Goal: Task Accomplishment & Management: Manage account settings

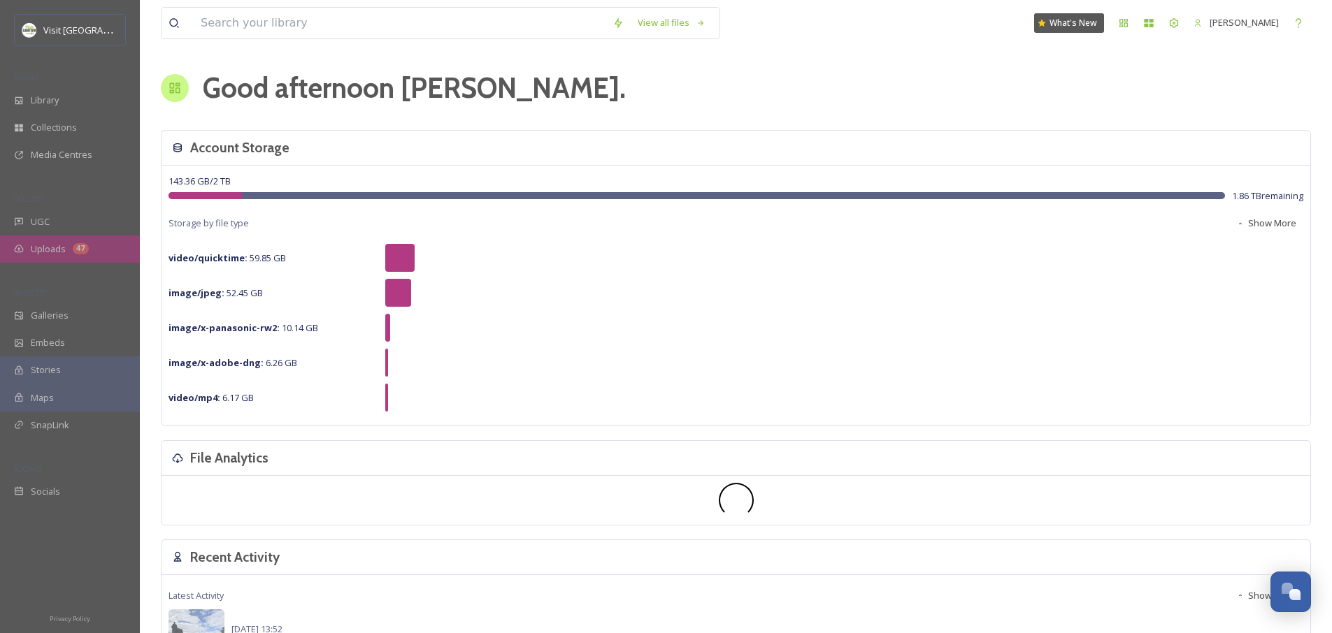
click at [57, 249] on span "Uploads" at bounding box center [48, 249] width 35 height 13
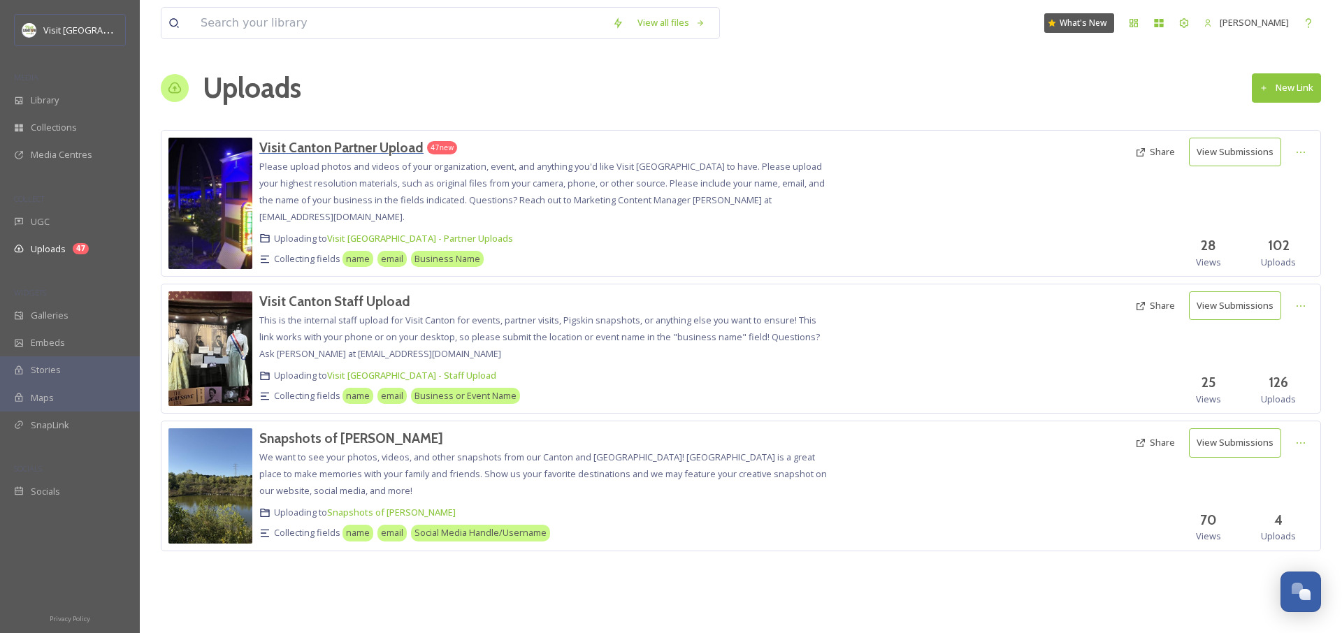
click at [342, 143] on h3 "Visit Canton Partner Upload" at bounding box center [341, 147] width 164 height 17
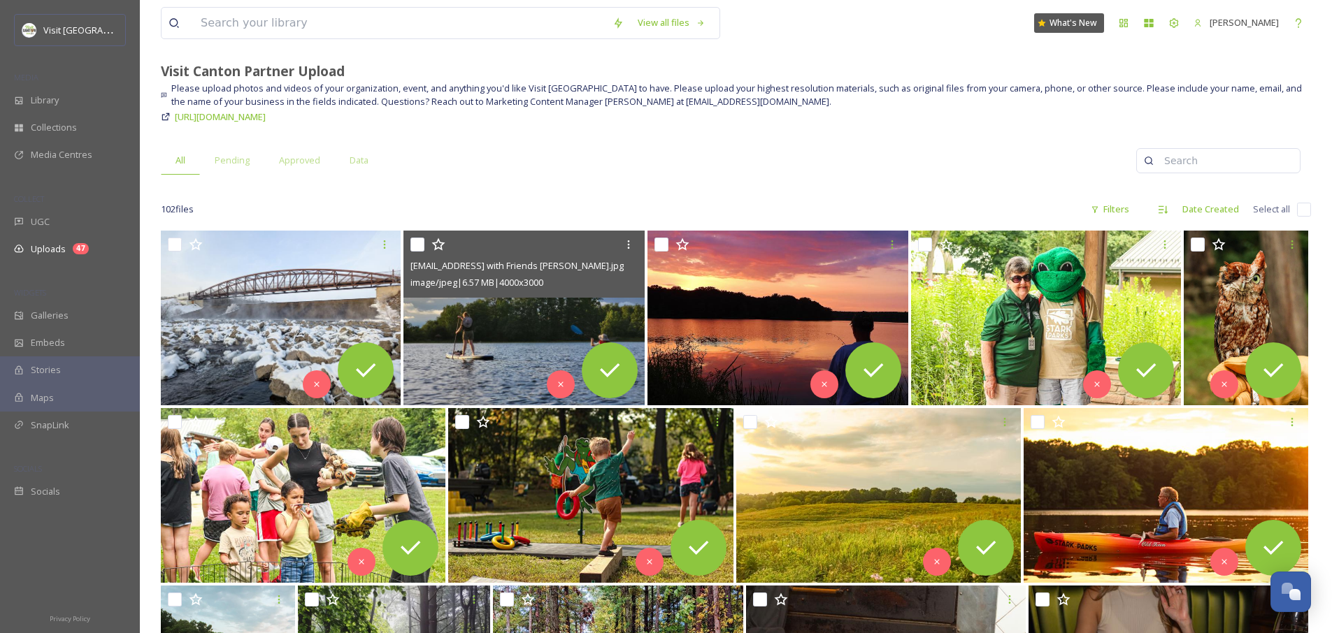
scroll to position [92, 0]
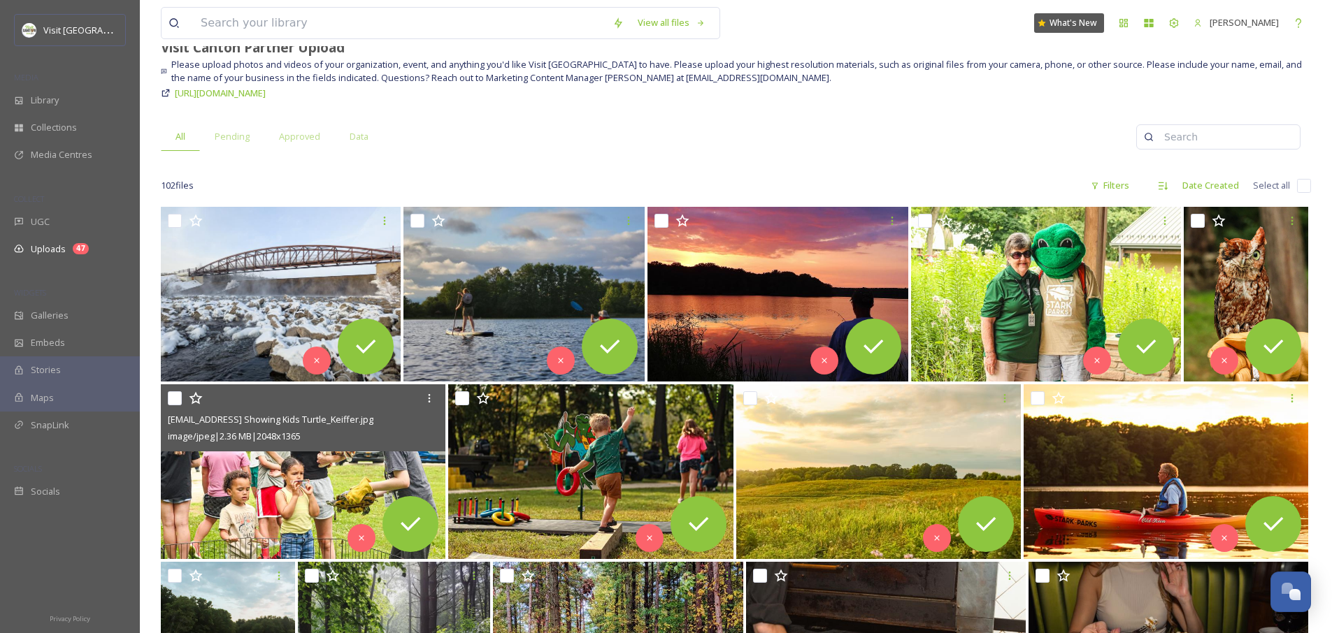
click at [271, 503] on img at bounding box center [303, 471] width 285 height 175
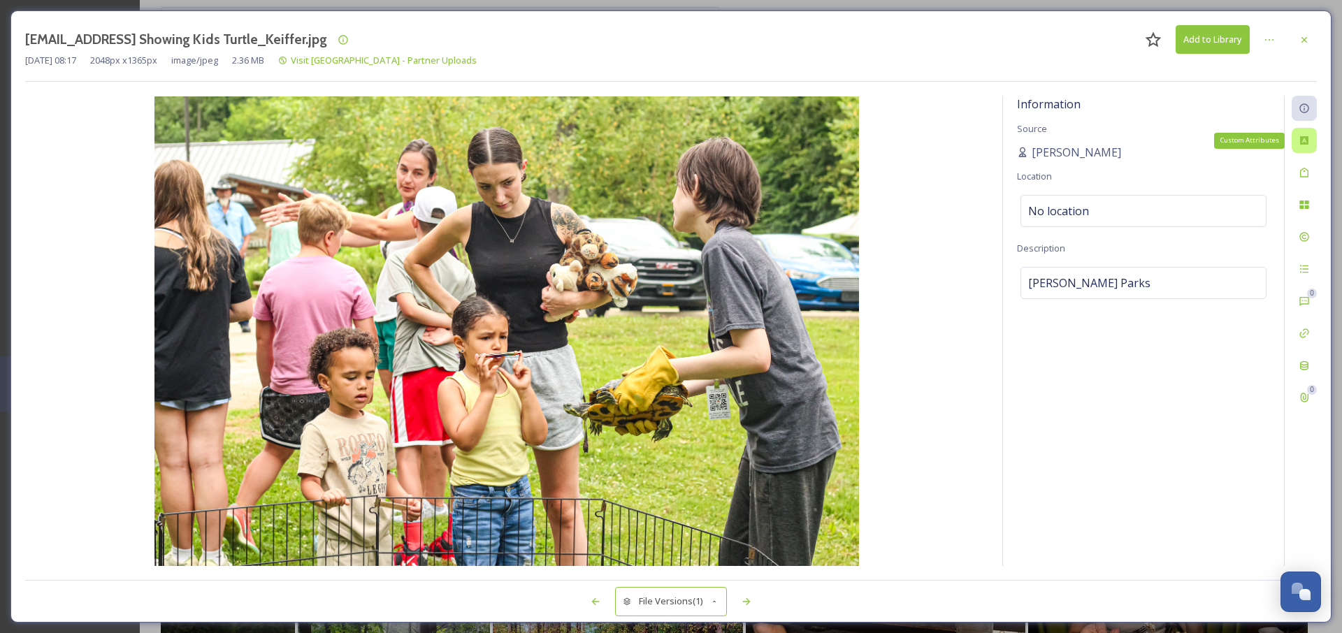
click at [1310, 138] on div "Custom Attributes" at bounding box center [1304, 140] width 25 height 25
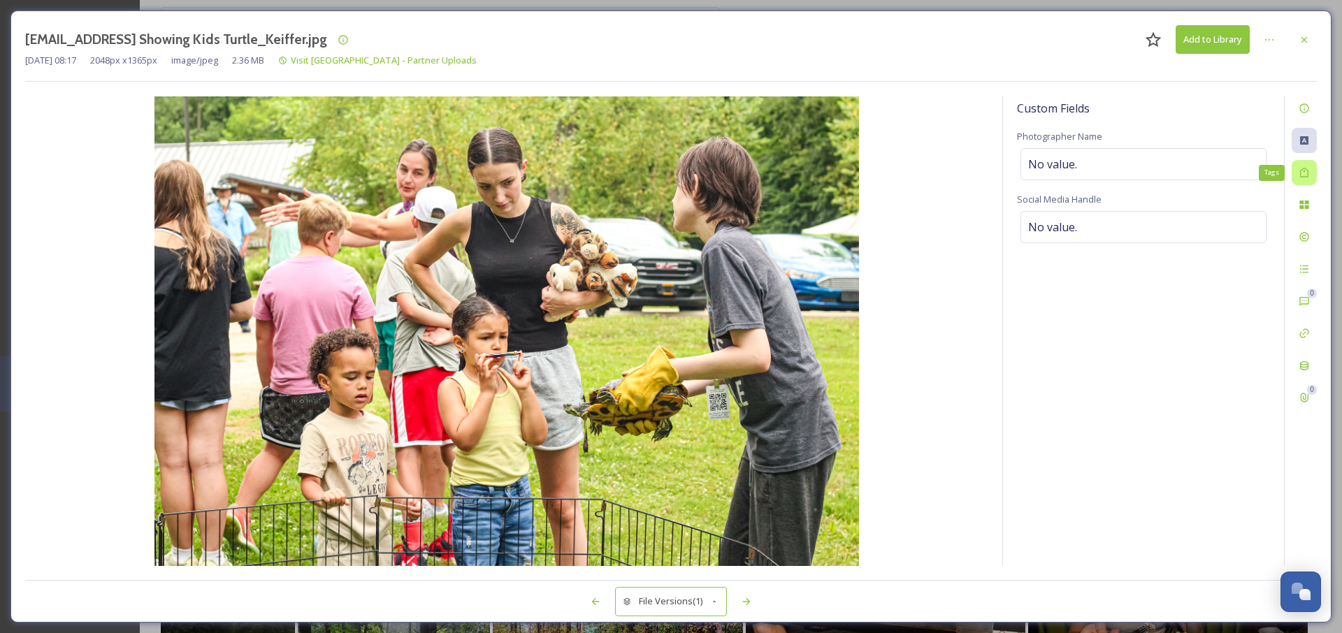
click at [1307, 185] on div "Tags" at bounding box center [1304, 172] width 25 height 25
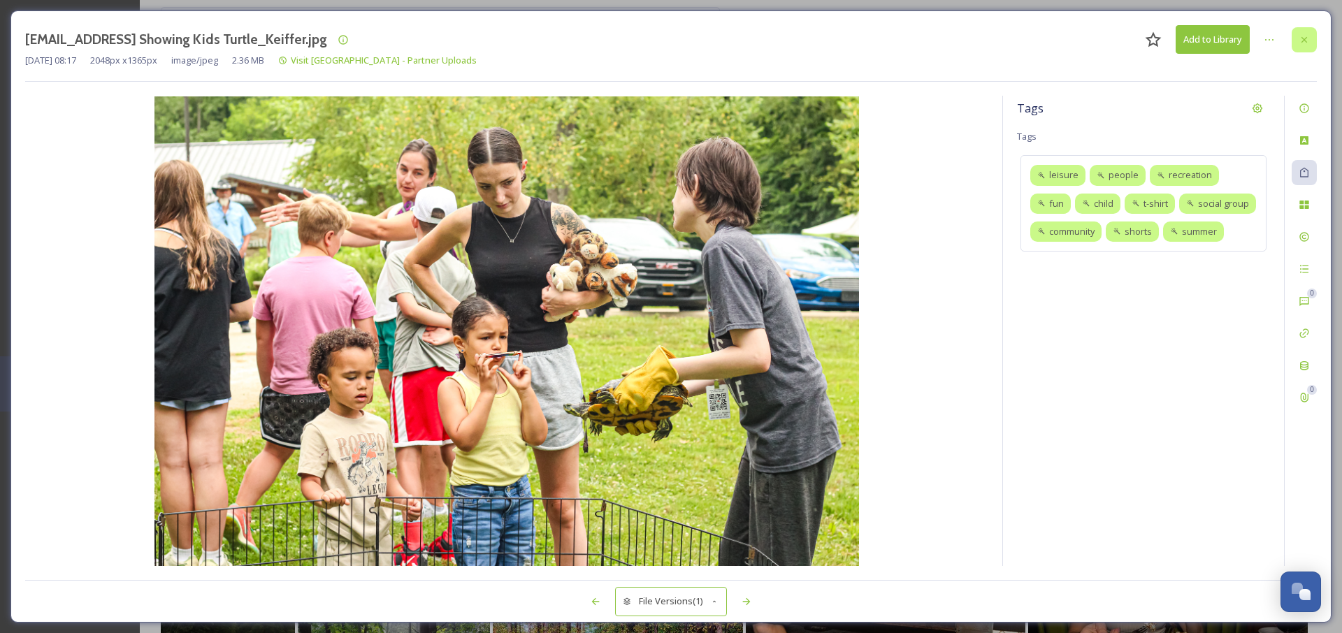
click at [1296, 35] on div at bounding box center [1304, 39] width 25 height 25
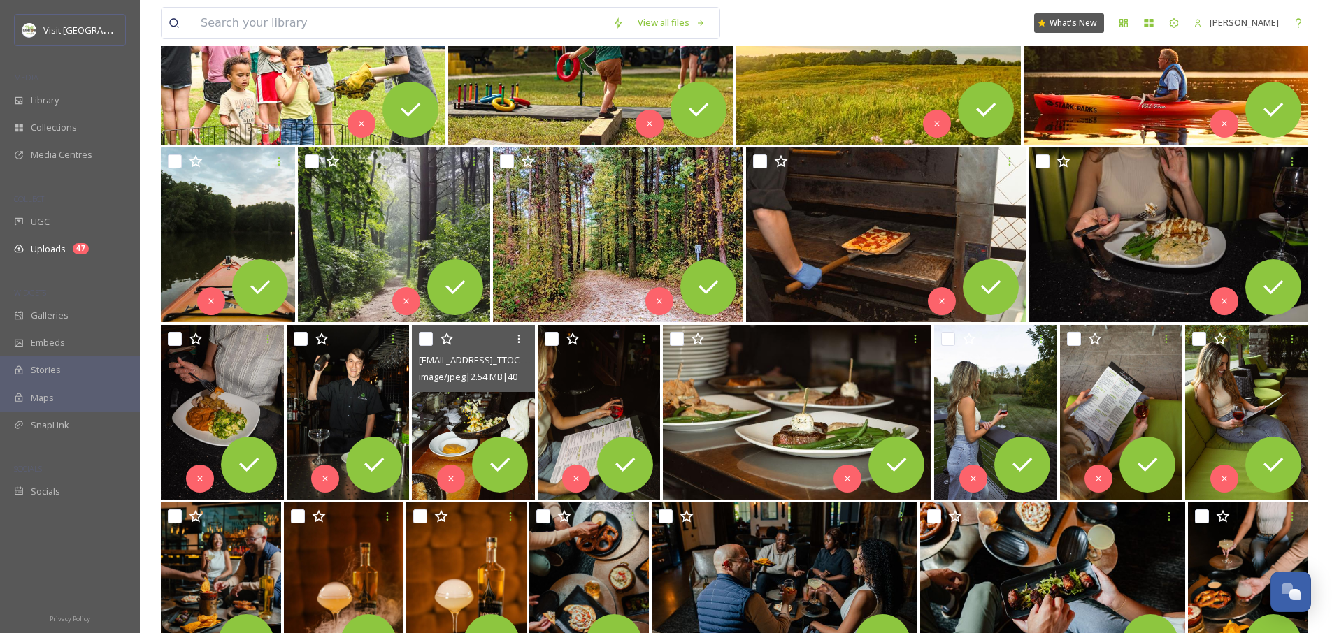
scroll to position [510, 0]
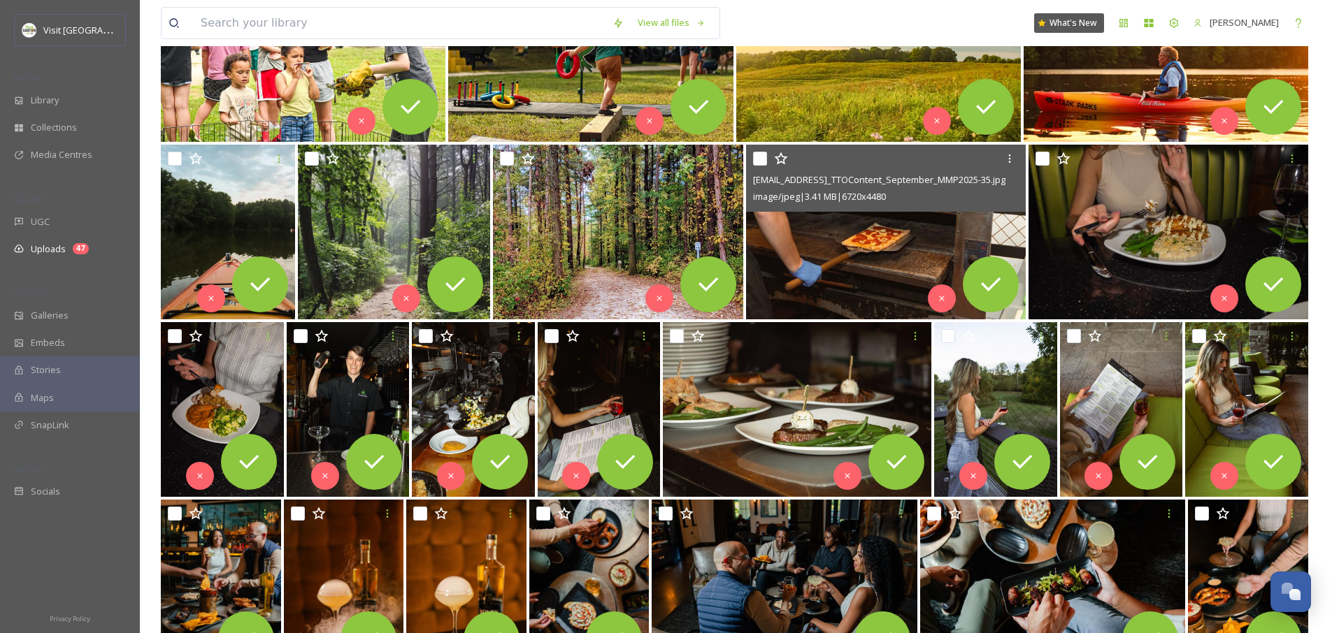
click at [831, 273] on img at bounding box center [886, 232] width 280 height 175
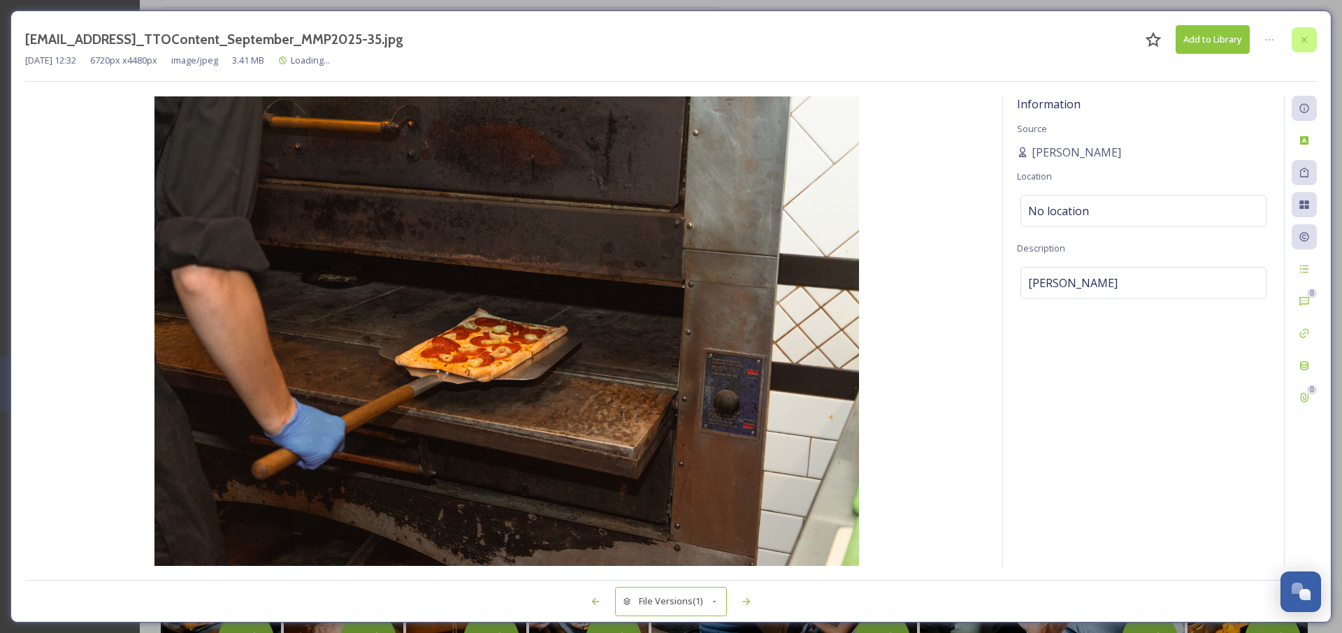
click at [1309, 36] on icon at bounding box center [1304, 39] width 11 height 11
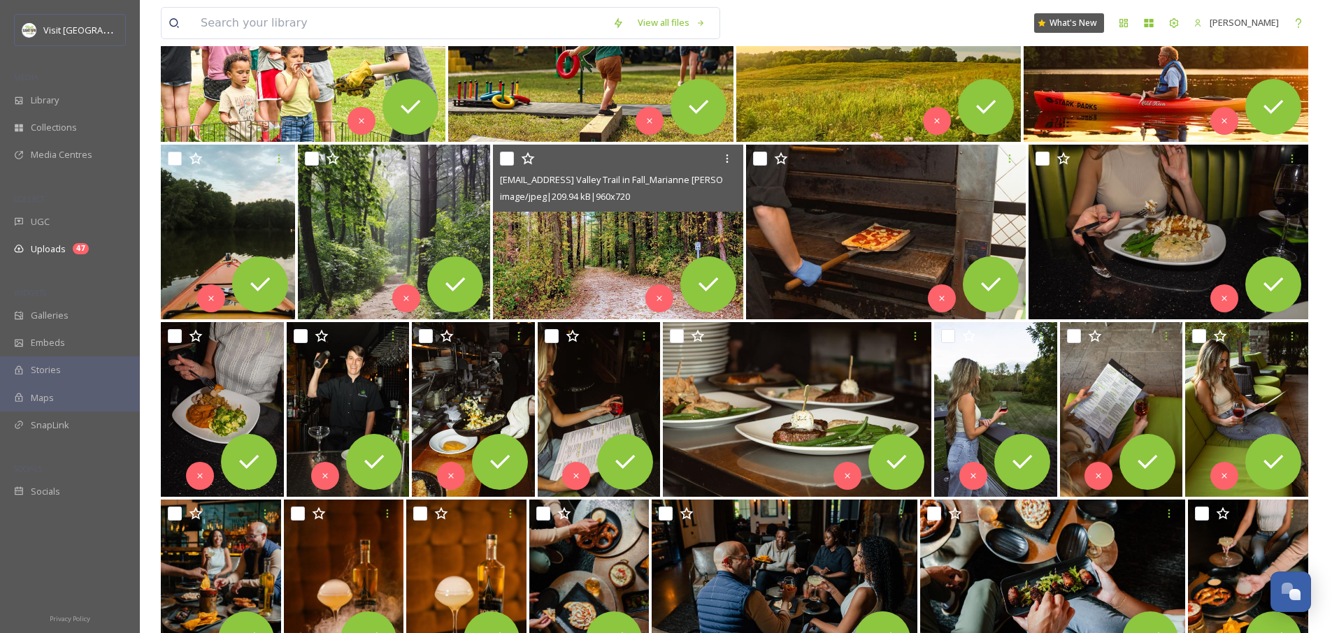
click at [607, 244] on img at bounding box center [618, 232] width 250 height 175
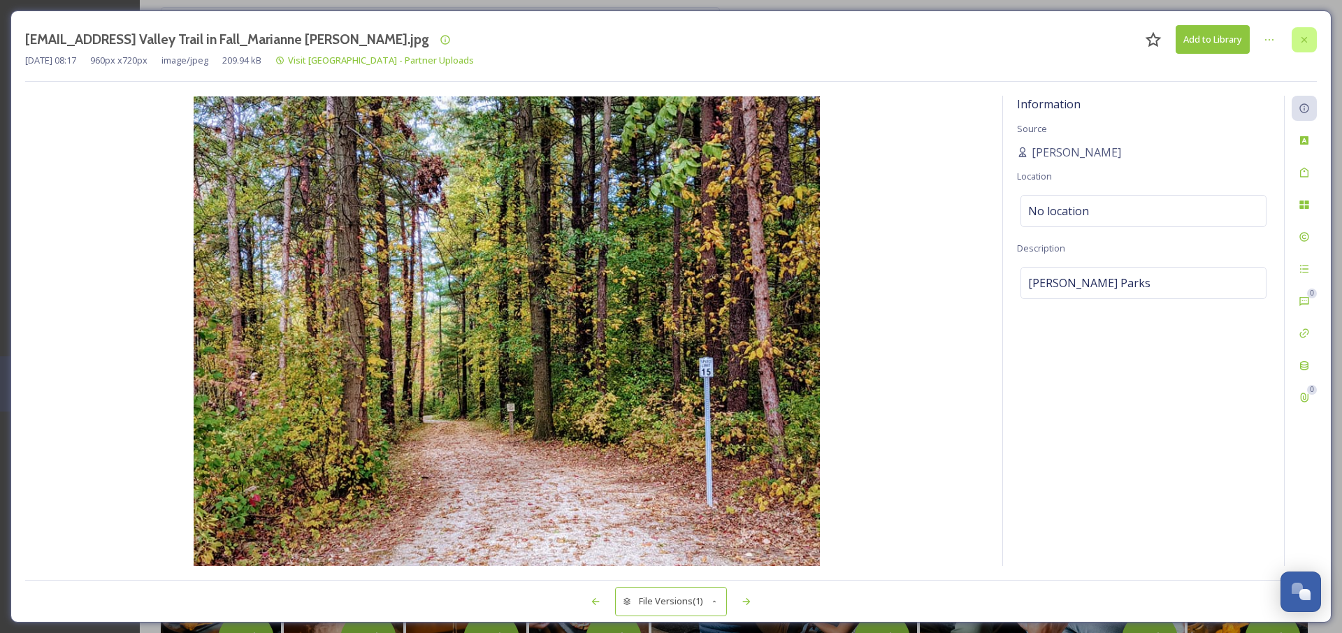
click at [1307, 41] on icon at bounding box center [1304, 39] width 11 height 11
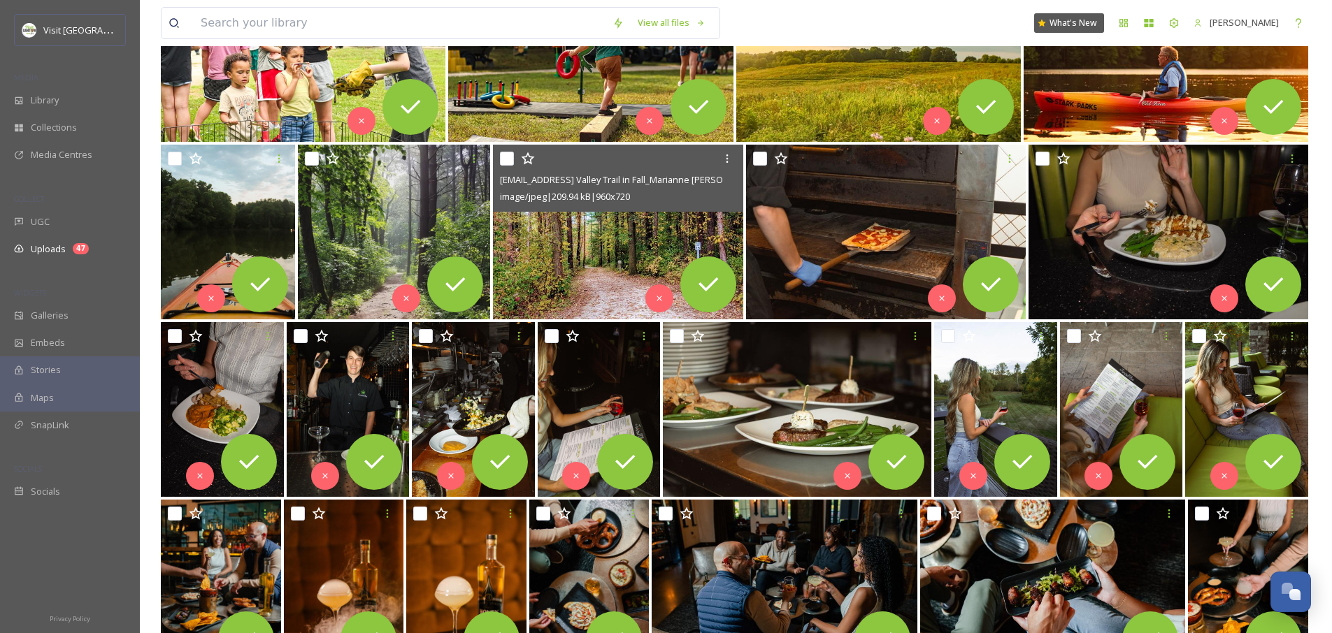
click at [494, 164] on div "[EMAIL_ADDRESS] Valley Trail in Fall_Marianne [PERSON_NAME].jpg image/jpeg | 20…" at bounding box center [618, 178] width 250 height 67
click at [501, 161] on input "checkbox" at bounding box center [507, 159] width 14 height 14
checkbox input "true"
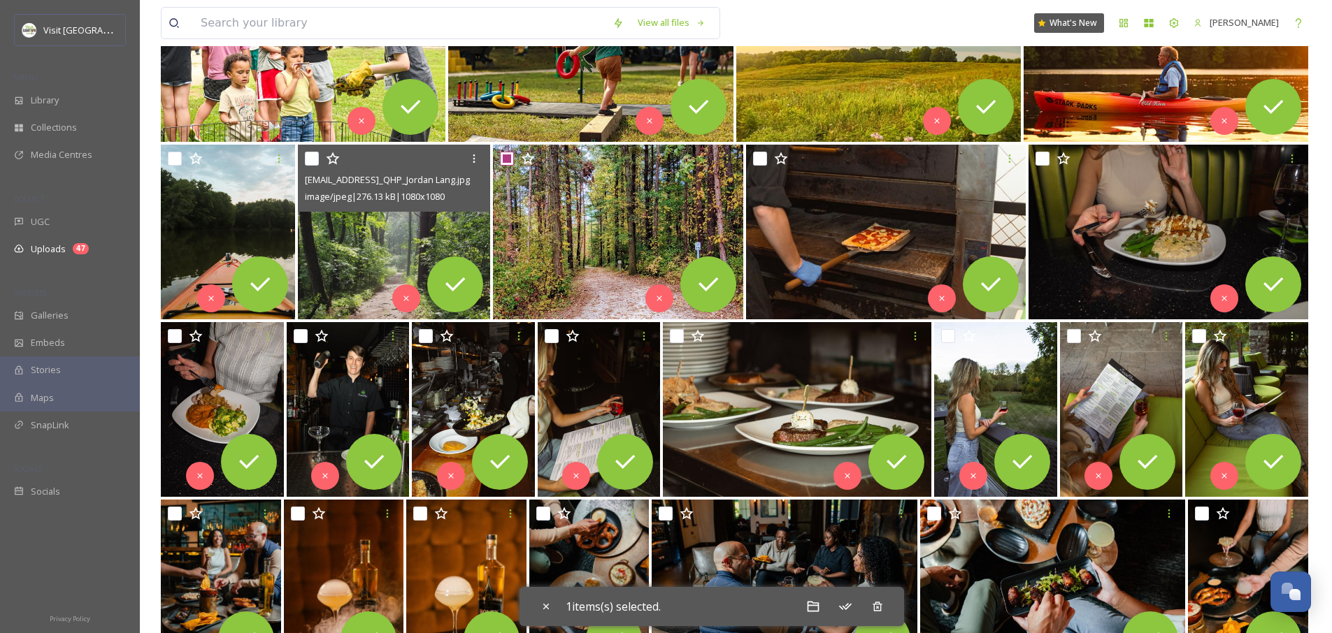
click at [315, 160] on input "checkbox" at bounding box center [312, 159] width 14 height 14
checkbox input "true"
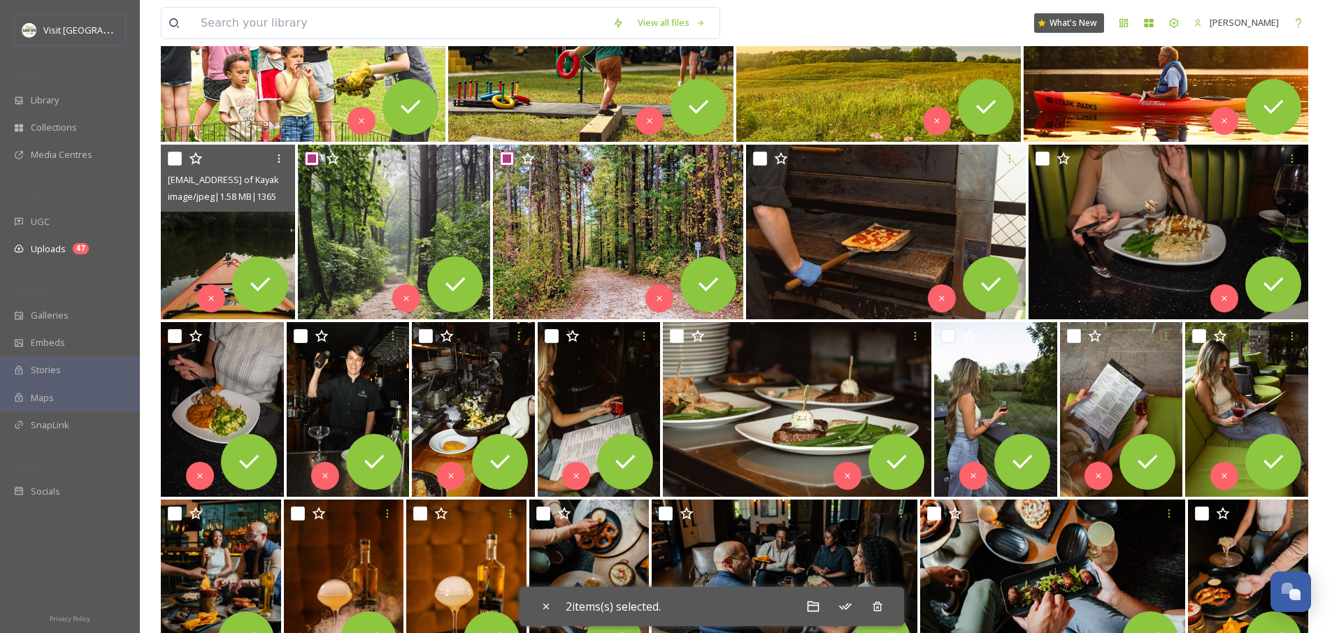
click at [180, 159] on input "checkbox" at bounding box center [175, 159] width 14 height 14
checkbox input "true"
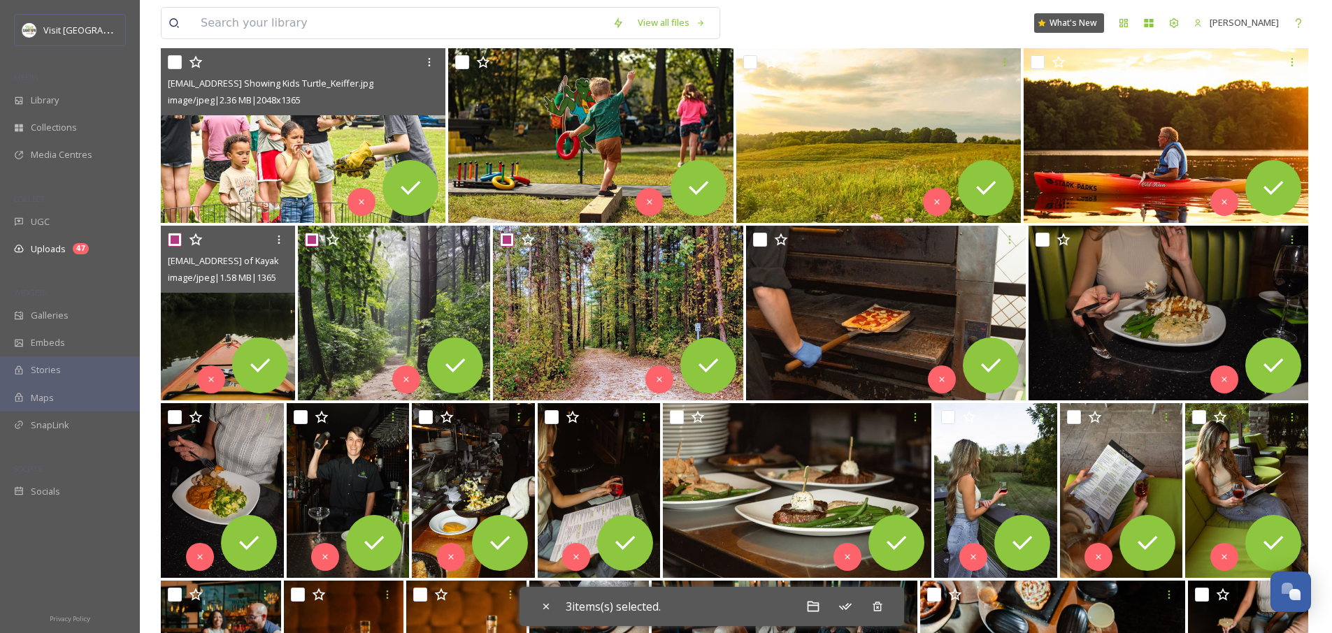
scroll to position [215, 0]
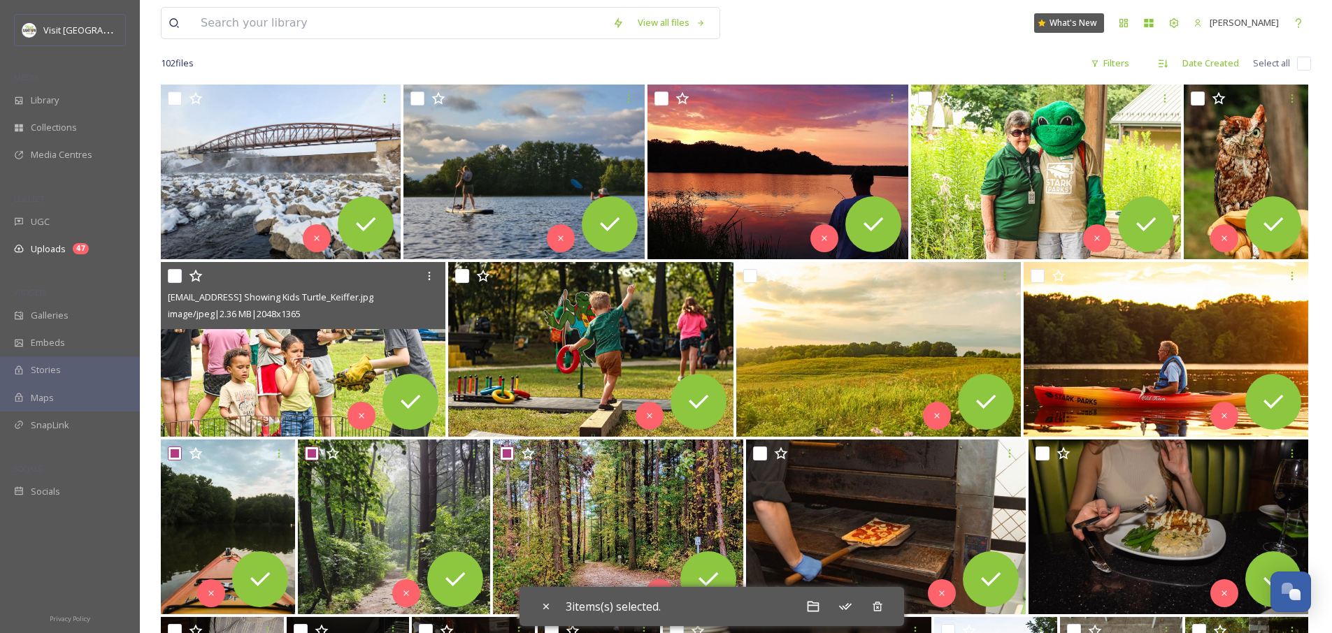
click at [173, 271] on input "checkbox" at bounding box center [175, 276] width 14 height 14
checkbox input "true"
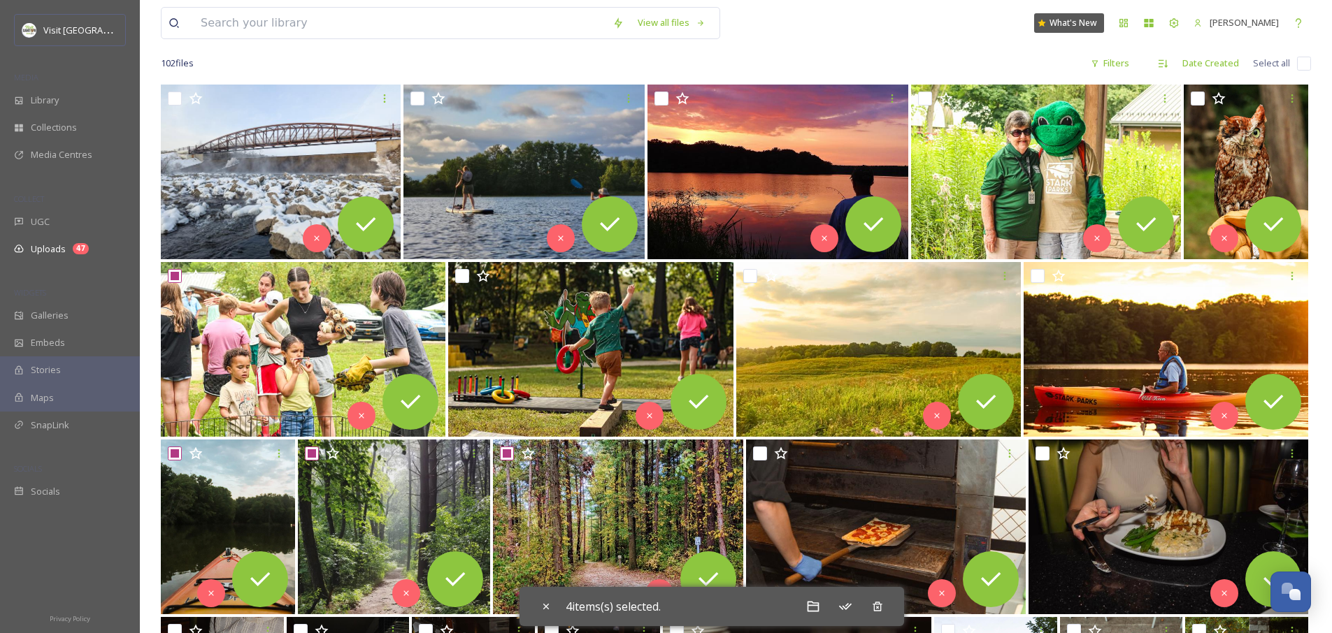
click at [459, 274] on input "checkbox" at bounding box center [462, 276] width 14 height 14
checkbox input "true"
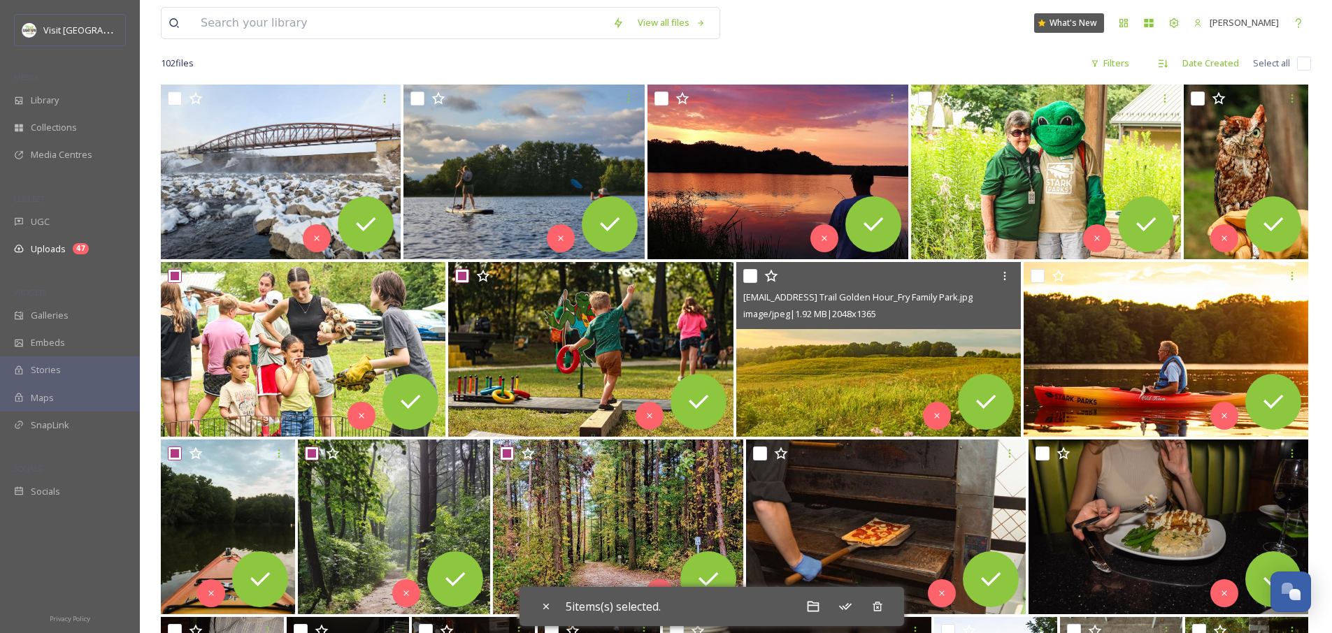
click at [748, 278] on input "checkbox" at bounding box center [750, 276] width 14 height 14
checkbox input "true"
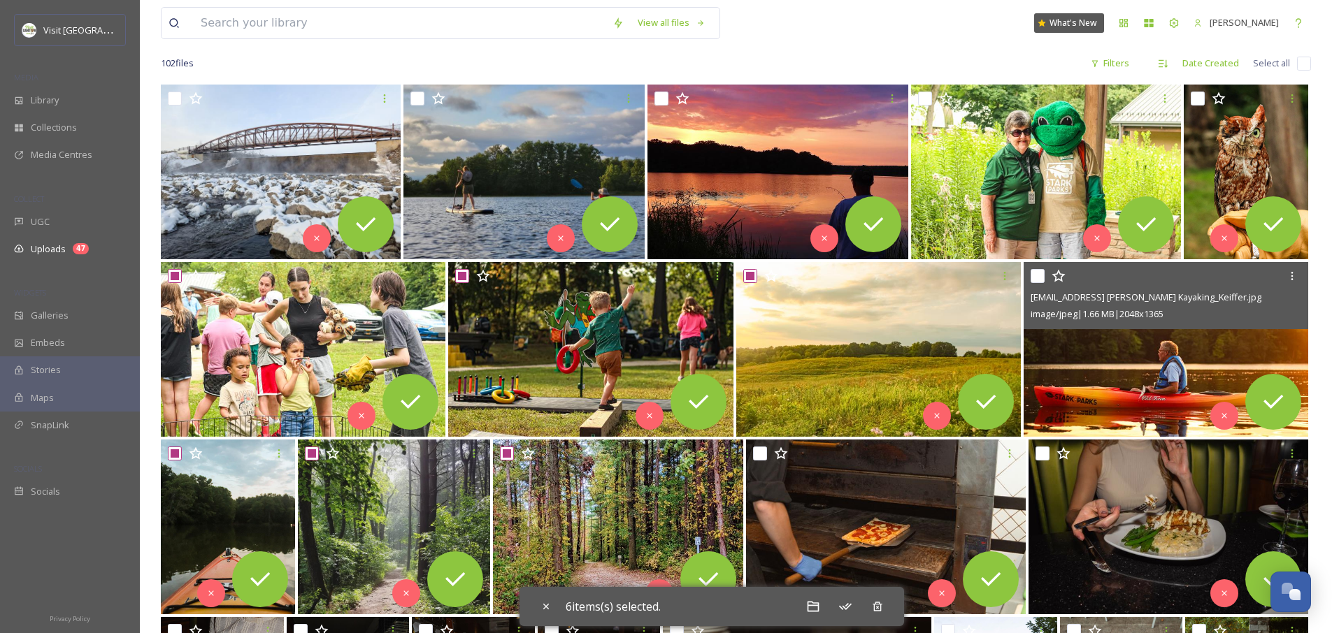
click at [1039, 277] on input "checkbox" at bounding box center [1037, 276] width 14 height 14
checkbox input "true"
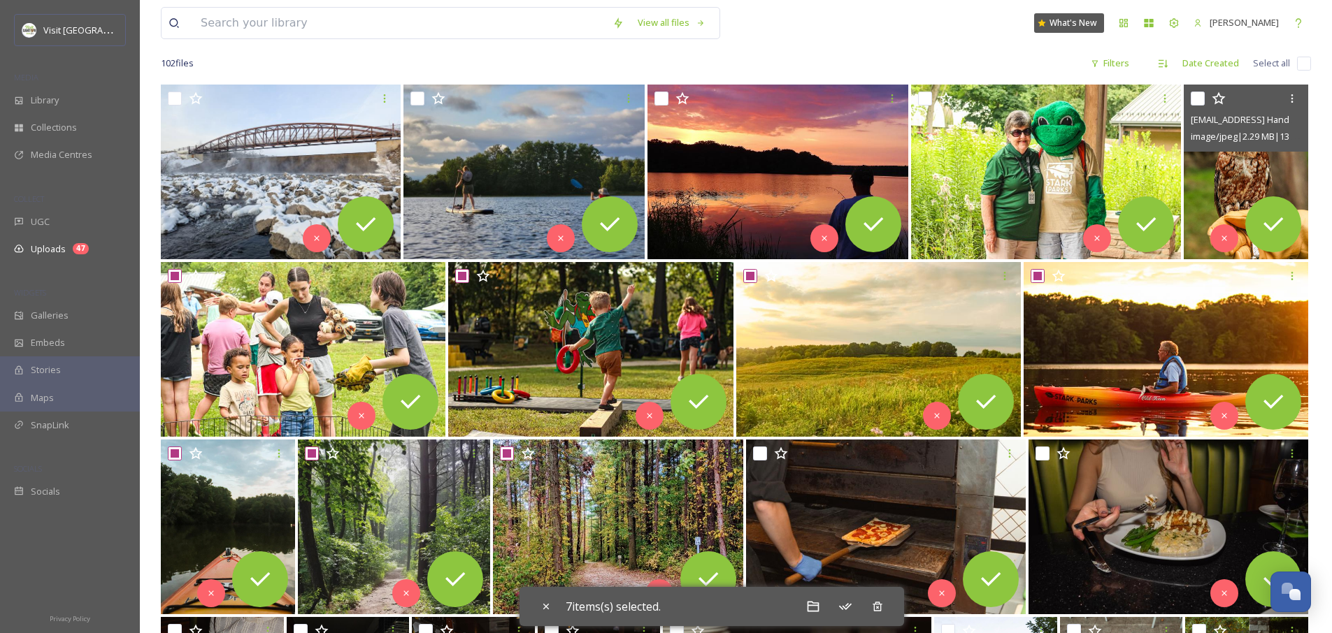
click at [1202, 102] on input "checkbox" at bounding box center [1198, 99] width 14 height 14
checkbox input "true"
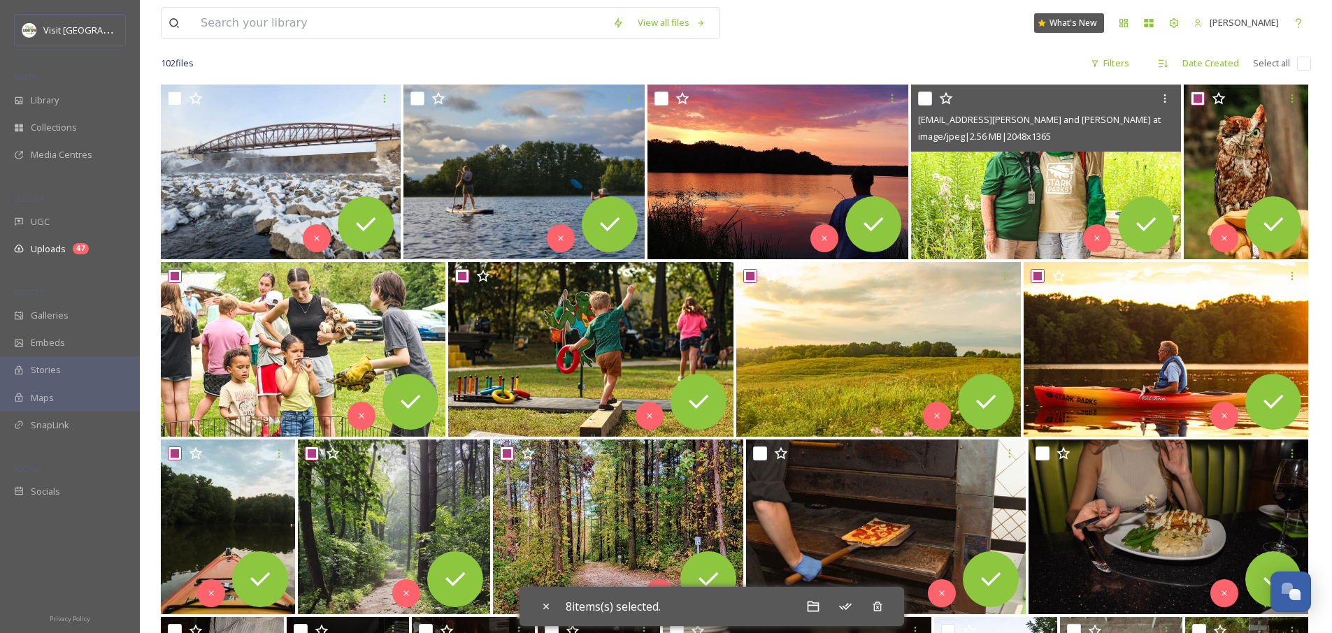
click at [926, 98] on input "checkbox" at bounding box center [925, 99] width 14 height 14
checkbox input "true"
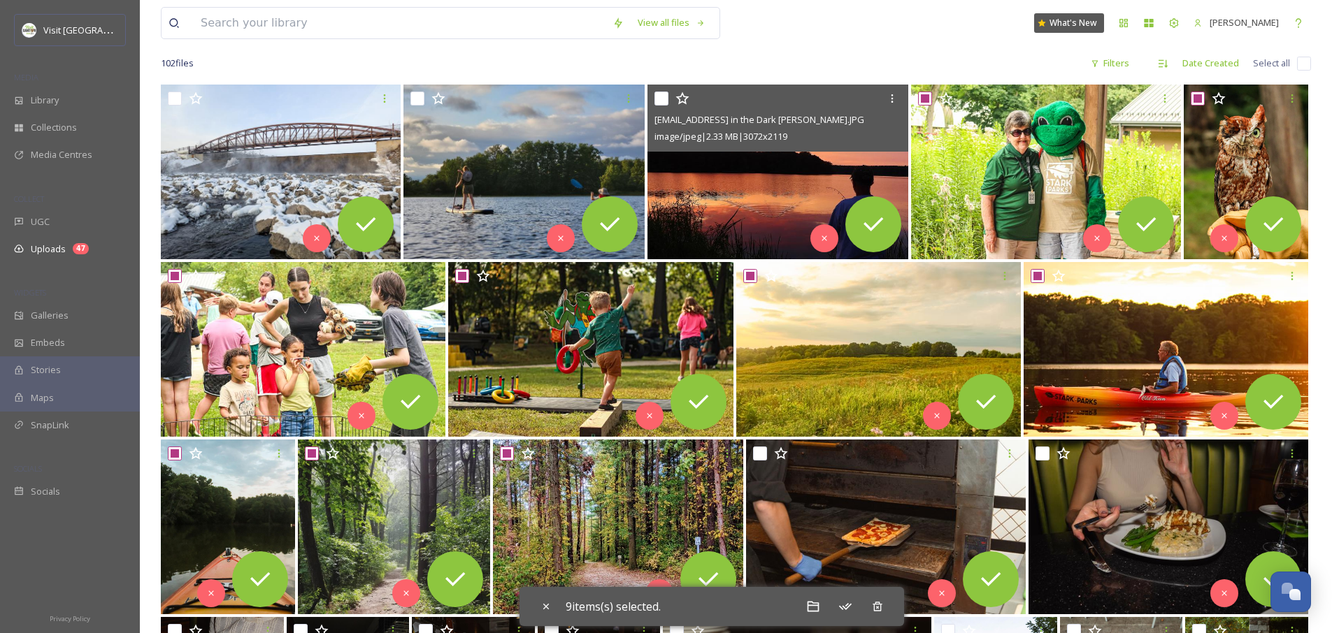
click at [661, 99] on input "checkbox" at bounding box center [661, 99] width 14 height 14
checkbox input "true"
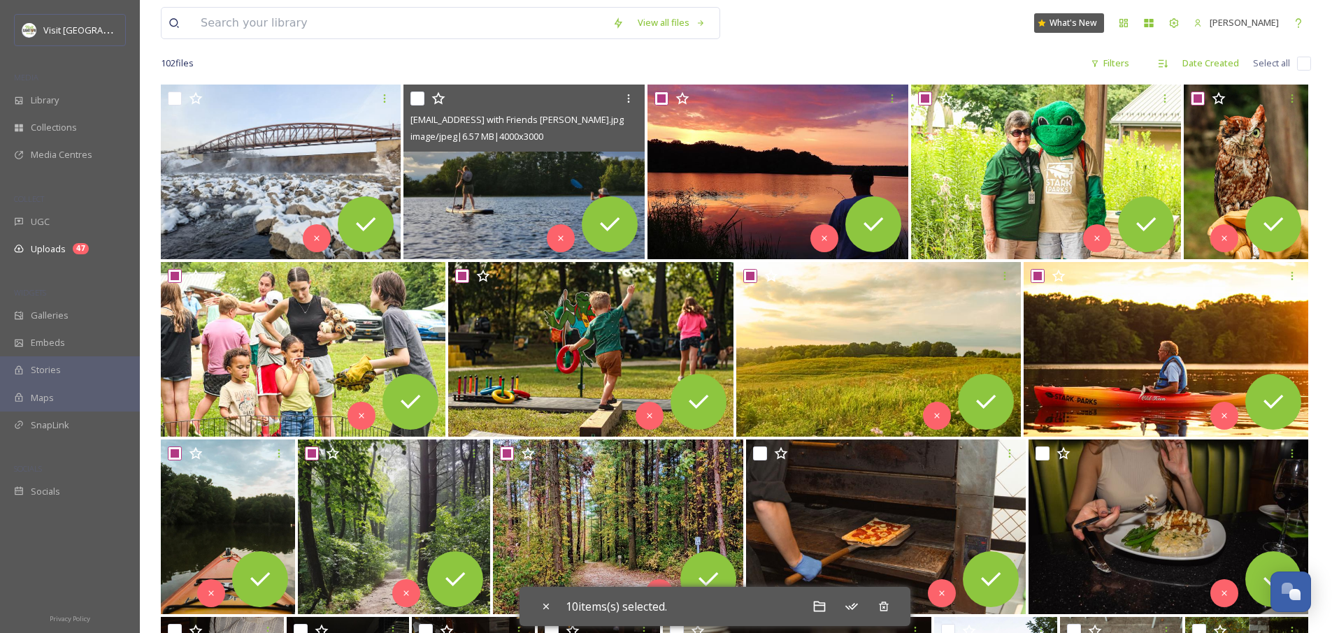
click at [420, 97] on input "checkbox" at bounding box center [417, 99] width 14 height 14
checkbox input "true"
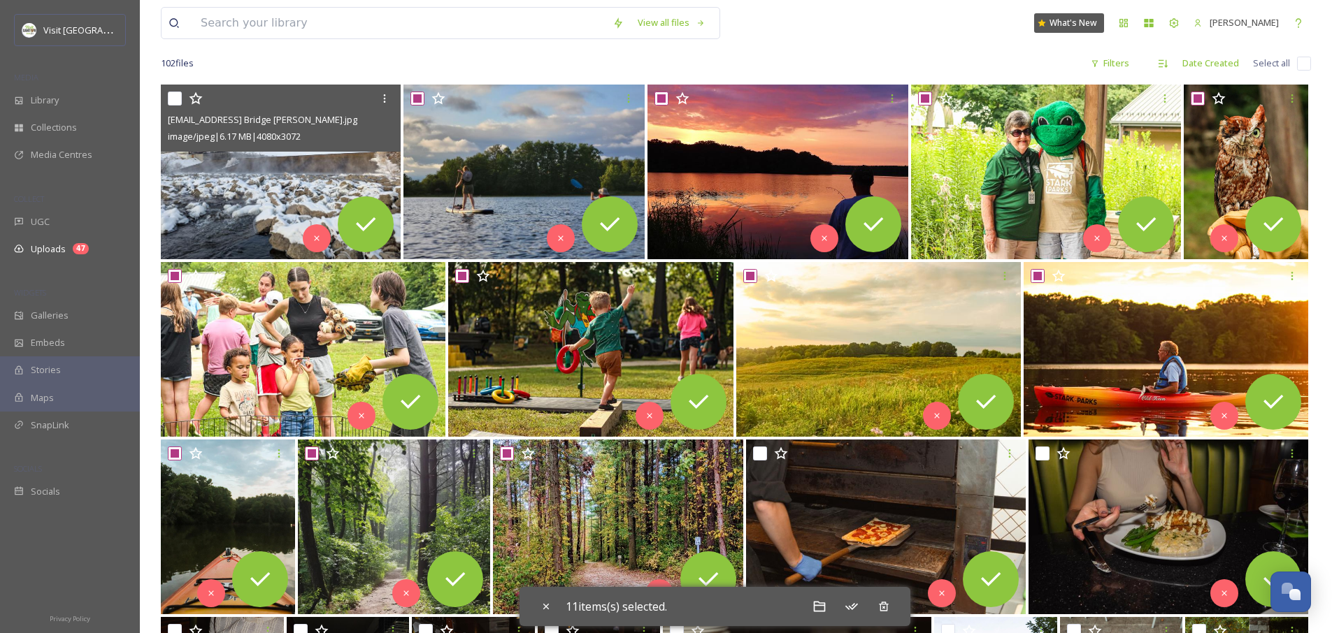
click at [175, 101] on input "checkbox" at bounding box center [175, 99] width 14 height 14
checkbox input "true"
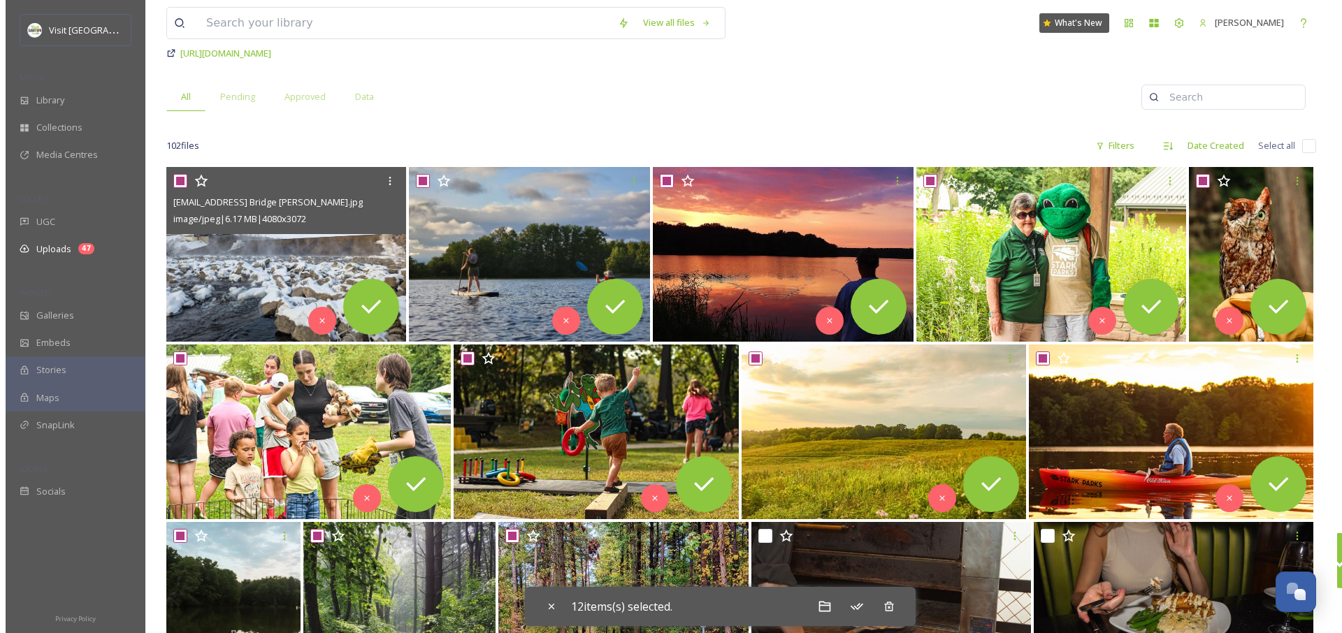
scroll to position [0, 0]
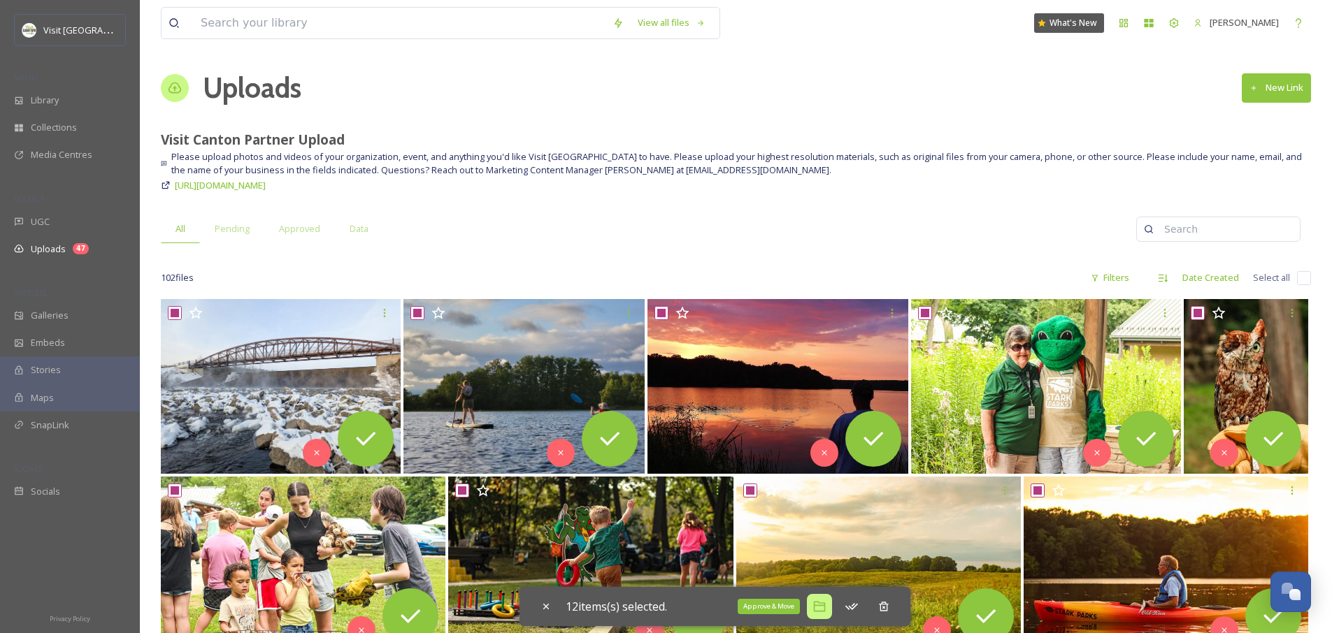
click at [823, 610] on icon at bounding box center [819, 607] width 14 height 14
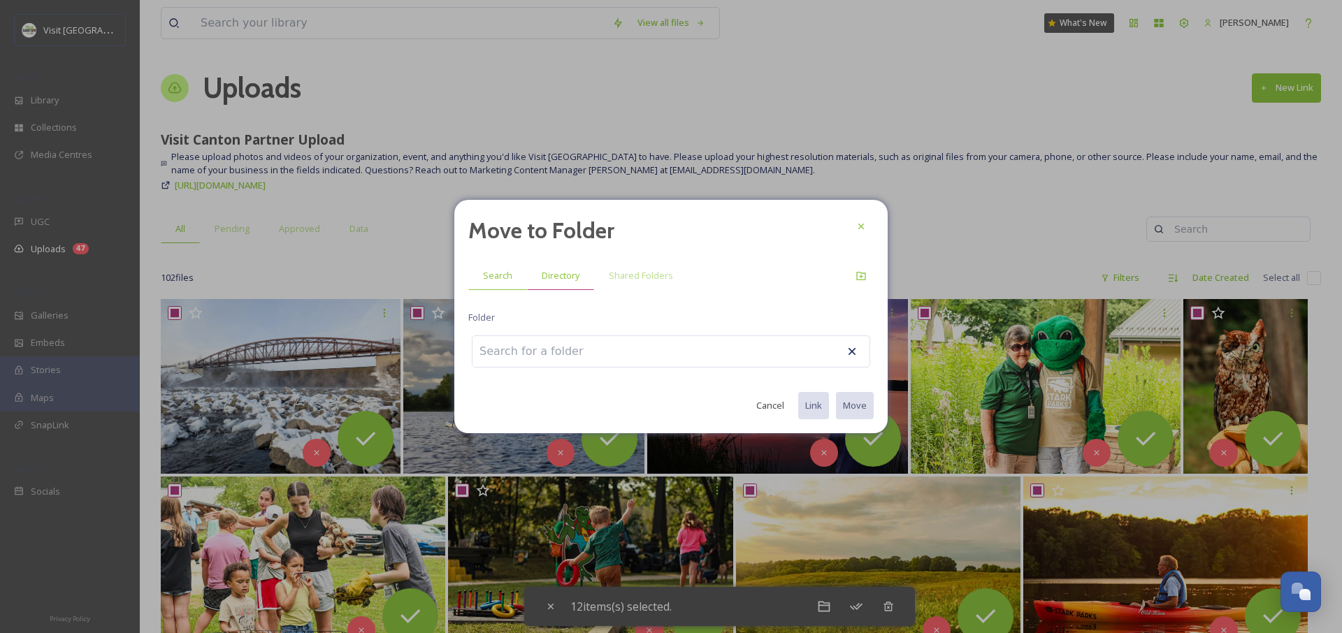
click at [575, 281] on span "Directory" at bounding box center [561, 275] width 38 height 13
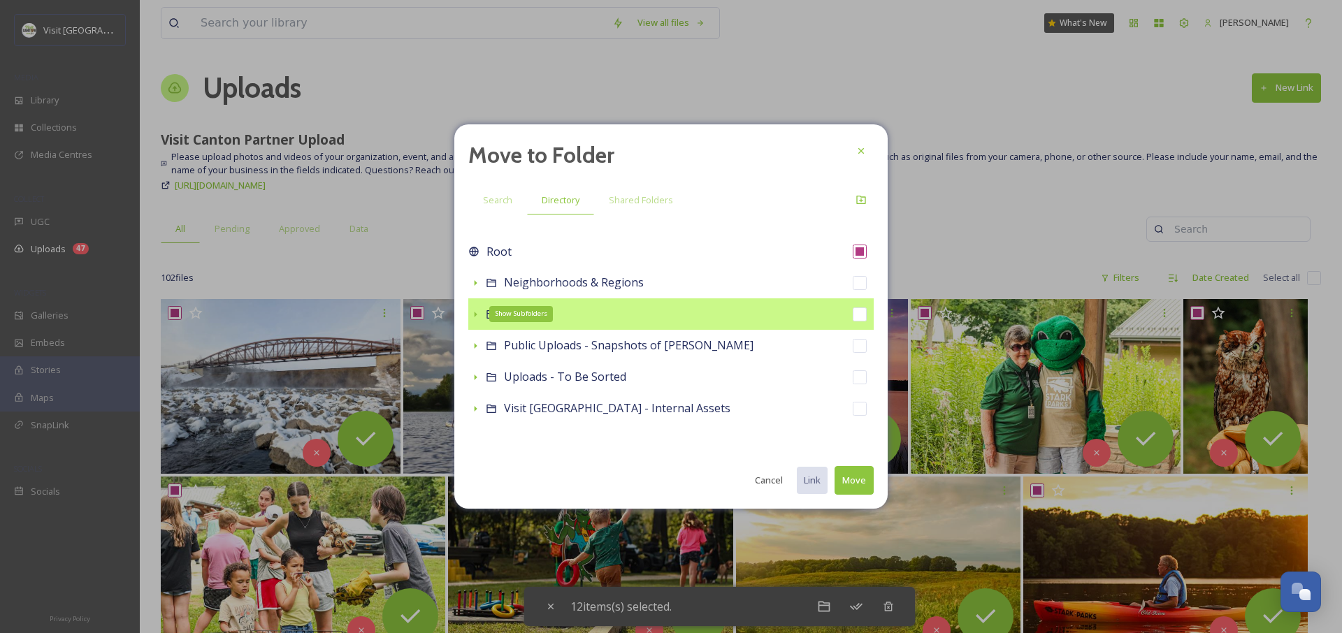
click at [476, 315] on icon at bounding box center [476, 315] width 3 height 6
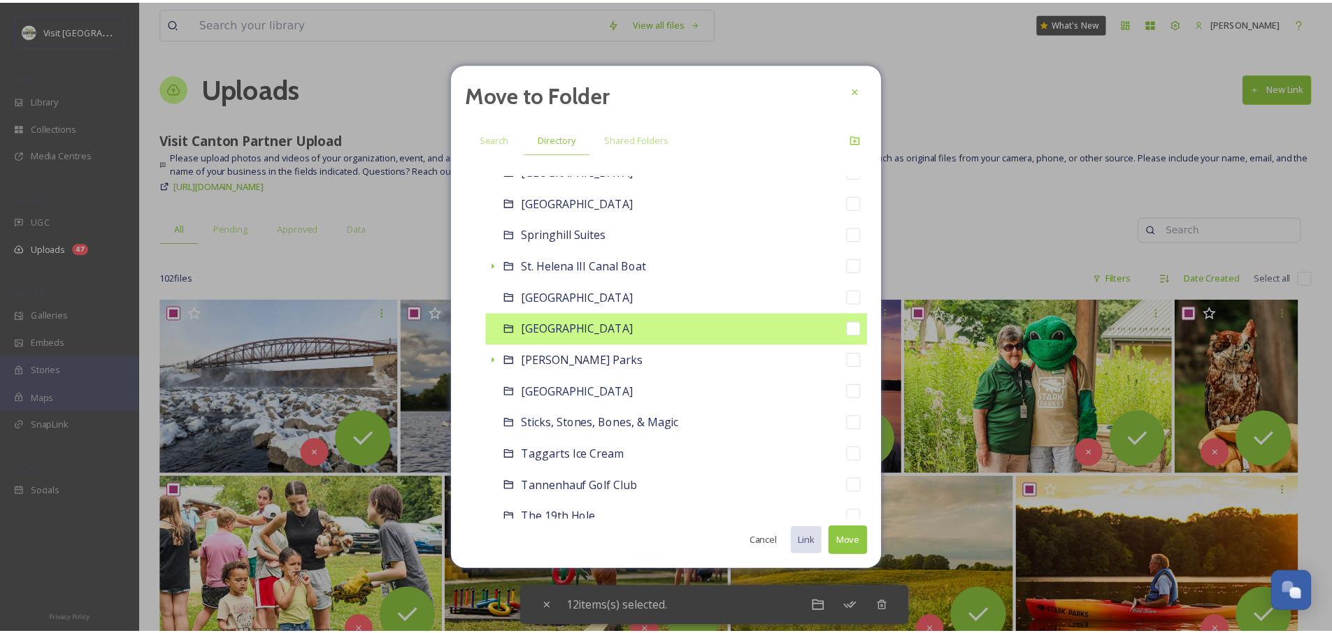
scroll to position [7132, 0]
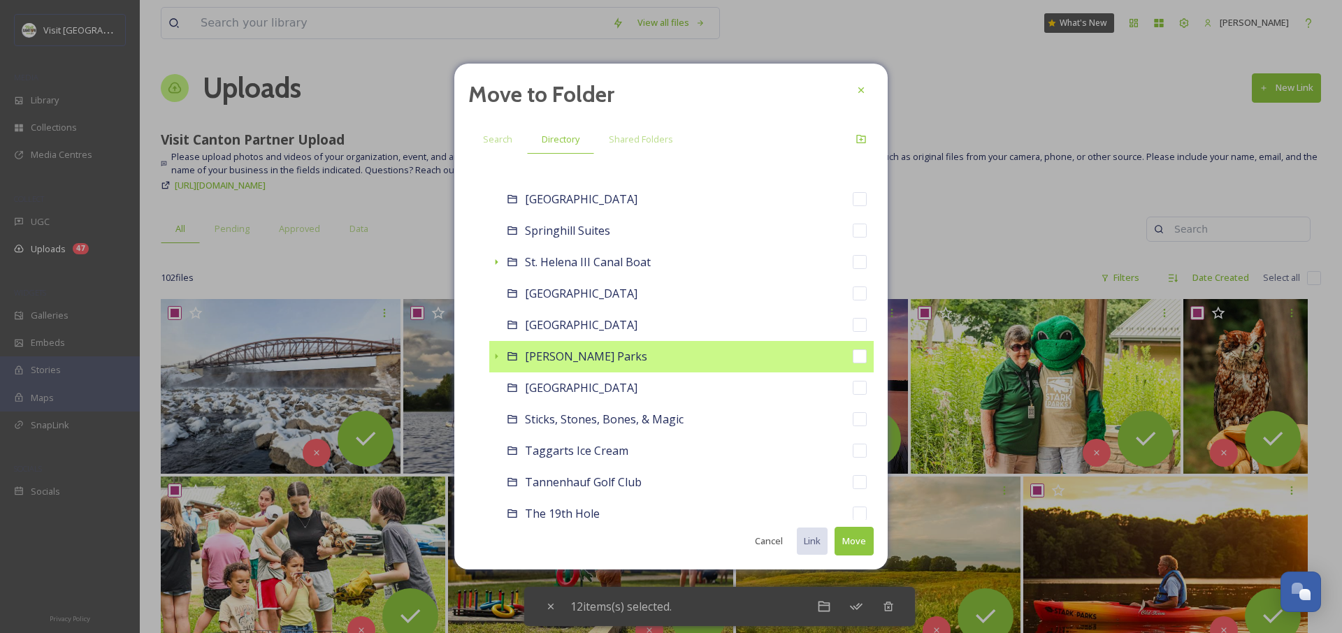
click at [503, 358] on div "[PERSON_NAME] Parks" at bounding box center [681, 356] width 384 height 31
checkbox input "false"
checkbox input "true"
click at [498, 359] on icon at bounding box center [496, 356] width 11 height 11
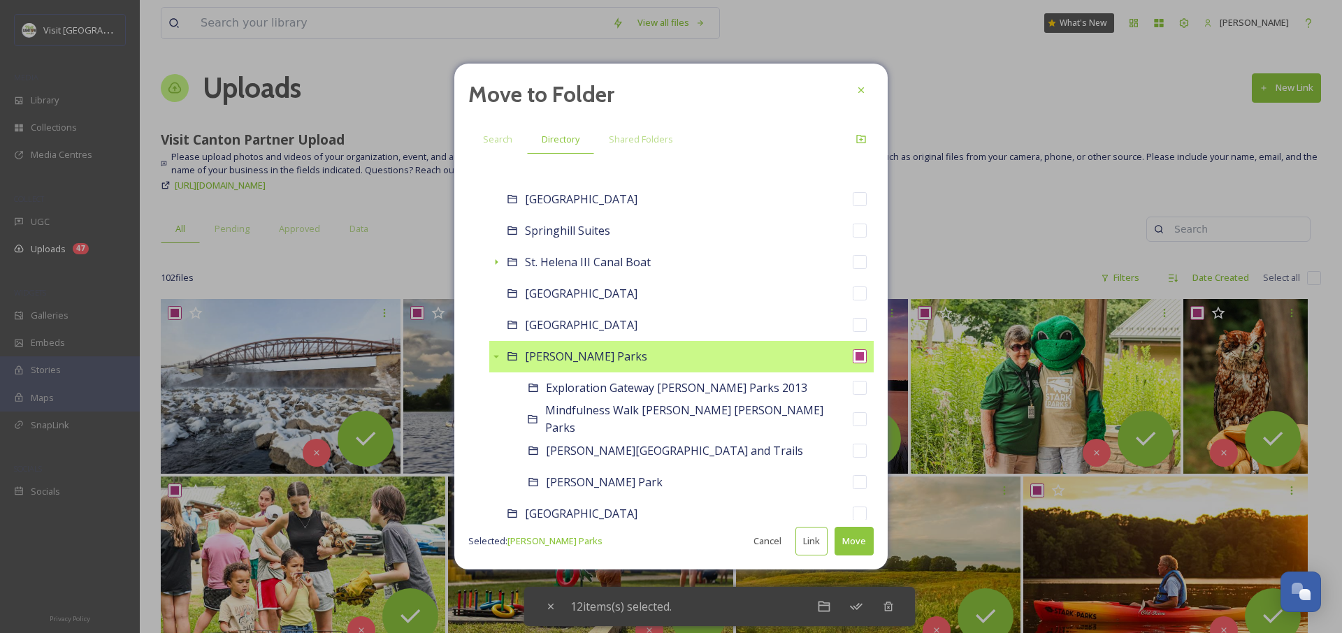
click at [859, 544] on button "Move" at bounding box center [854, 541] width 39 height 29
checkbox input "false"
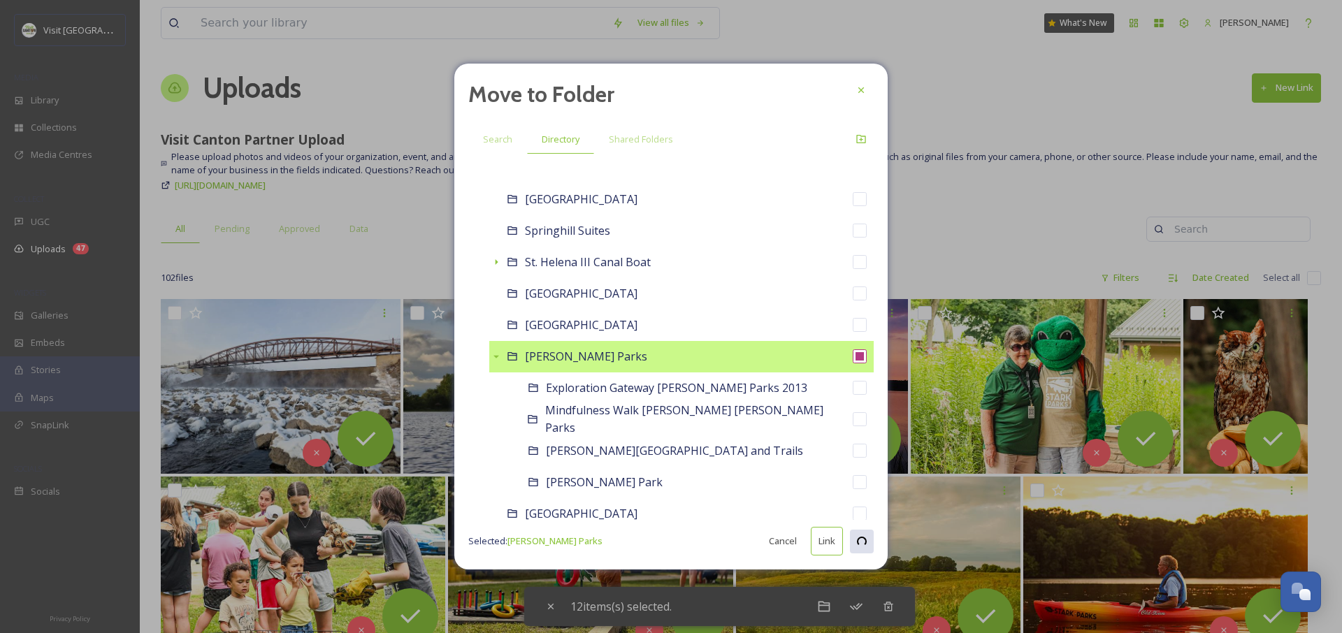
checkbox input "false"
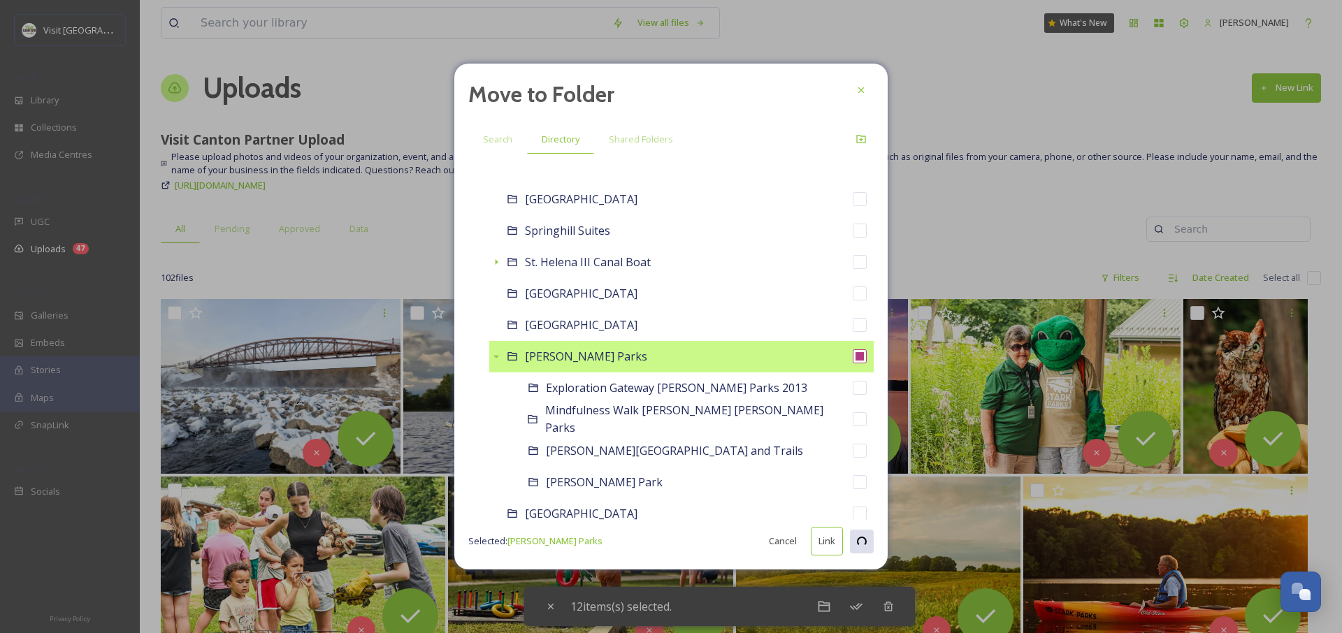
checkbox input "false"
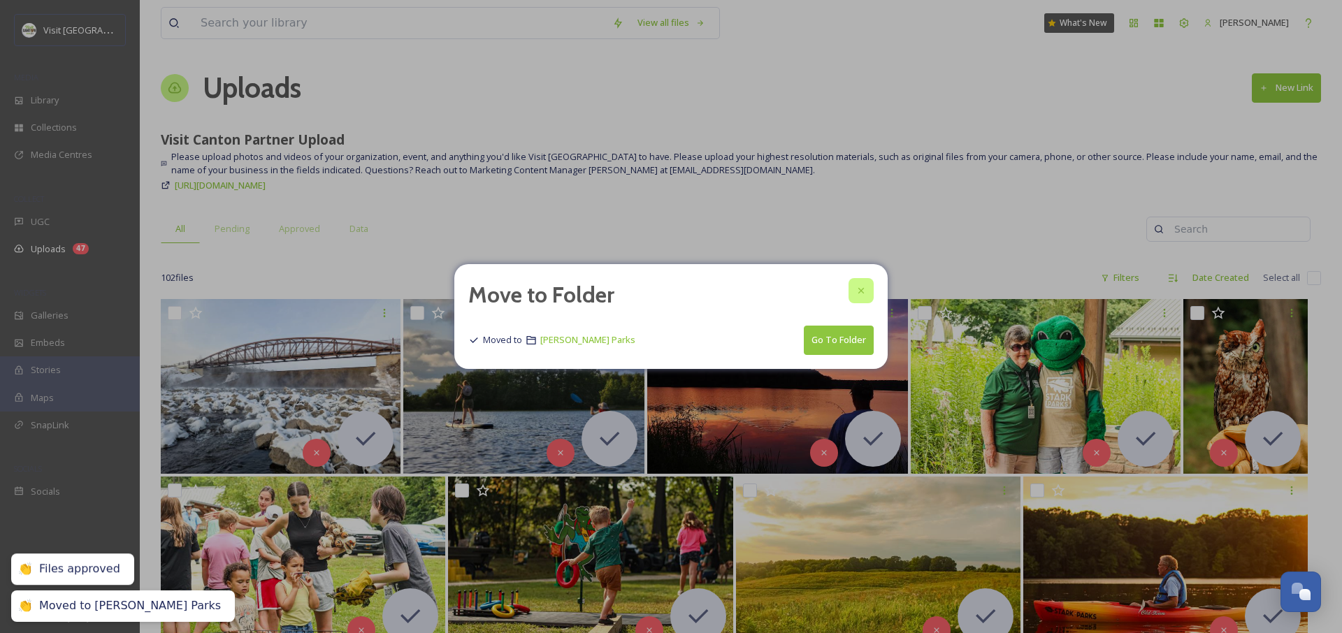
click at [858, 288] on icon at bounding box center [861, 291] width 6 height 6
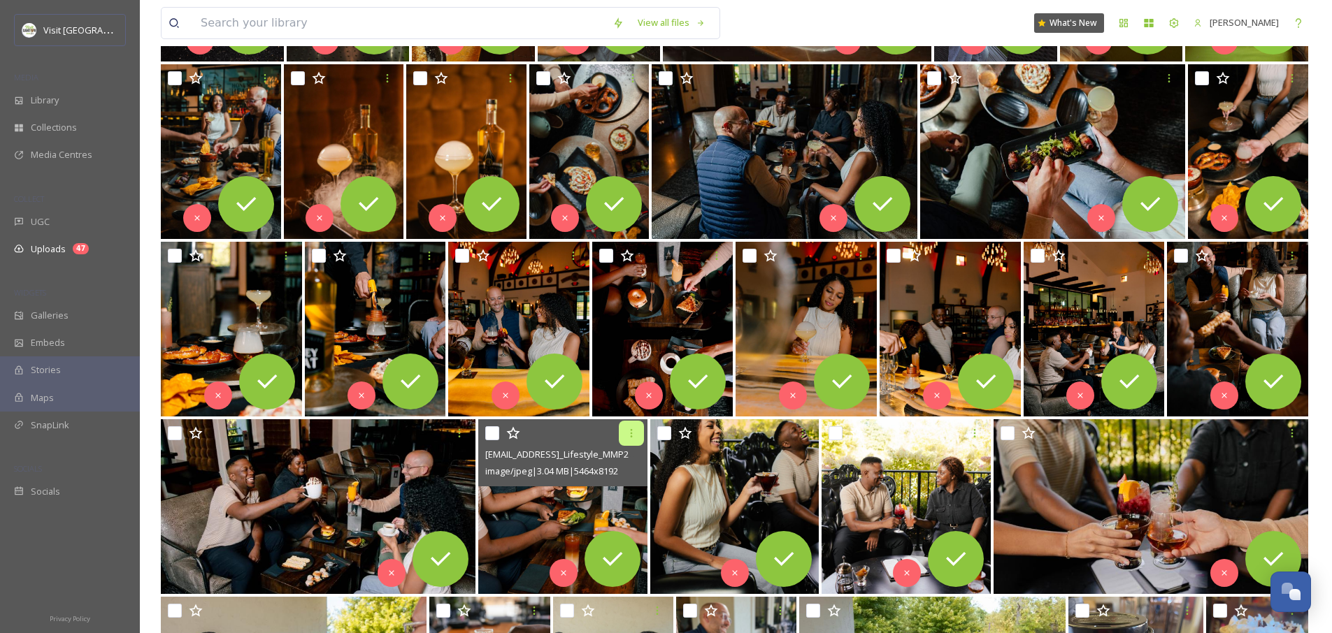
scroll to position [0, 0]
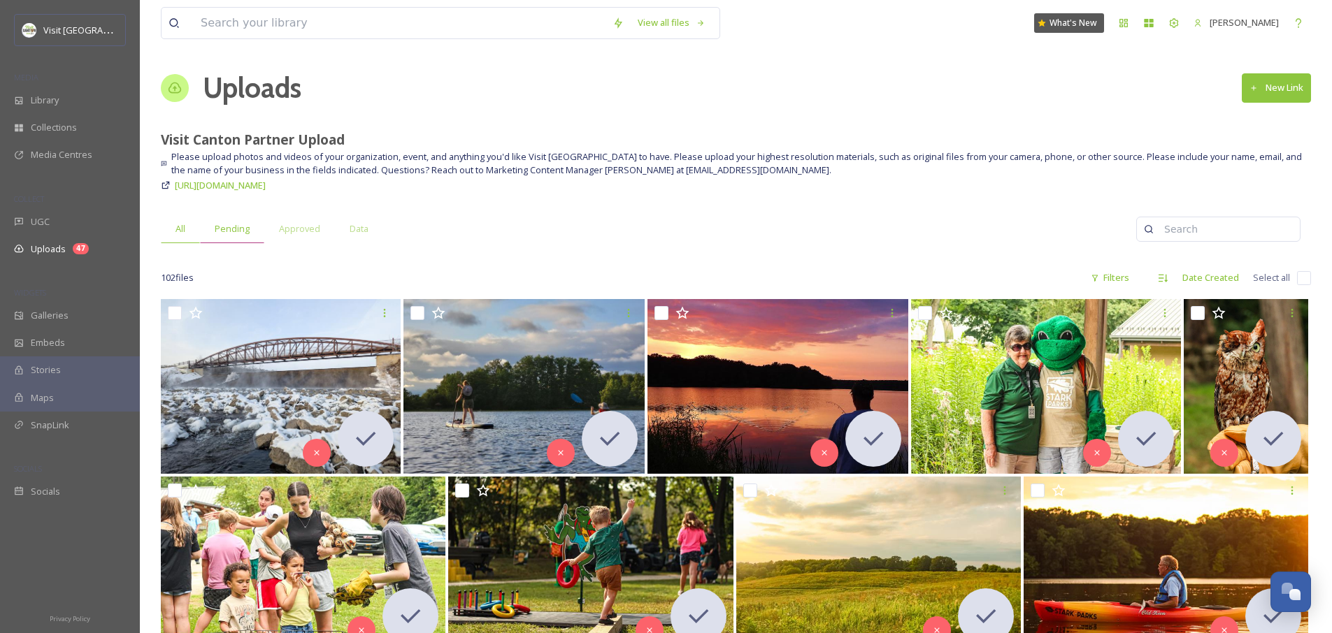
click at [251, 230] on div "Pending" at bounding box center [232, 229] width 64 height 29
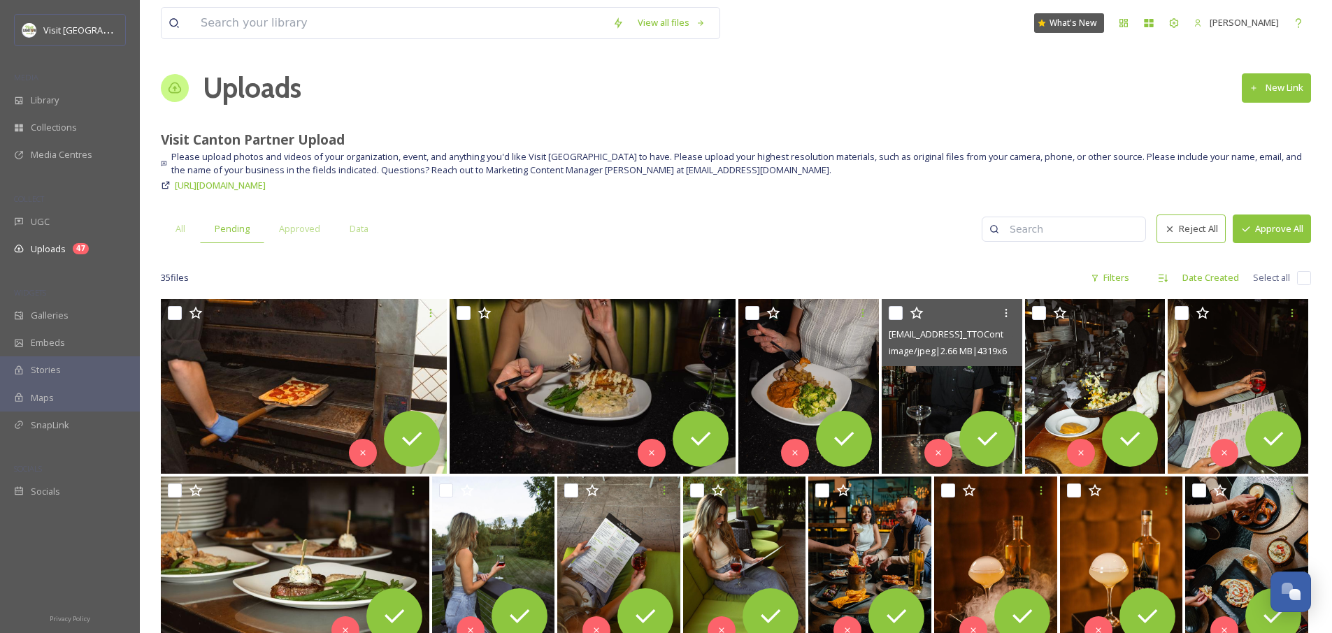
click at [921, 375] on img at bounding box center [952, 386] width 141 height 175
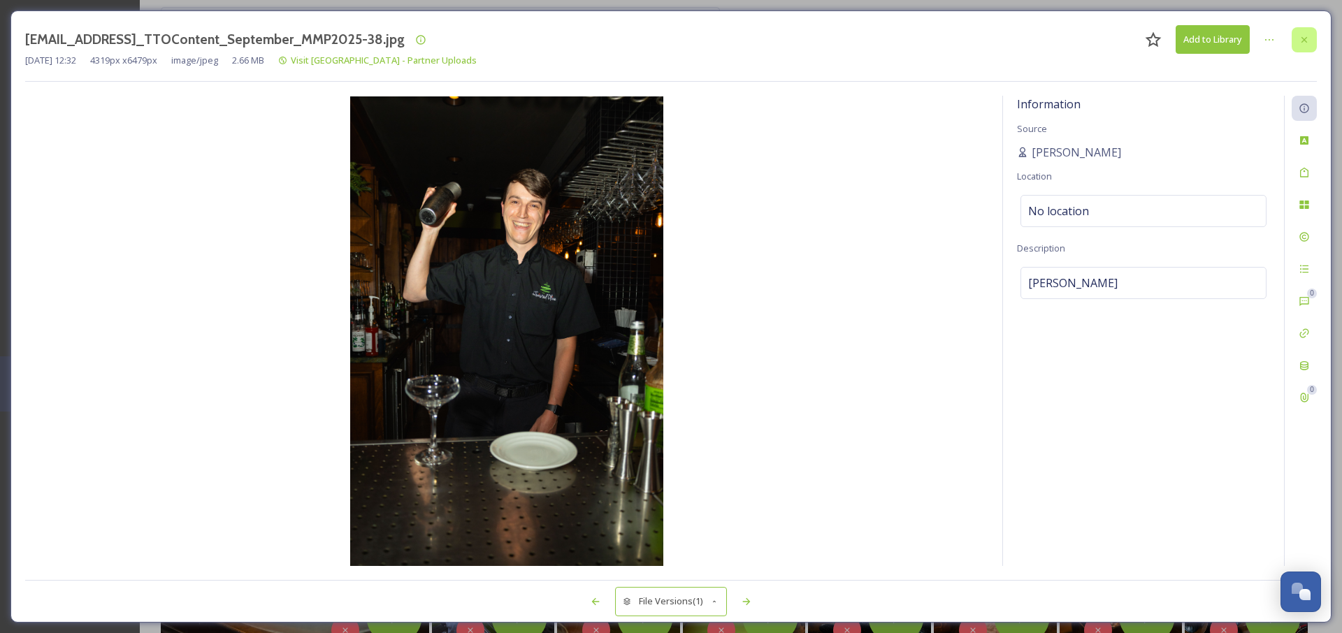
click at [1310, 39] on div at bounding box center [1304, 39] width 25 height 25
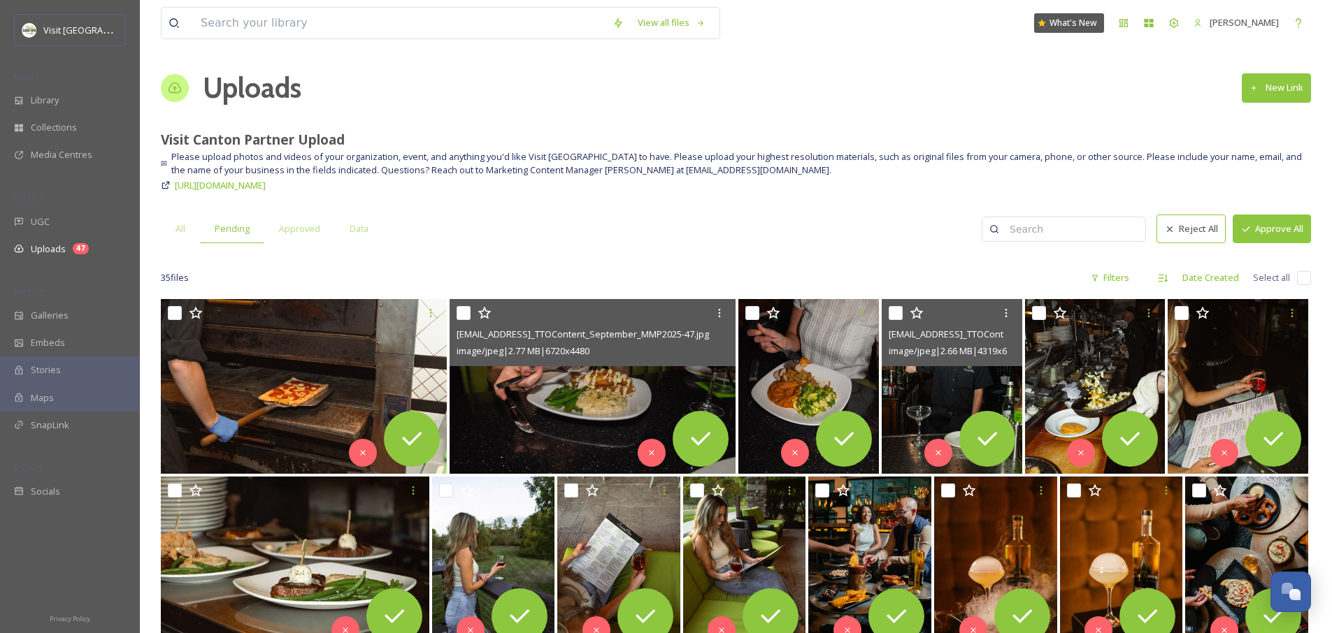
click at [568, 400] on img at bounding box center [593, 386] width 286 height 175
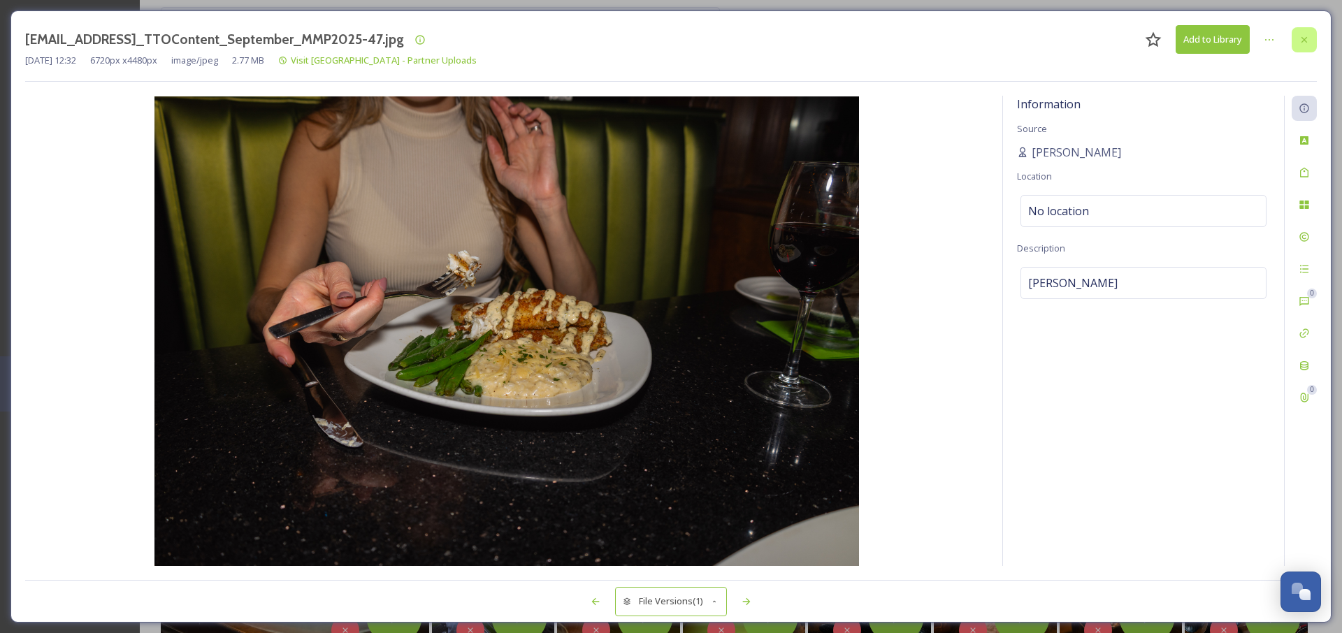
click at [1306, 37] on icon at bounding box center [1305, 39] width 6 height 6
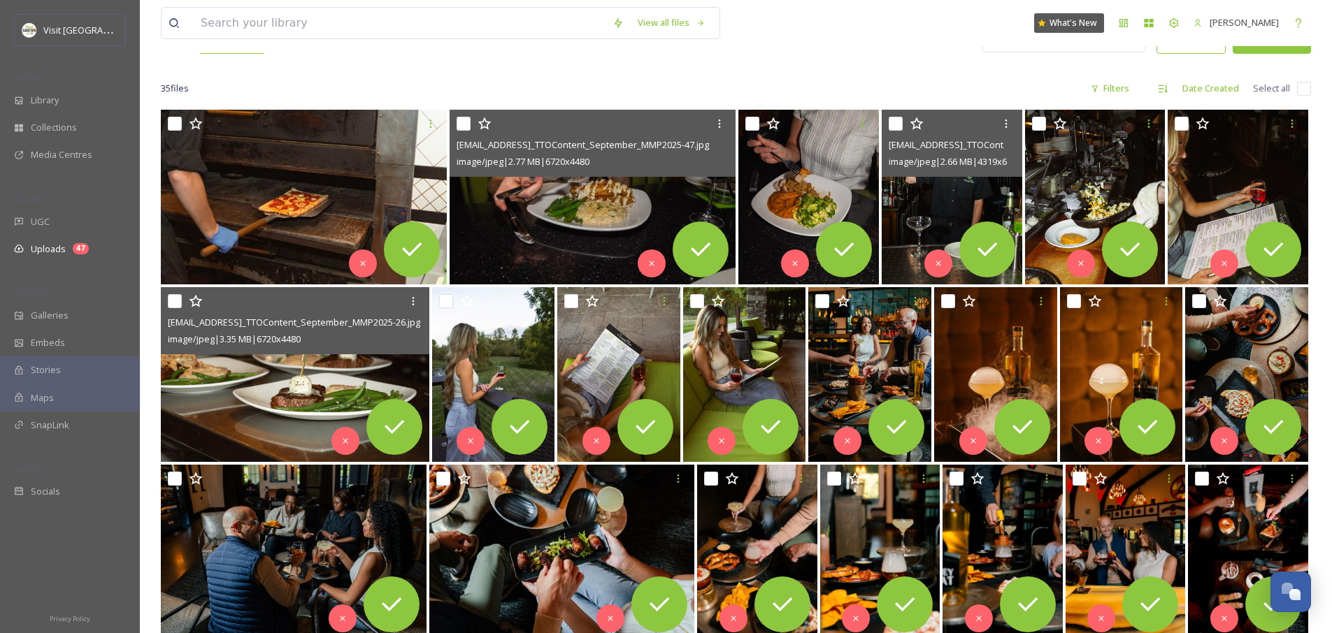
scroll to position [180, 0]
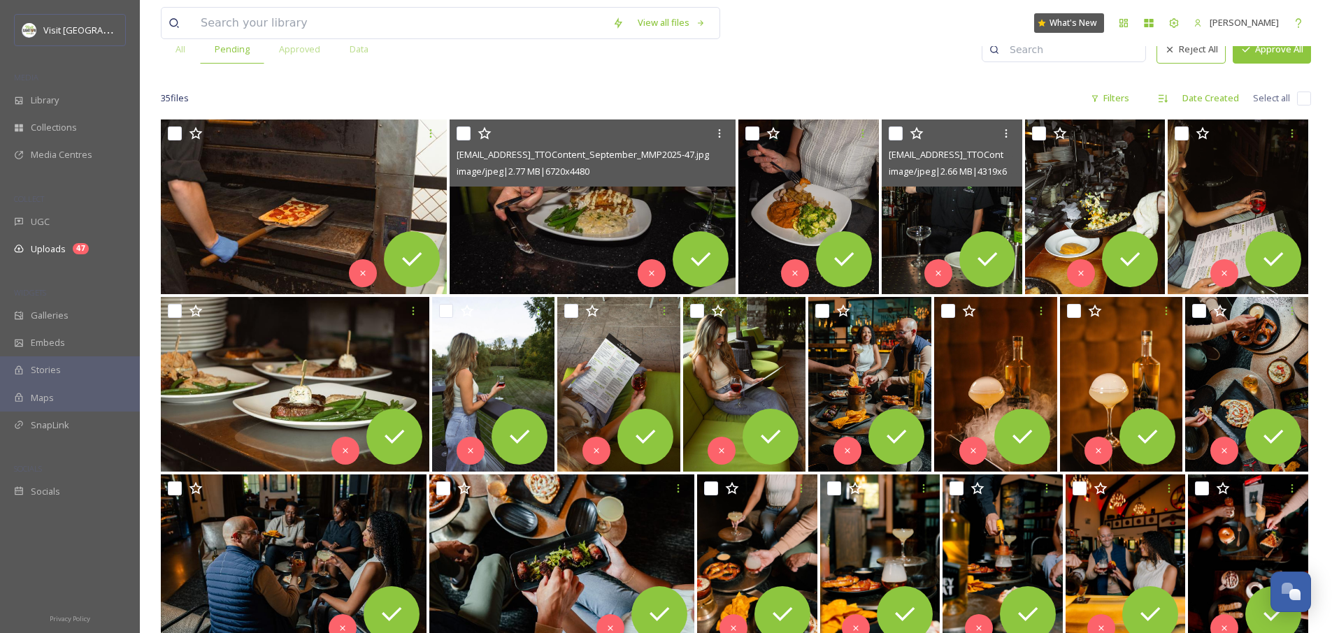
click at [509, 236] on img at bounding box center [593, 207] width 286 height 175
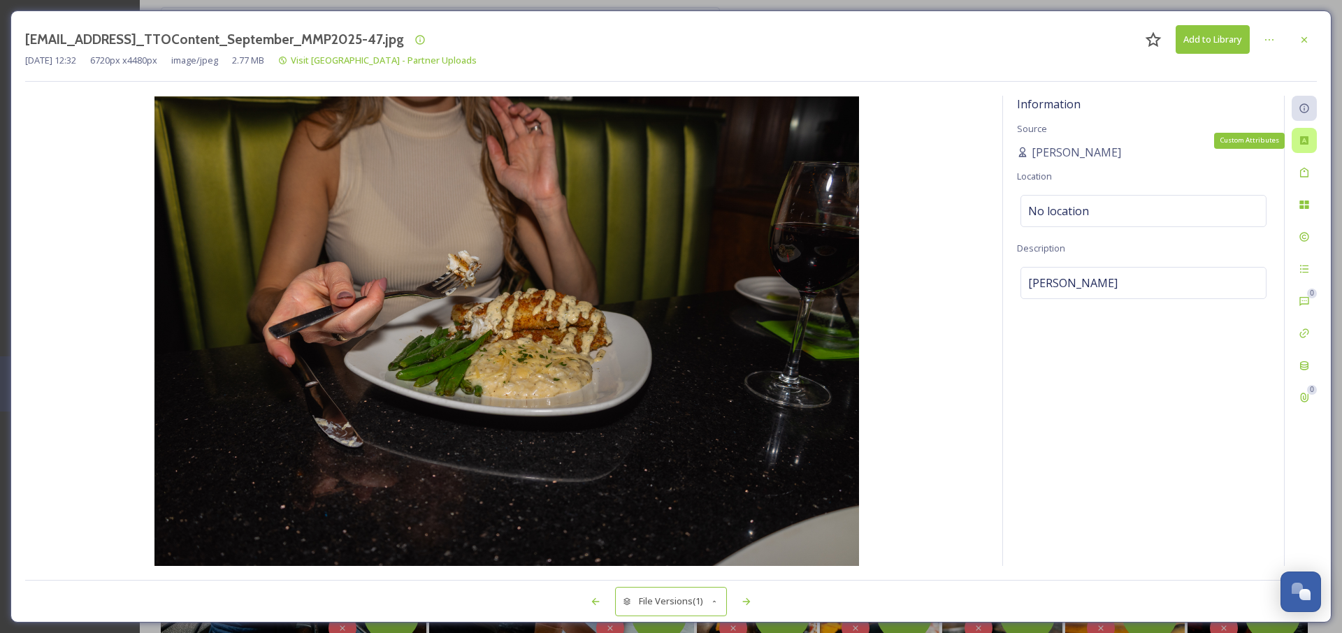
click at [1304, 132] on div "Custom Attributes" at bounding box center [1304, 140] width 25 height 25
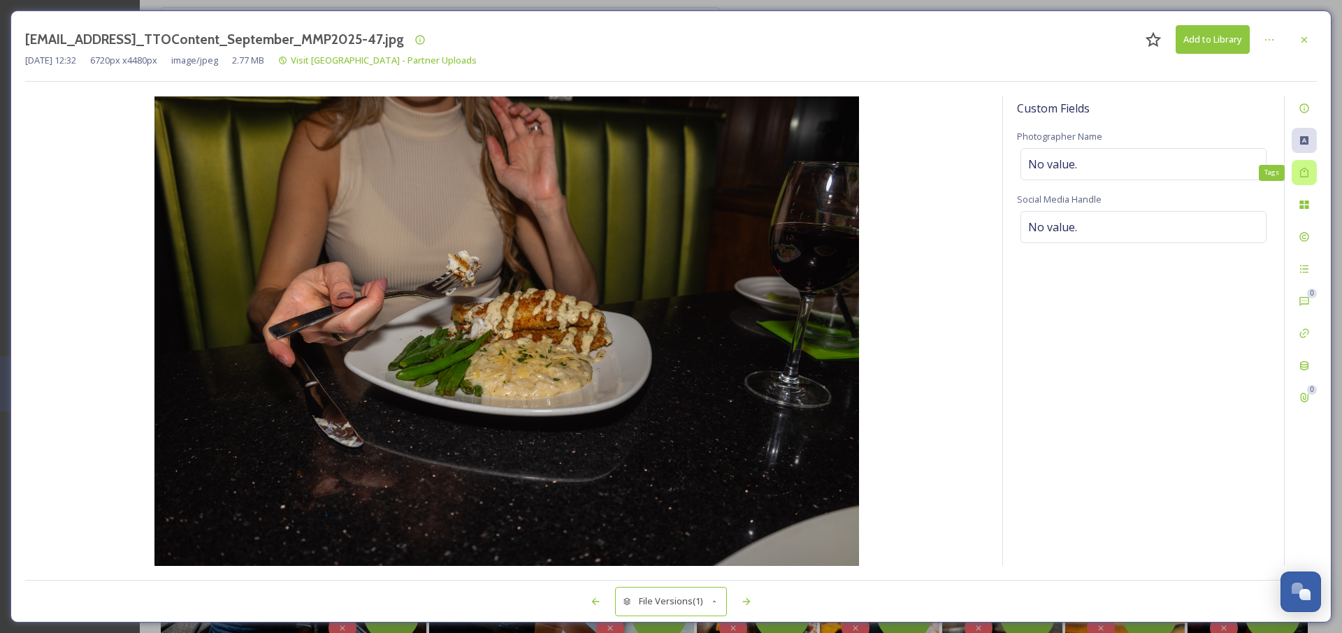
click at [1310, 181] on div "Tags" at bounding box center [1304, 172] width 25 height 25
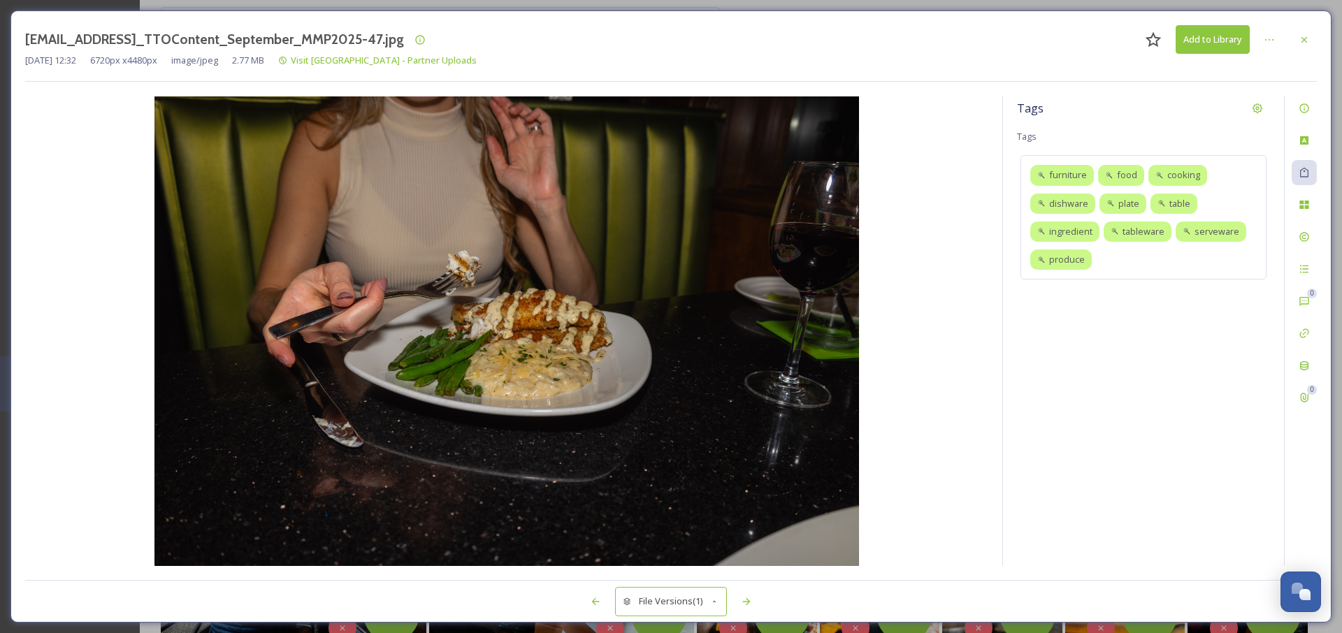
click at [1309, 218] on div "0 0" at bounding box center [1300, 331] width 33 height 470
click at [1310, 201] on div at bounding box center [1304, 204] width 25 height 25
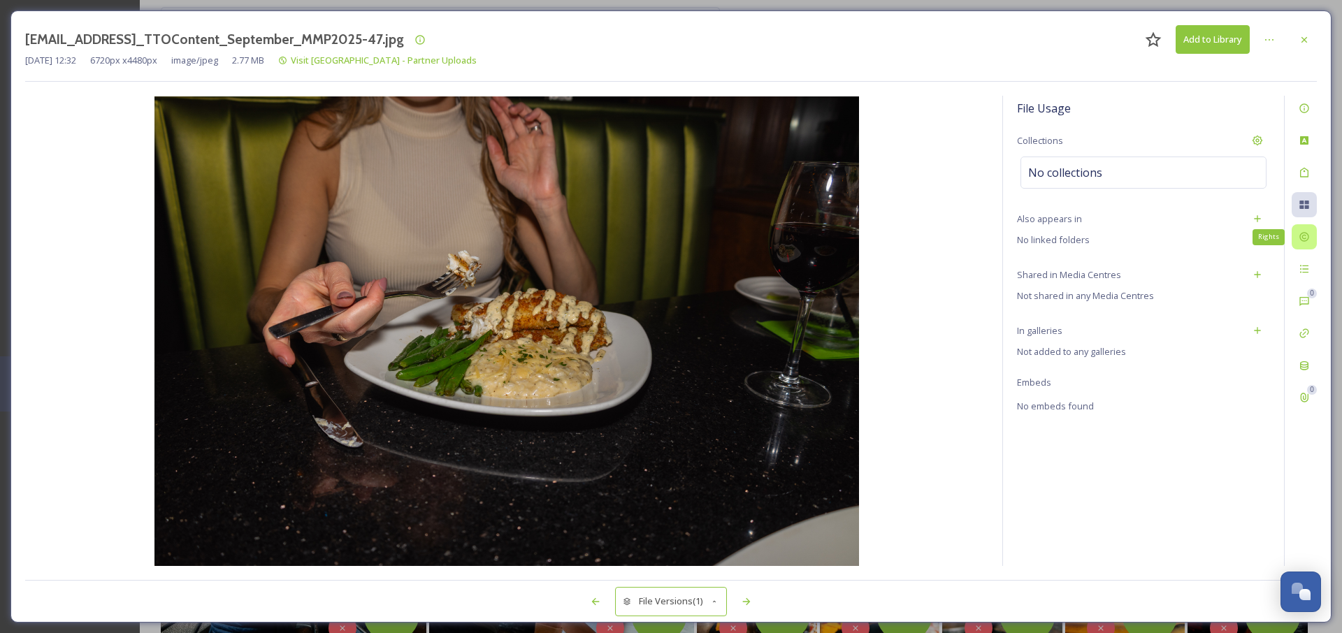
click at [1307, 249] on div "Rights" at bounding box center [1304, 236] width 25 height 25
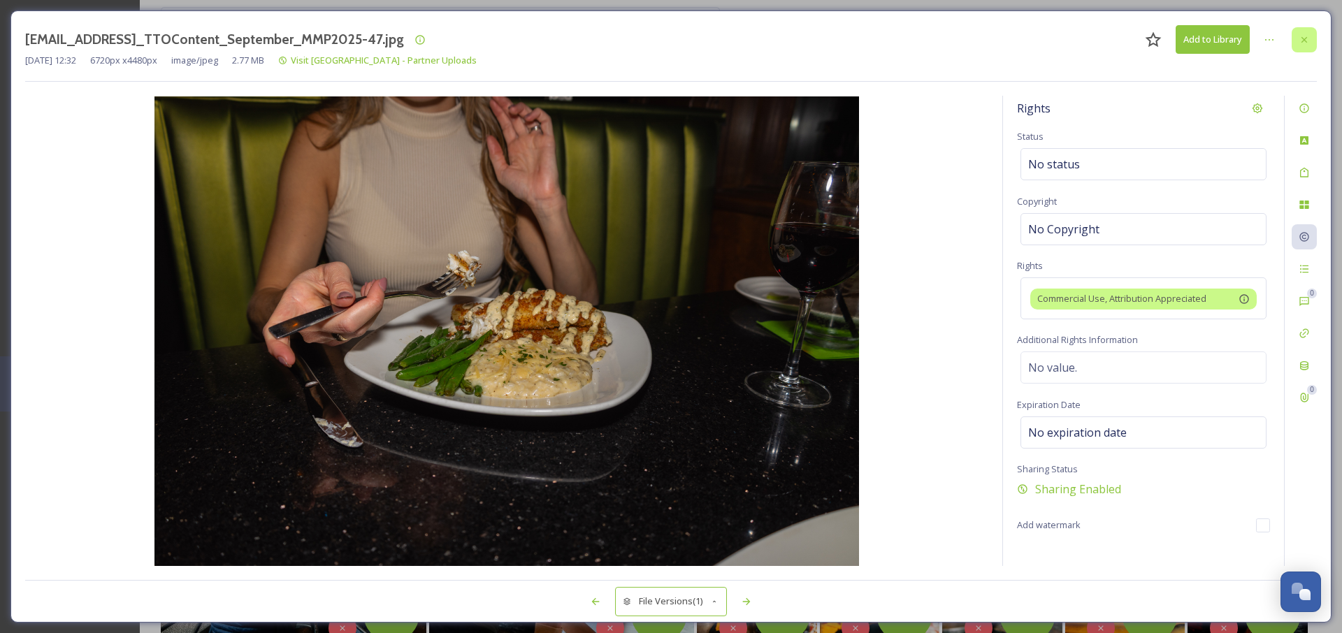
click at [1309, 42] on icon at bounding box center [1304, 39] width 11 height 11
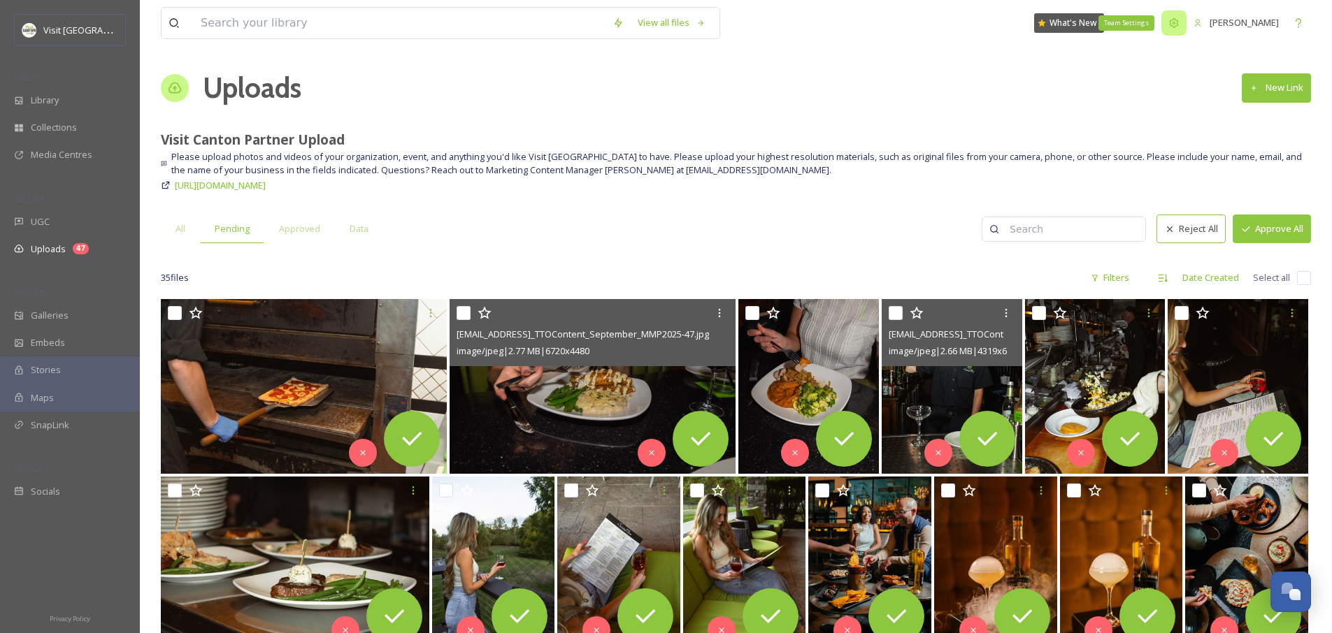
click at [1170, 22] on icon at bounding box center [1174, 22] width 9 height 9
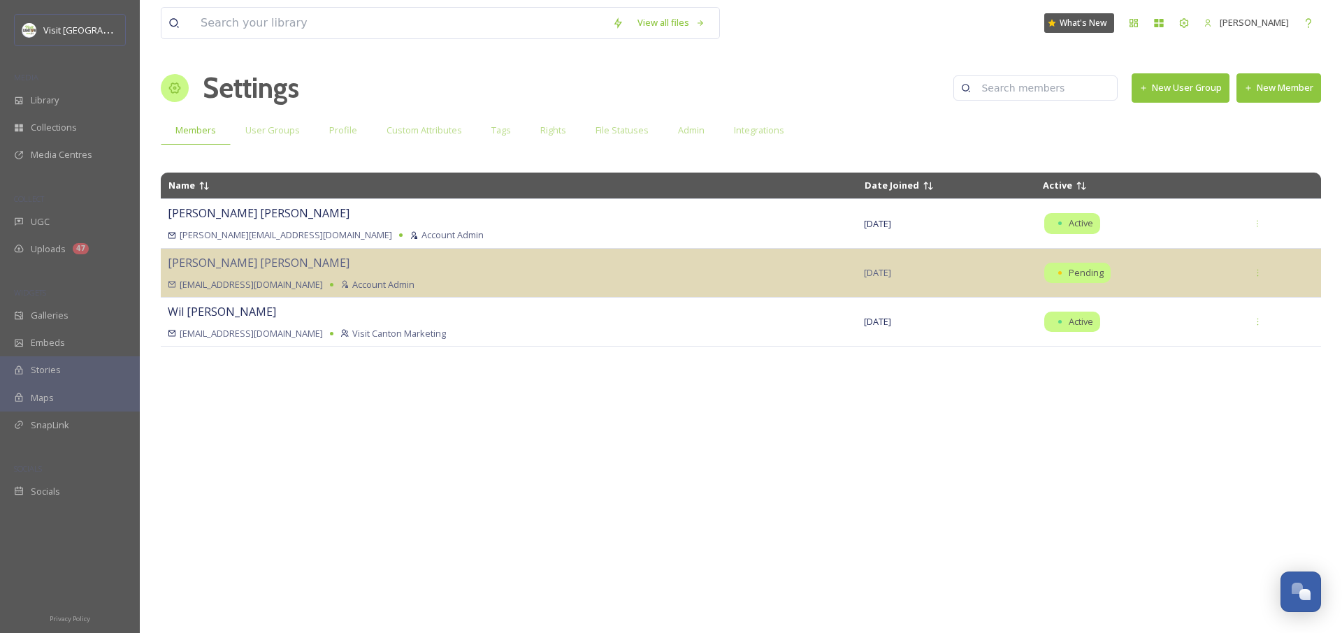
click at [1293, 90] on button "New Member" at bounding box center [1279, 87] width 85 height 29
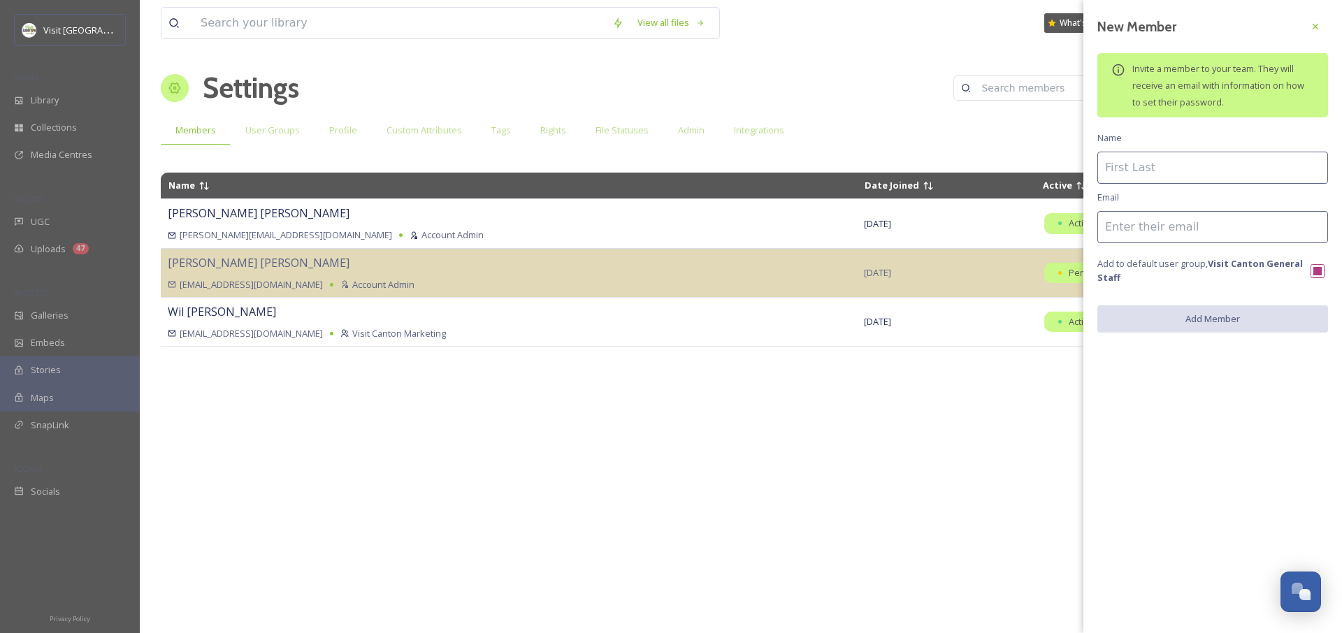
click at [1173, 153] on input at bounding box center [1213, 168] width 231 height 32
click at [1177, 134] on div "New Member Invite a member to your team. They will receive an email with inform…" at bounding box center [1213, 173] width 259 height 347
click at [1171, 170] on input at bounding box center [1213, 168] width 231 height 32
type input "[PERSON_NAME]"
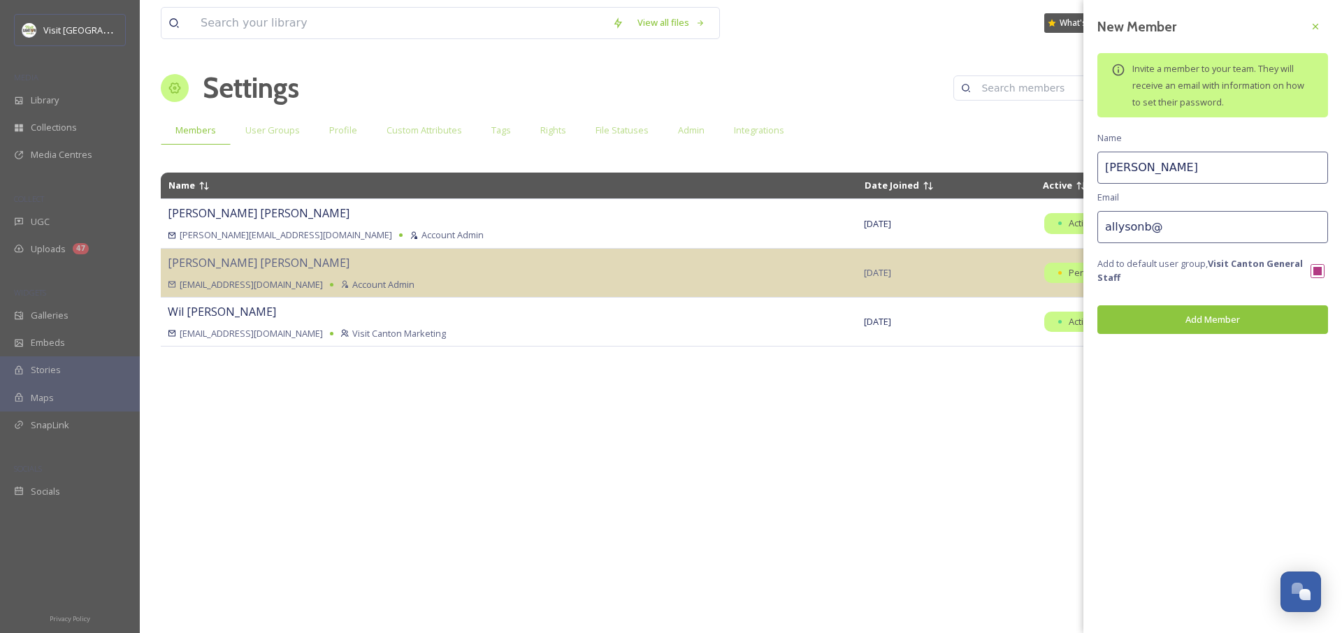
type input "allysonb@"
click at [1316, 268] on input "checkbox" at bounding box center [1318, 271] width 14 height 14
checkbox input "false"
drag, startPoint x: 1268, startPoint y: 254, endPoint x: 1263, endPoint y: 259, distance: 7.4
click at [1268, 254] on div "New Member Invite a member to your team. They will receive an email with inform…" at bounding box center [1213, 174] width 259 height 348
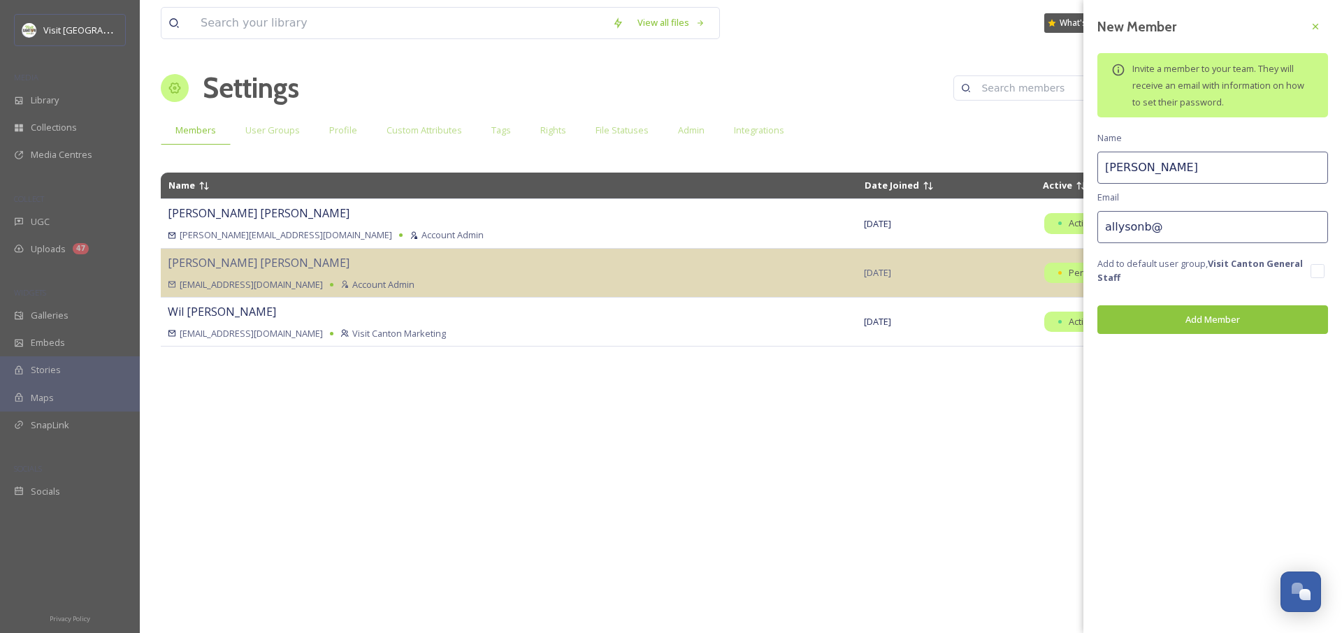
click at [1175, 233] on input "allysonb@" at bounding box center [1213, 227] width 231 height 32
click at [1197, 228] on input "allysonb@" at bounding box center [1213, 227] width 231 height 32
drag, startPoint x: 1153, startPoint y: 224, endPoint x: 1288, endPoint y: 221, distance: 135.0
click at [1288, 221] on input "[EMAIL_ADDRESS][DOMAIN_NAME]" at bounding box center [1213, 227] width 231 height 32
type input "[EMAIL_ADDRESS][DOMAIN_NAME]"
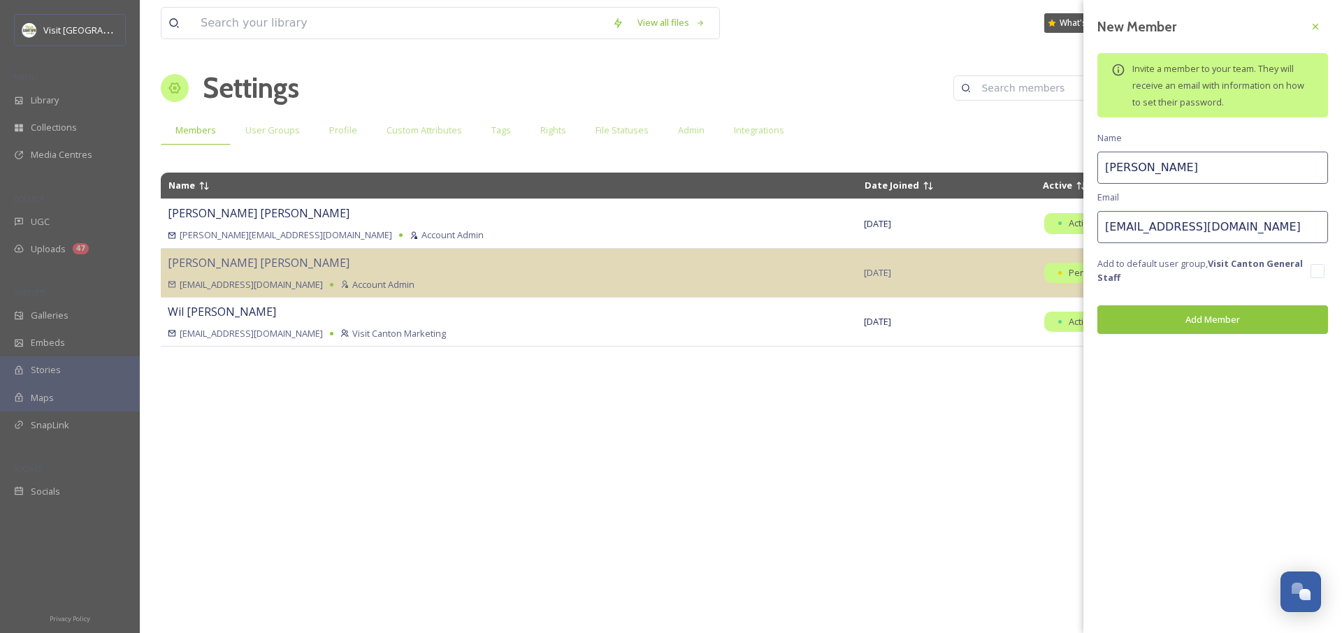
click at [1225, 322] on button "Add Member" at bounding box center [1213, 319] width 231 height 29
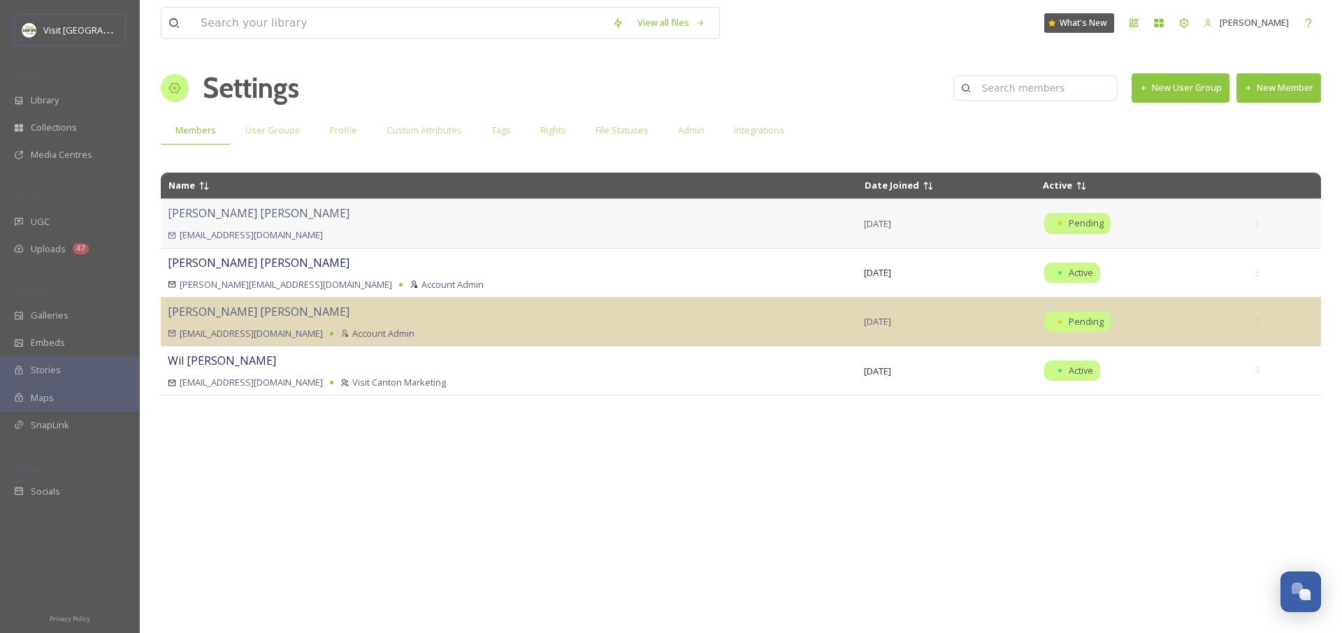
click at [219, 219] on span "[PERSON_NAME]" at bounding box center [259, 213] width 182 height 15
click at [306, 224] on div "[PERSON_NAME] [PERSON_NAME][EMAIL_ADDRESS][DOMAIN_NAME]" at bounding box center [509, 223] width 682 height 37
click at [343, 220] on div "[PERSON_NAME] [PERSON_NAME][EMAIL_ADDRESS][DOMAIN_NAME]" at bounding box center [509, 223] width 682 height 37
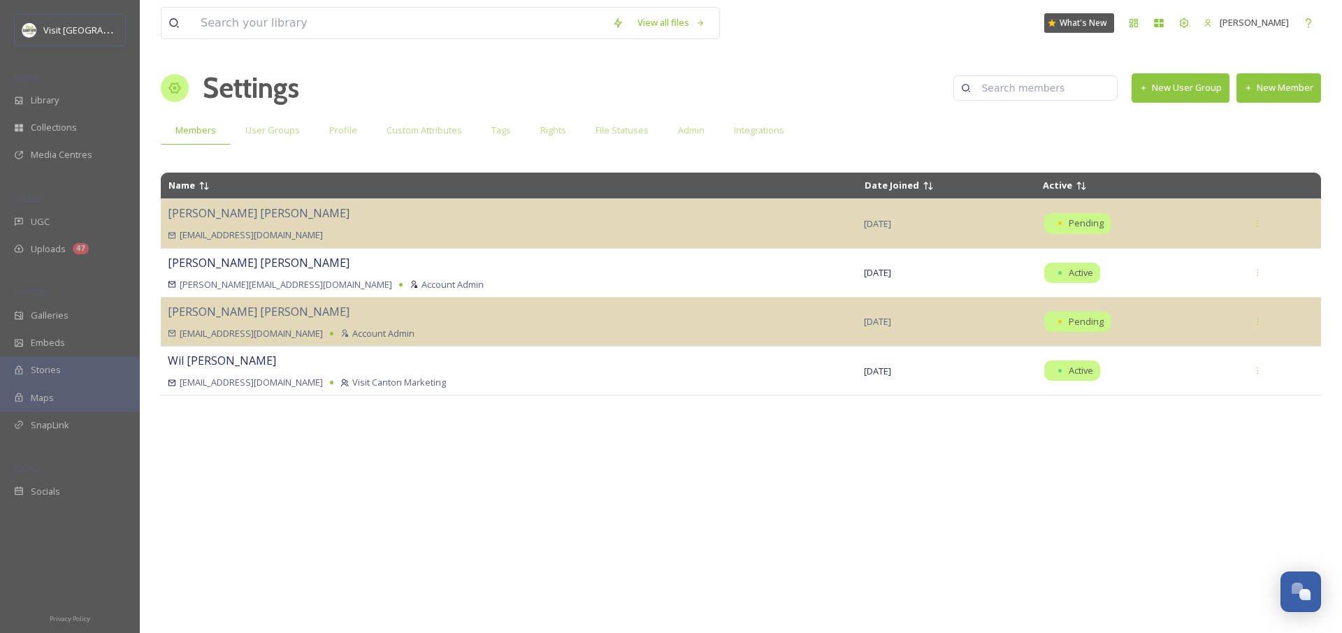
click at [1167, 90] on button "New User Group" at bounding box center [1181, 87] width 98 height 29
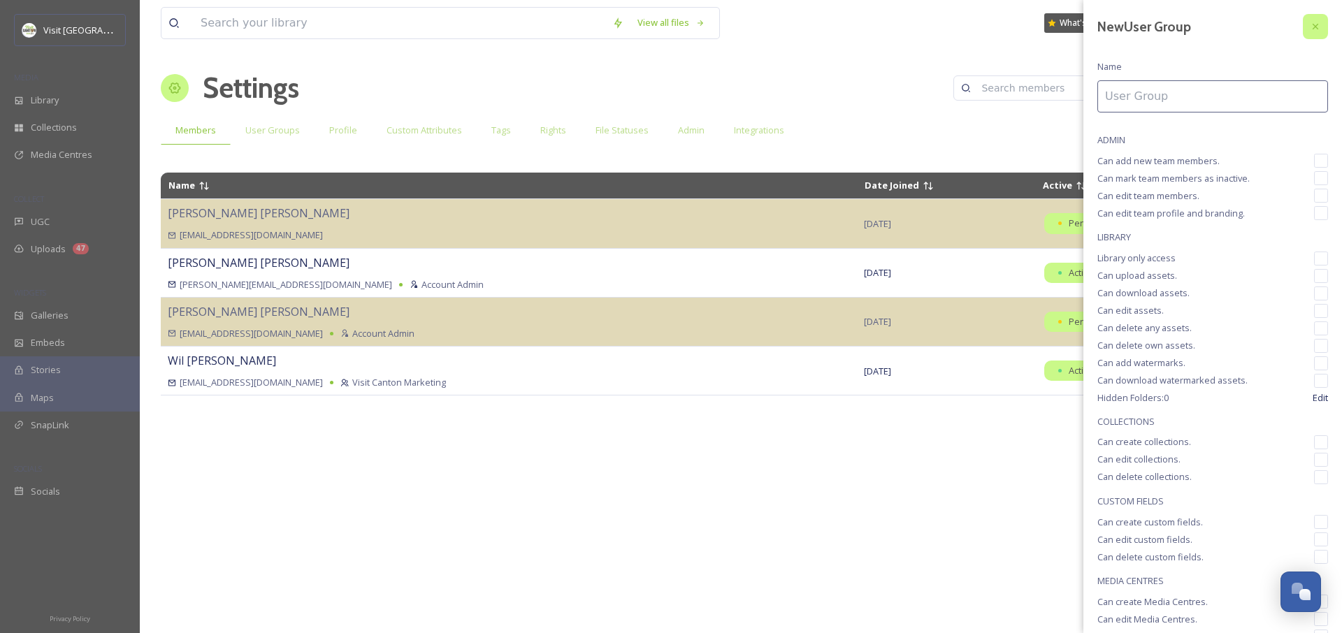
click at [1310, 29] on icon at bounding box center [1315, 26] width 11 height 11
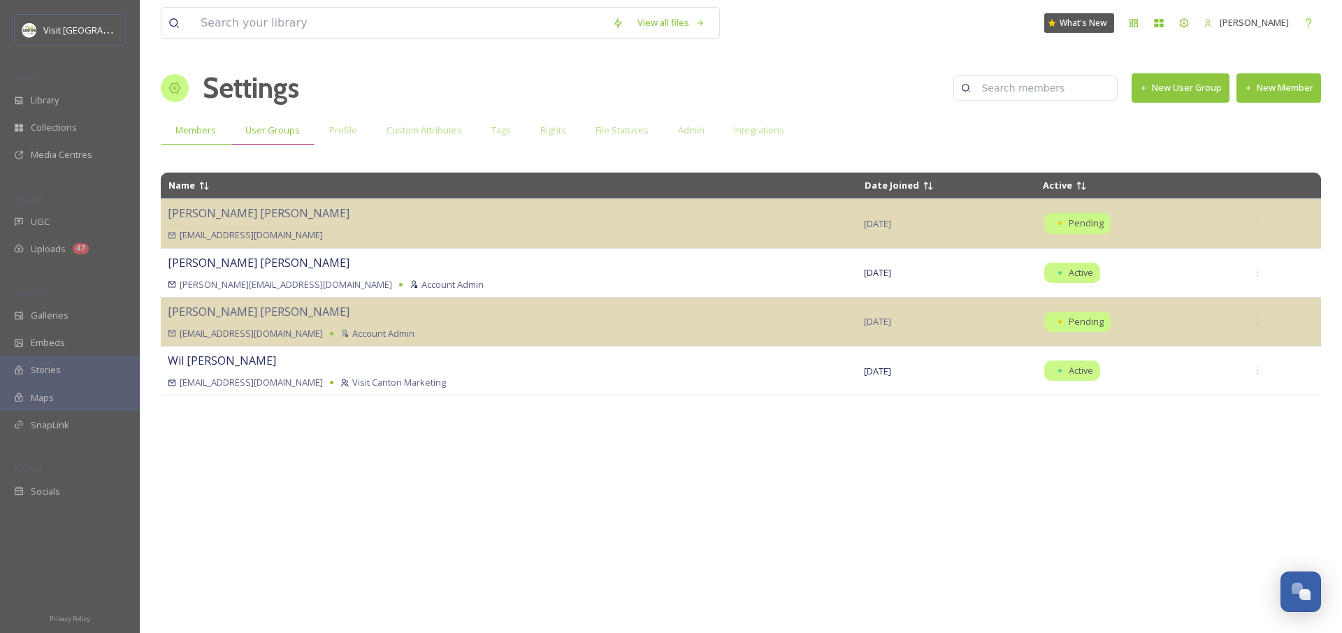
click at [269, 135] on span "User Groups" at bounding box center [272, 130] width 55 height 13
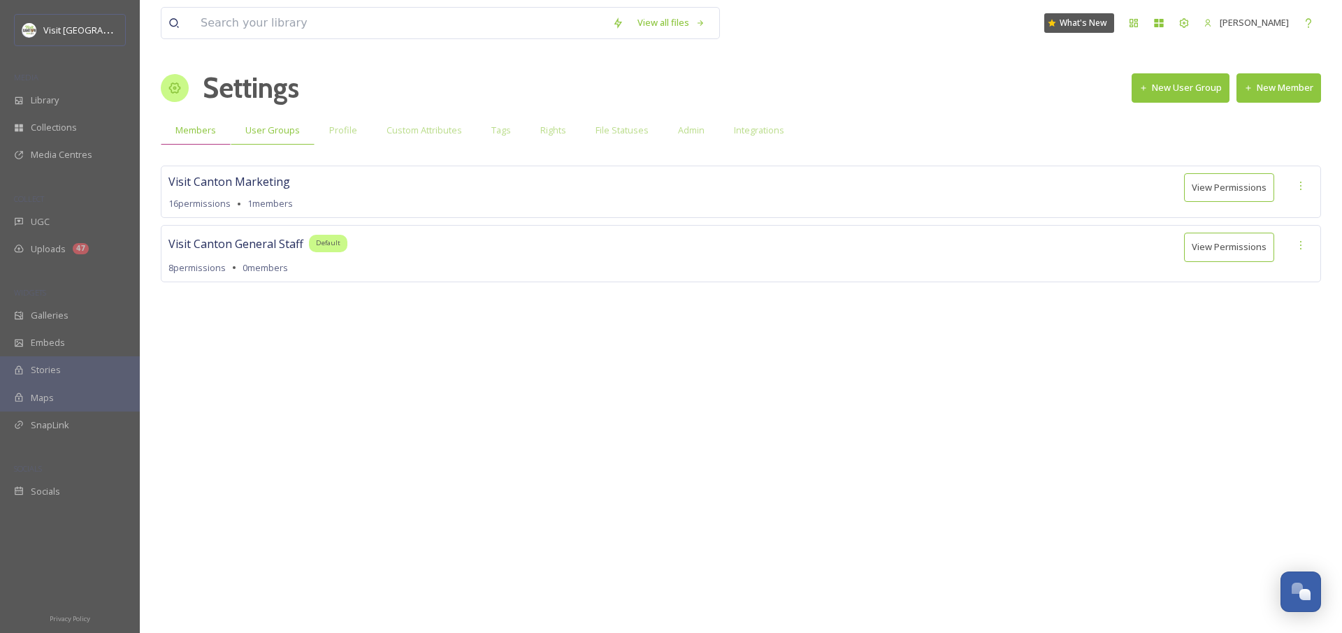
click at [195, 131] on span "Members" at bounding box center [195, 130] width 41 height 13
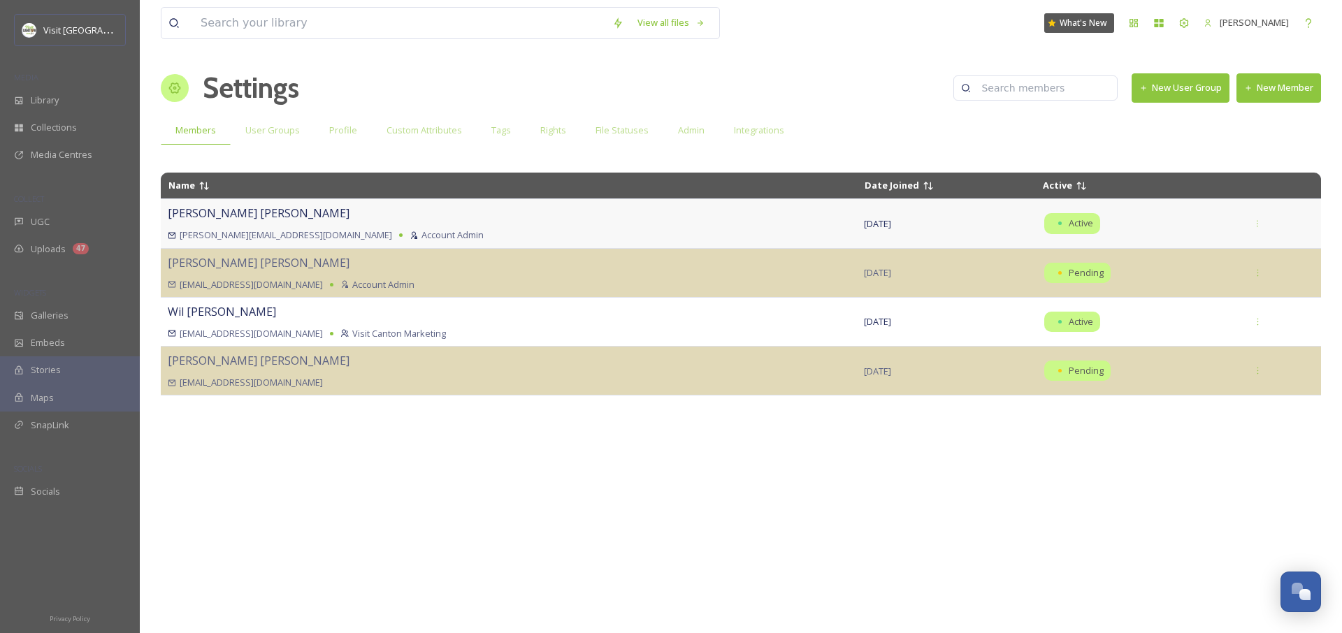
click at [864, 224] on span "[DATE]" at bounding box center [877, 223] width 27 height 13
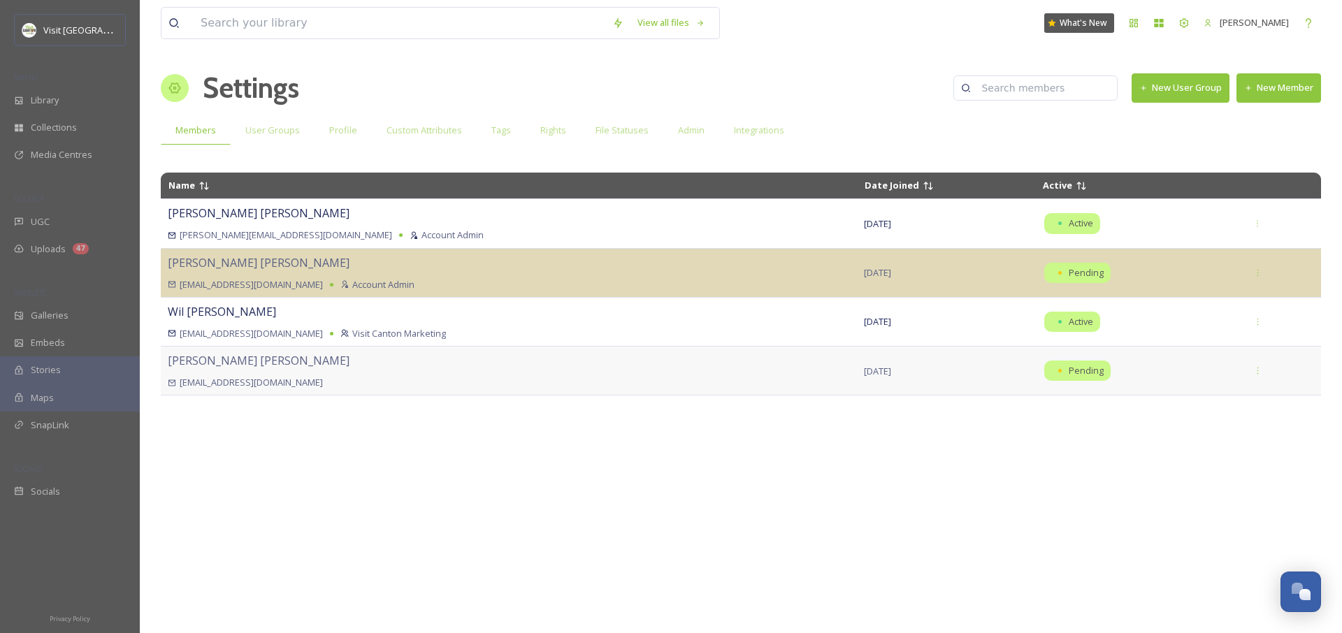
click at [236, 366] on span "[PERSON_NAME]" at bounding box center [259, 360] width 182 height 15
click at [898, 377] on td "[DATE]" at bounding box center [946, 370] width 178 height 49
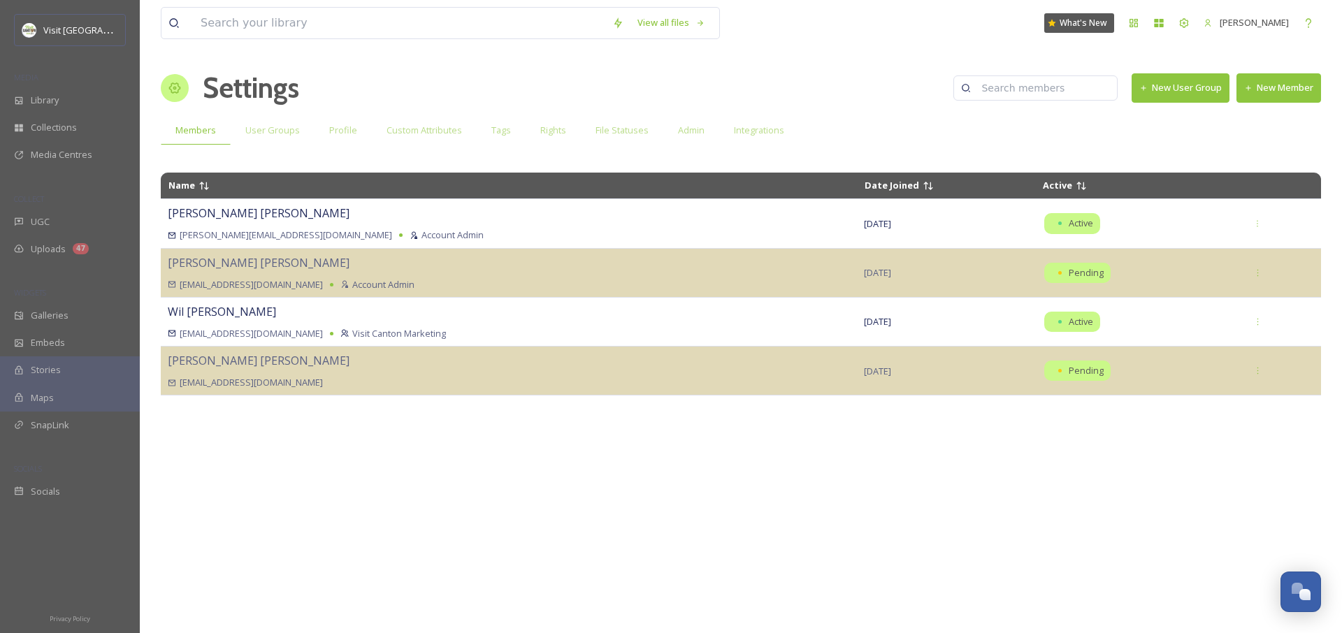
click at [1272, 93] on button "New Member" at bounding box center [1279, 87] width 85 height 29
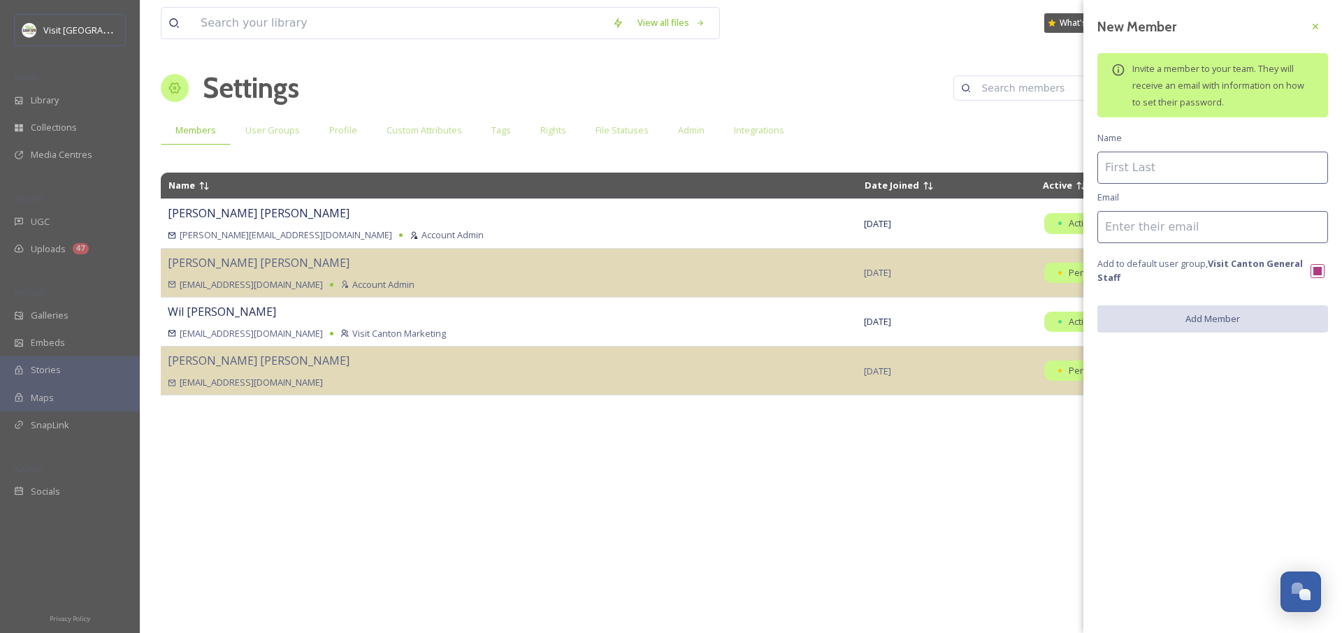
click at [1149, 161] on input at bounding box center [1213, 168] width 231 height 32
type input "[PERSON_NAME]"
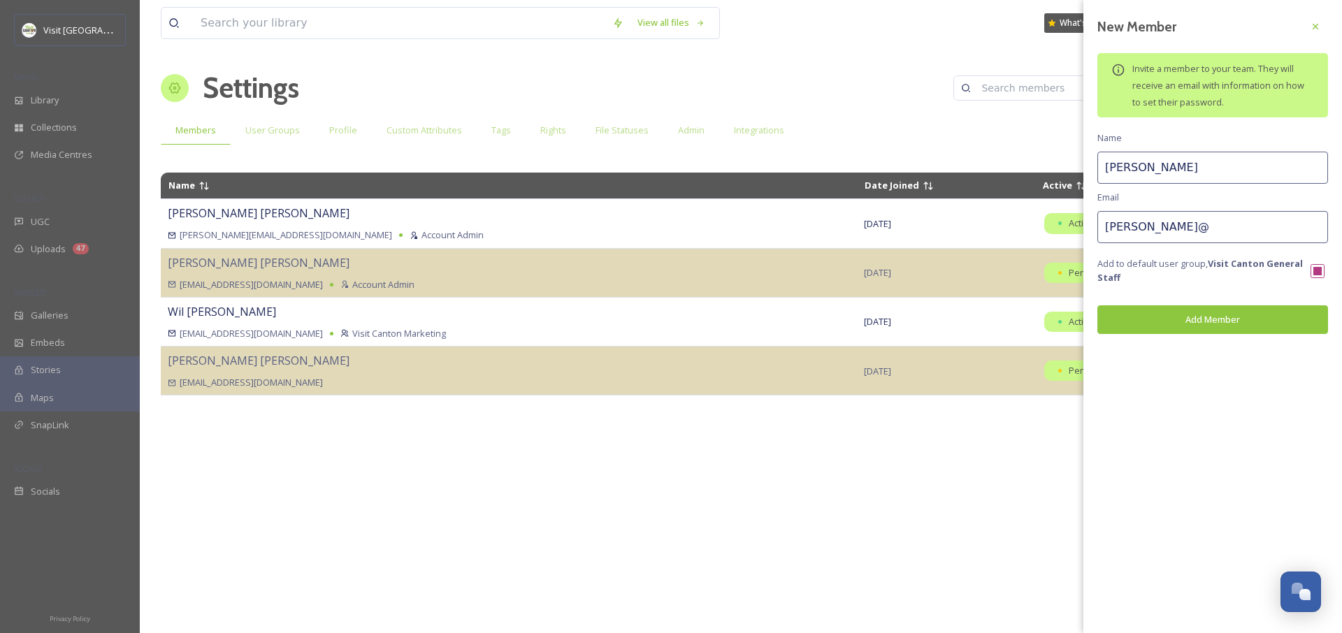
paste input "@[DOMAIN_NAME]"
type input "[PERSON_NAME][EMAIL_ADDRESS][DOMAIN_NAME]"
click at [1198, 322] on button "Add Member" at bounding box center [1213, 319] width 231 height 29
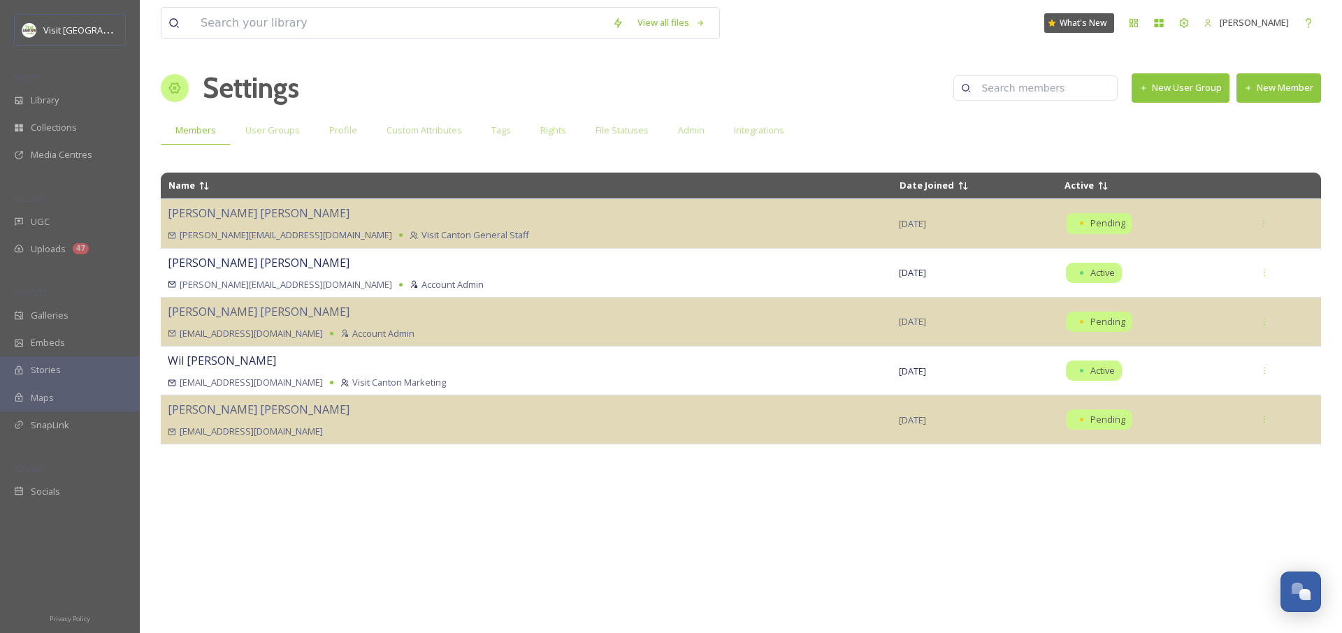
click at [1286, 90] on button "New Member" at bounding box center [1279, 87] width 85 height 29
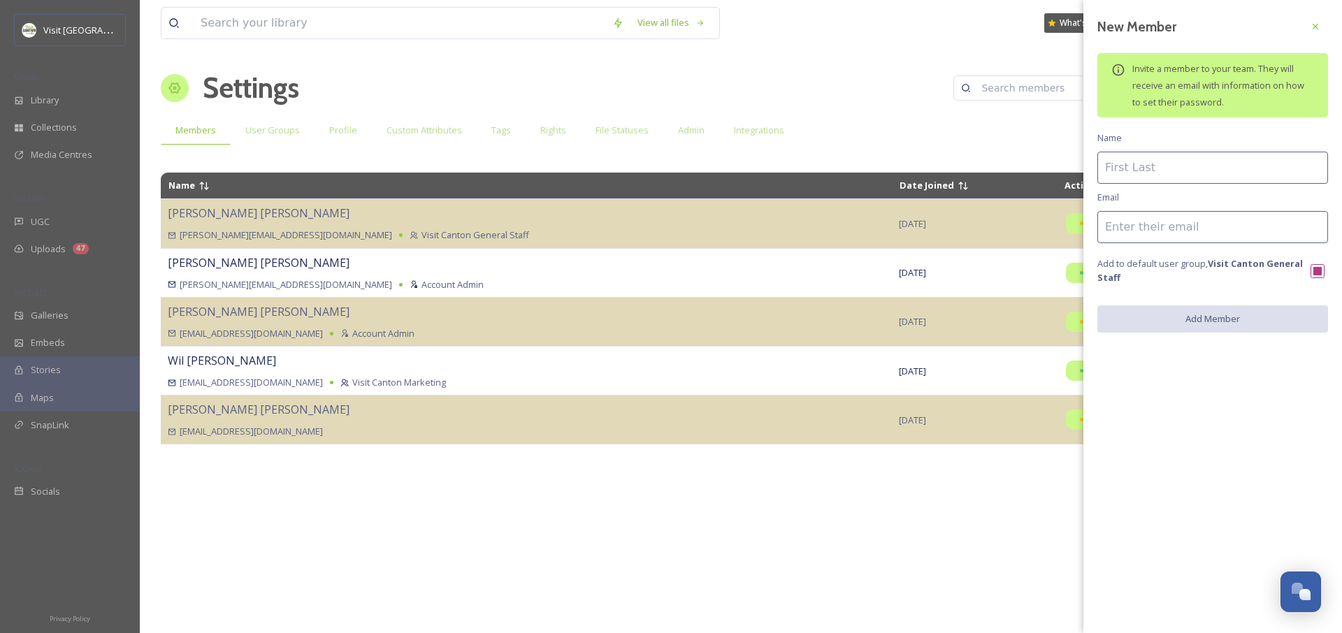
click at [1174, 179] on input at bounding box center [1213, 168] width 231 height 32
type input "[PERSON_NAME]"
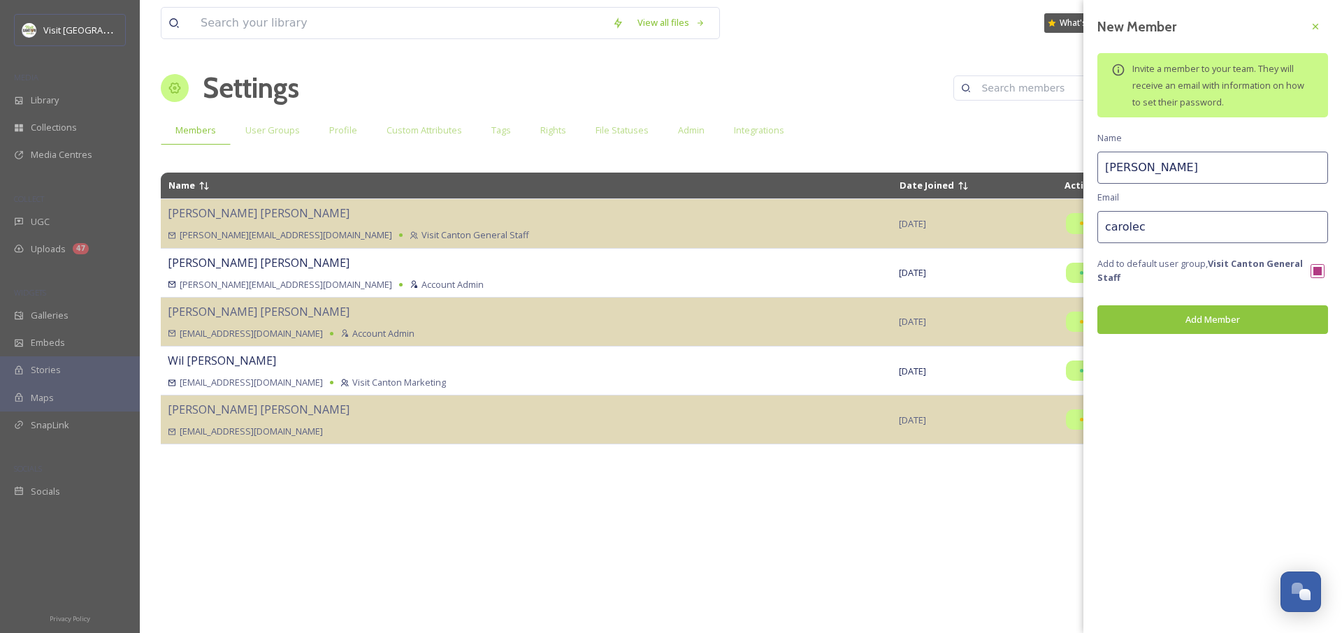
paste input "@[DOMAIN_NAME]"
type input "[EMAIL_ADDRESS][DOMAIN_NAME]"
click at [1179, 312] on button "Add Member" at bounding box center [1213, 319] width 231 height 29
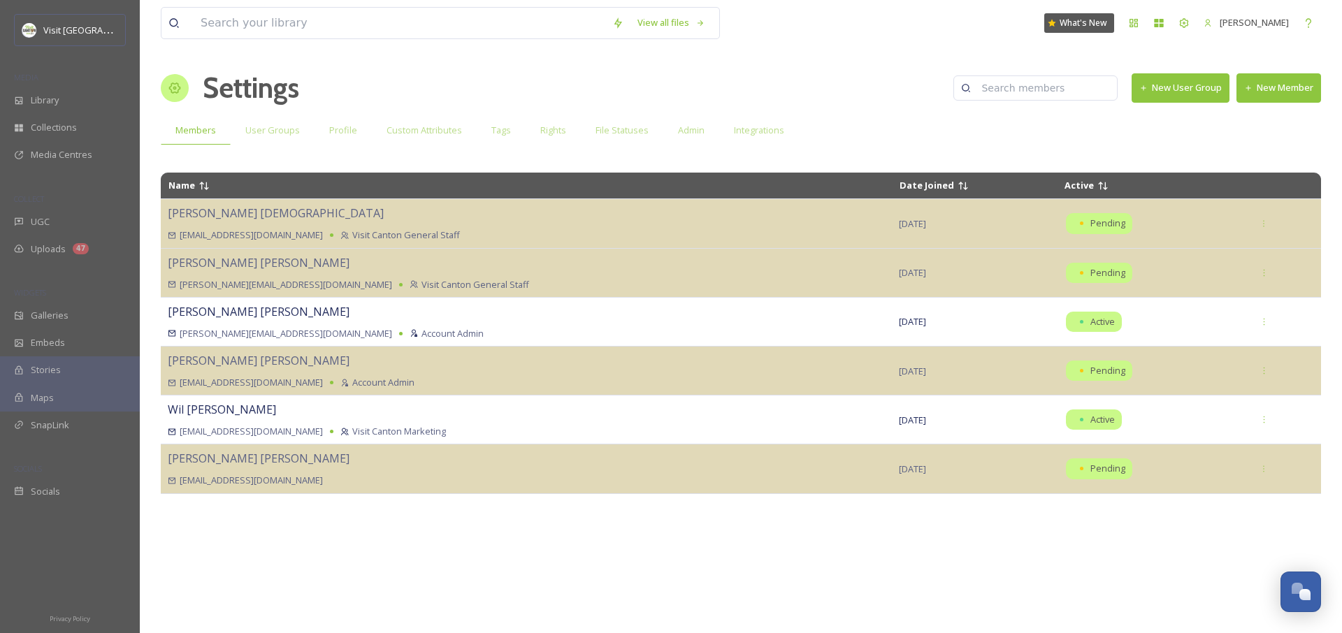
click at [1260, 89] on button "New Member" at bounding box center [1279, 87] width 85 height 29
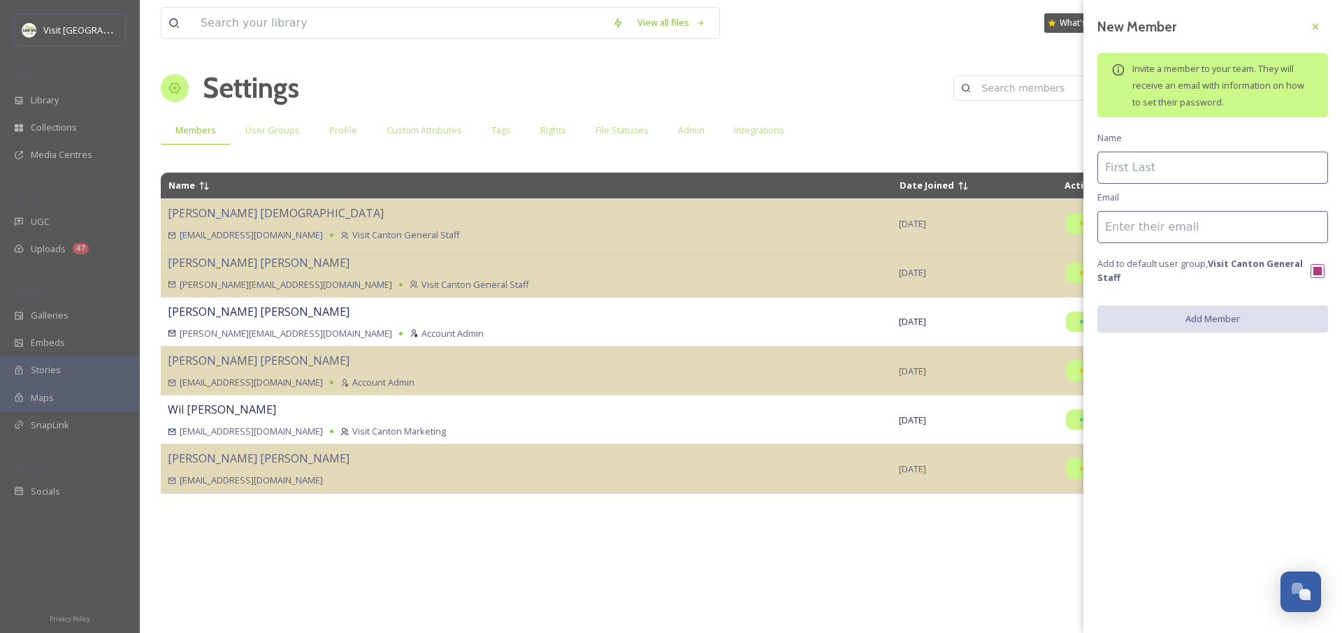
click at [1180, 167] on input at bounding box center [1213, 168] width 231 height 32
type input "[PERSON_NAME]"
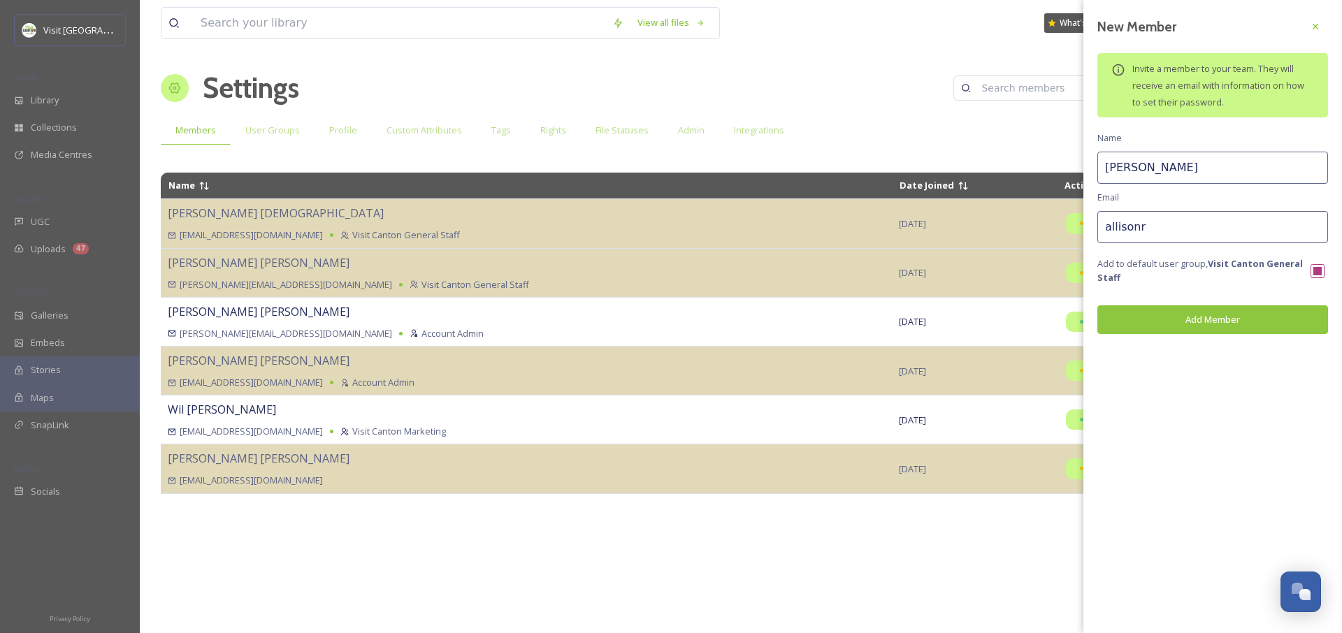
paste input "@[DOMAIN_NAME]"
type input "[EMAIL_ADDRESS][DOMAIN_NAME]"
click at [1239, 319] on button "Add Member" at bounding box center [1213, 319] width 231 height 29
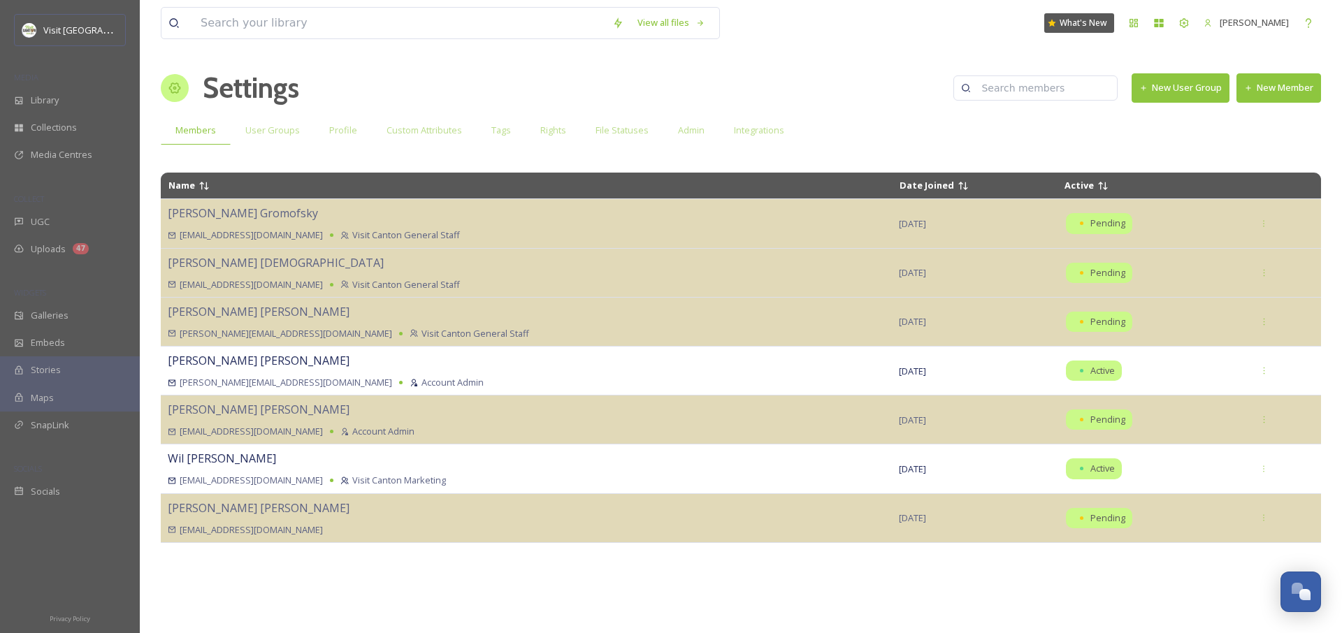
click at [1272, 87] on button "New Member" at bounding box center [1279, 87] width 85 height 29
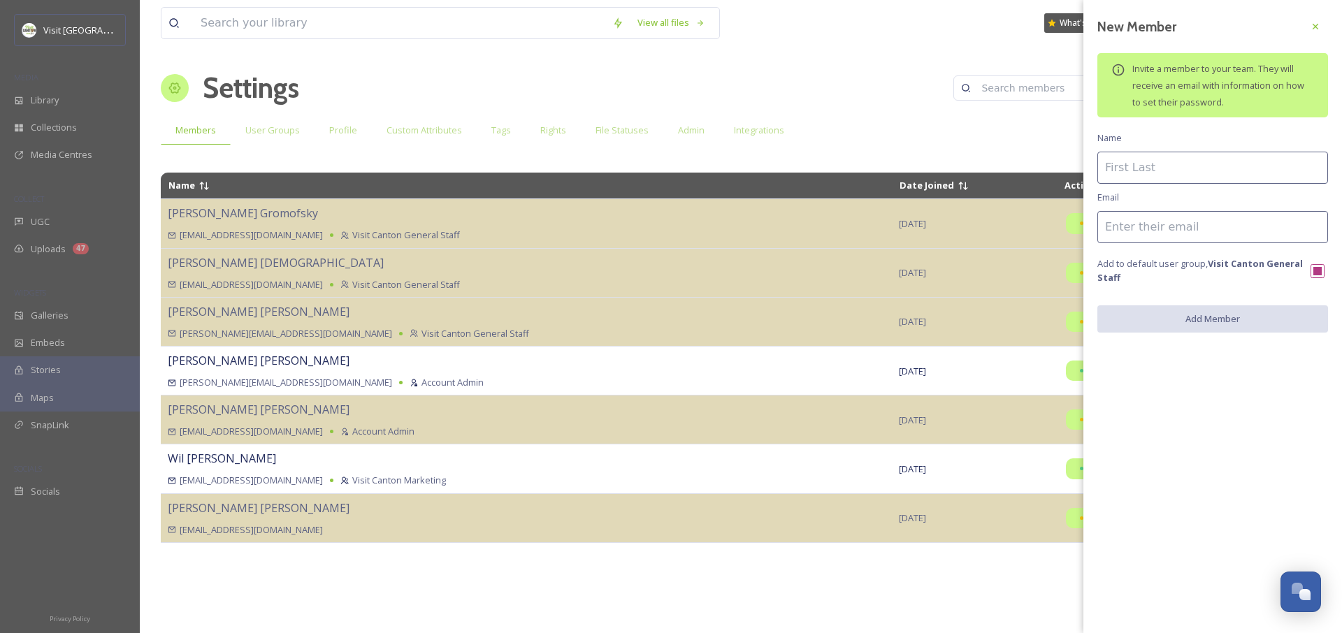
click at [1176, 155] on input at bounding box center [1213, 168] width 231 height 32
type input "[PERSON_NAME]"
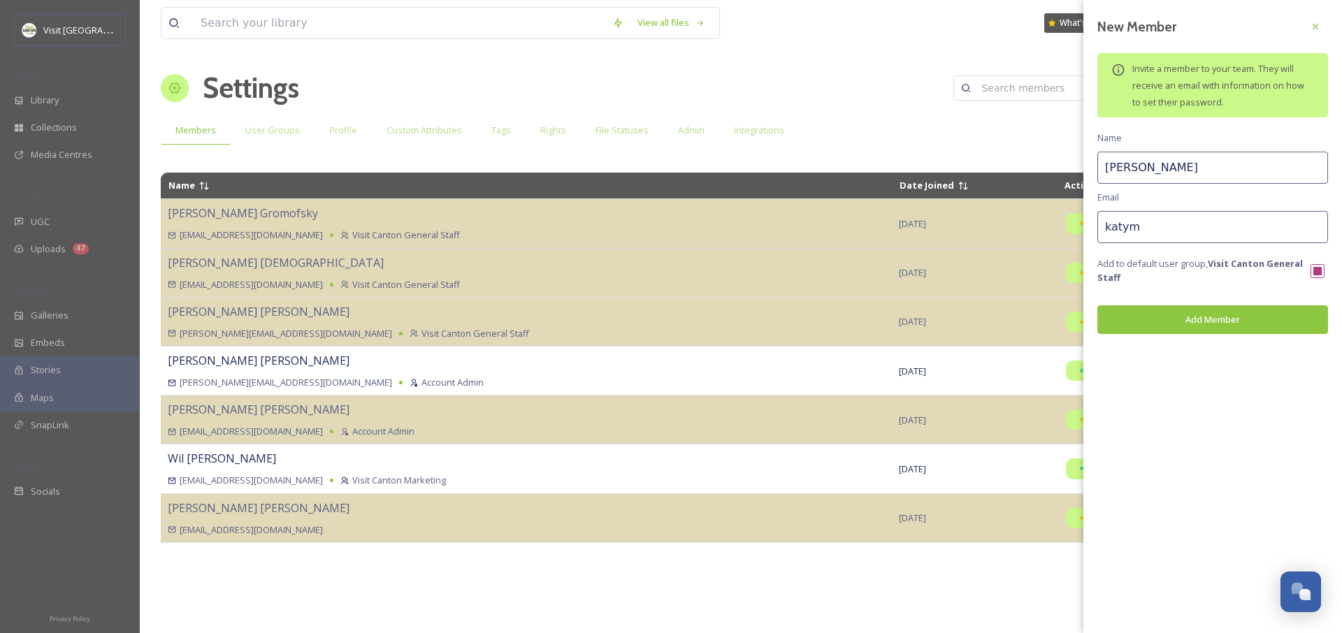
paste input "@[DOMAIN_NAME]"
type input "[EMAIL_ADDRESS][DOMAIN_NAME]"
click at [1184, 324] on button "Add Member" at bounding box center [1213, 319] width 231 height 29
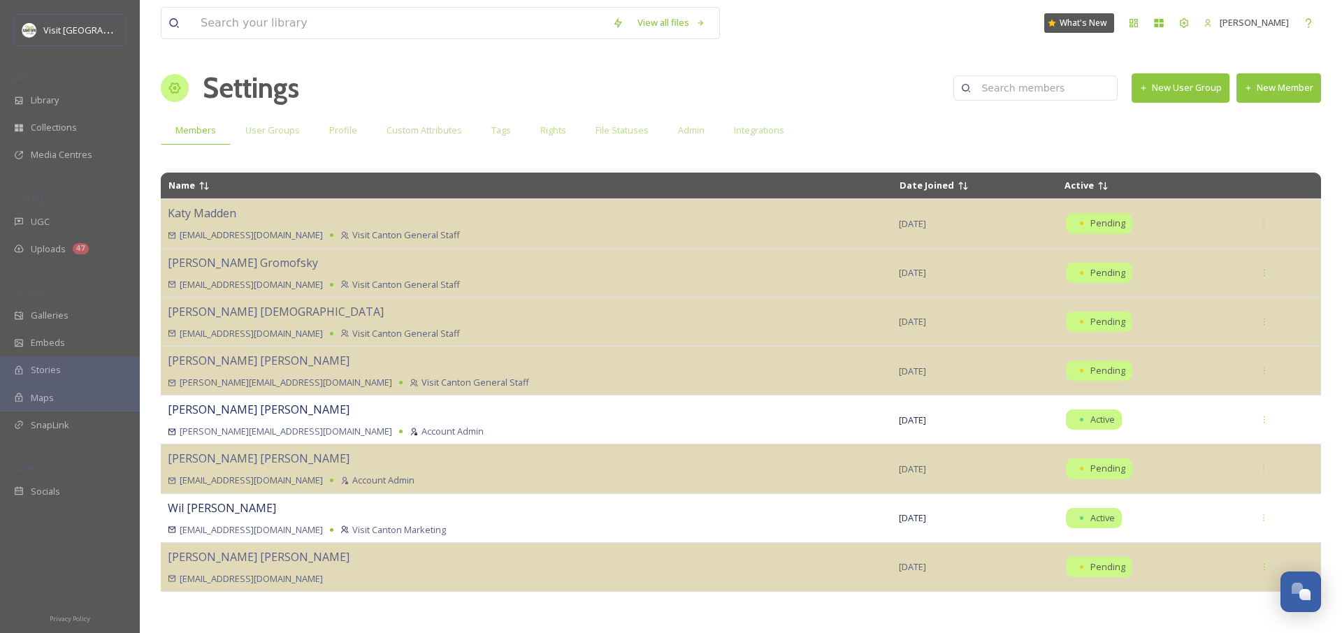
click at [1281, 87] on button "New Member" at bounding box center [1279, 87] width 85 height 29
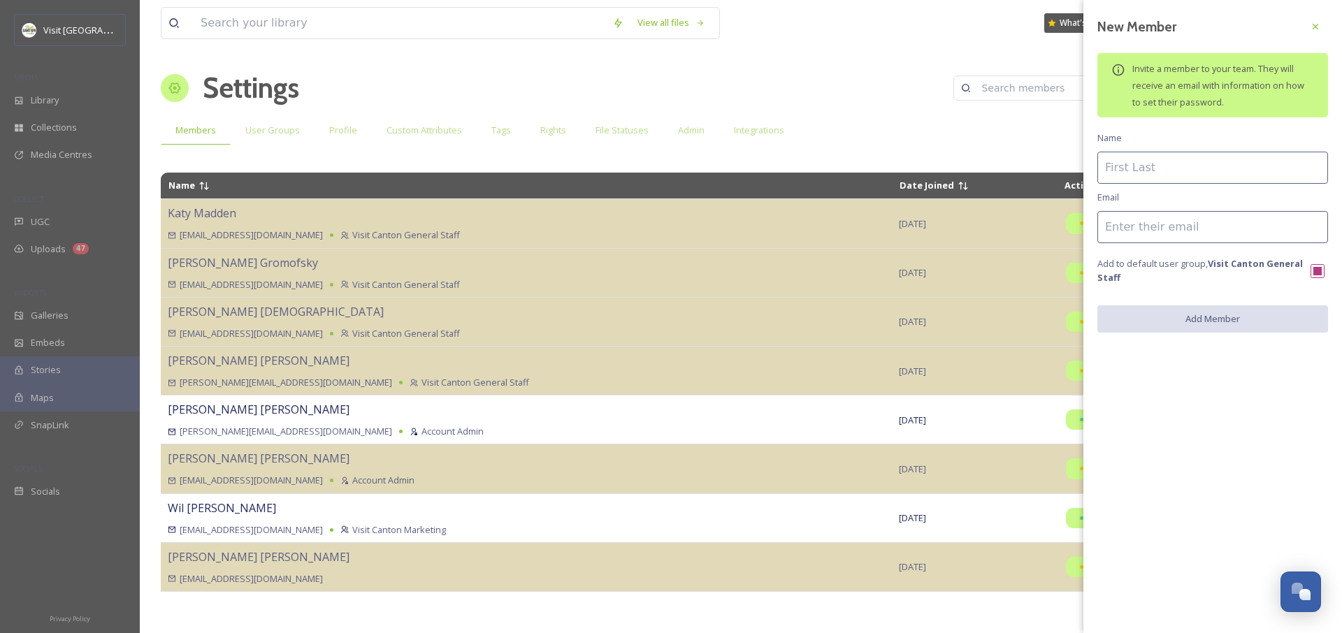
click at [1184, 161] on input at bounding box center [1213, 168] width 231 height 32
type input "W"
type input "[PERSON_NAME]"
paste input "@[DOMAIN_NAME]"
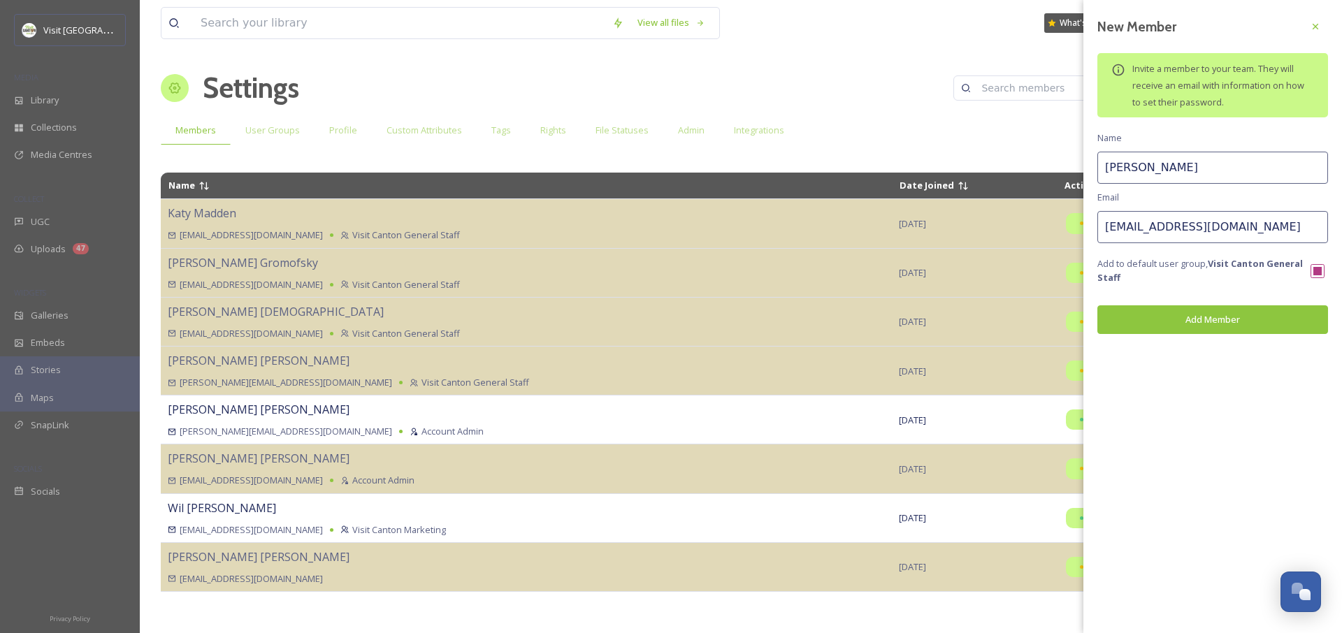
type input "[EMAIL_ADDRESS][DOMAIN_NAME]"
click at [1214, 321] on button "Add Member" at bounding box center [1213, 319] width 231 height 29
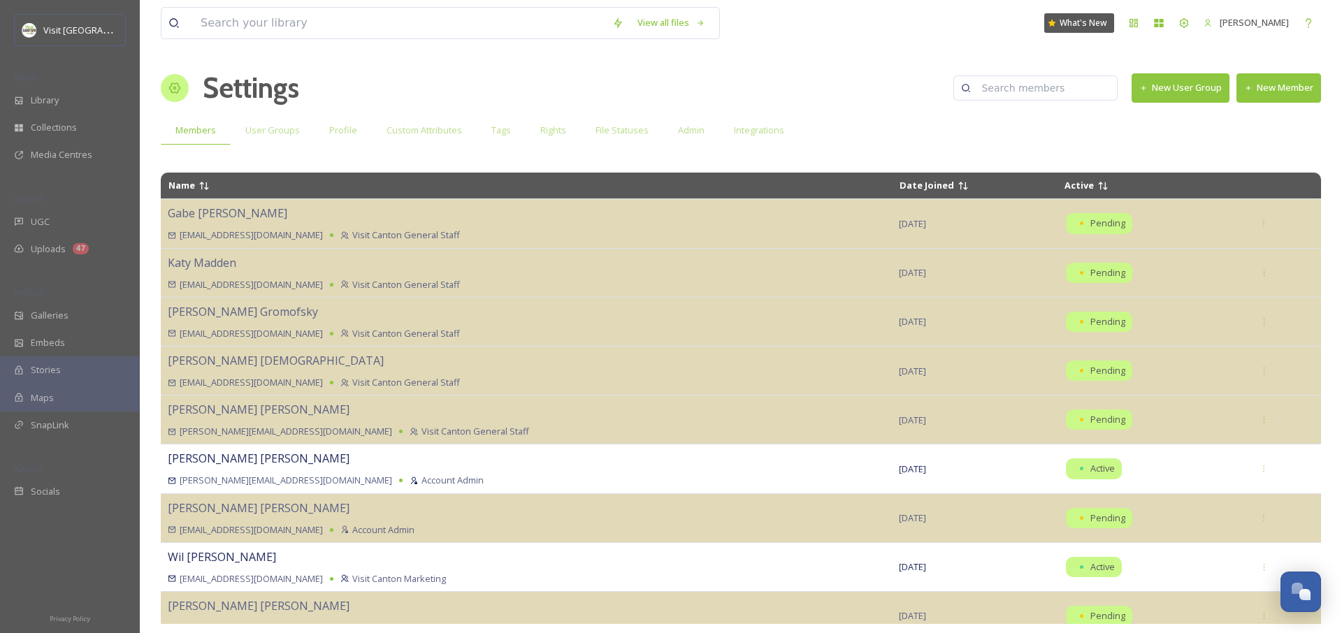
click at [1274, 91] on button "New Member" at bounding box center [1279, 87] width 85 height 29
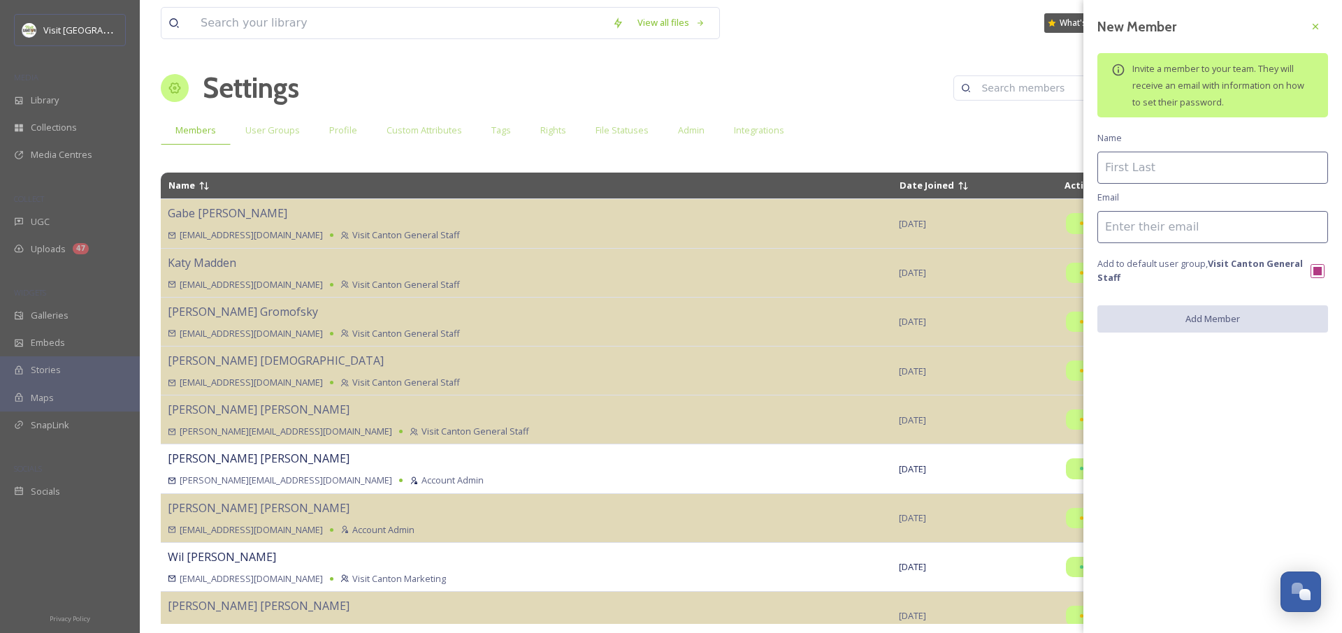
click at [1180, 169] on input at bounding box center [1213, 168] width 231 height 32
type input "m"
type input "[PERSON_NAME]"
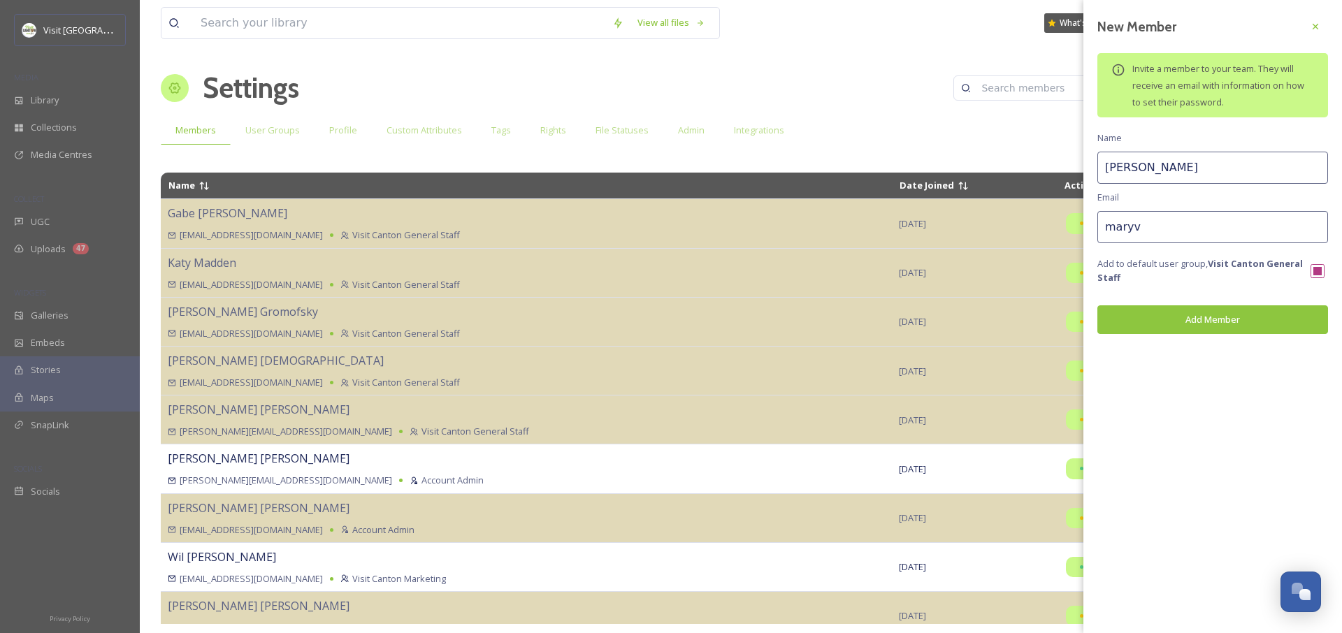
paste input "@[DOMAIN_NAME]"
type input "[EMAIL_ADDRESS][DOMAIN_NAME]"
click at [1218, 321] on button "Add Member" at bounding box center [1213, 319] width 231 height 29
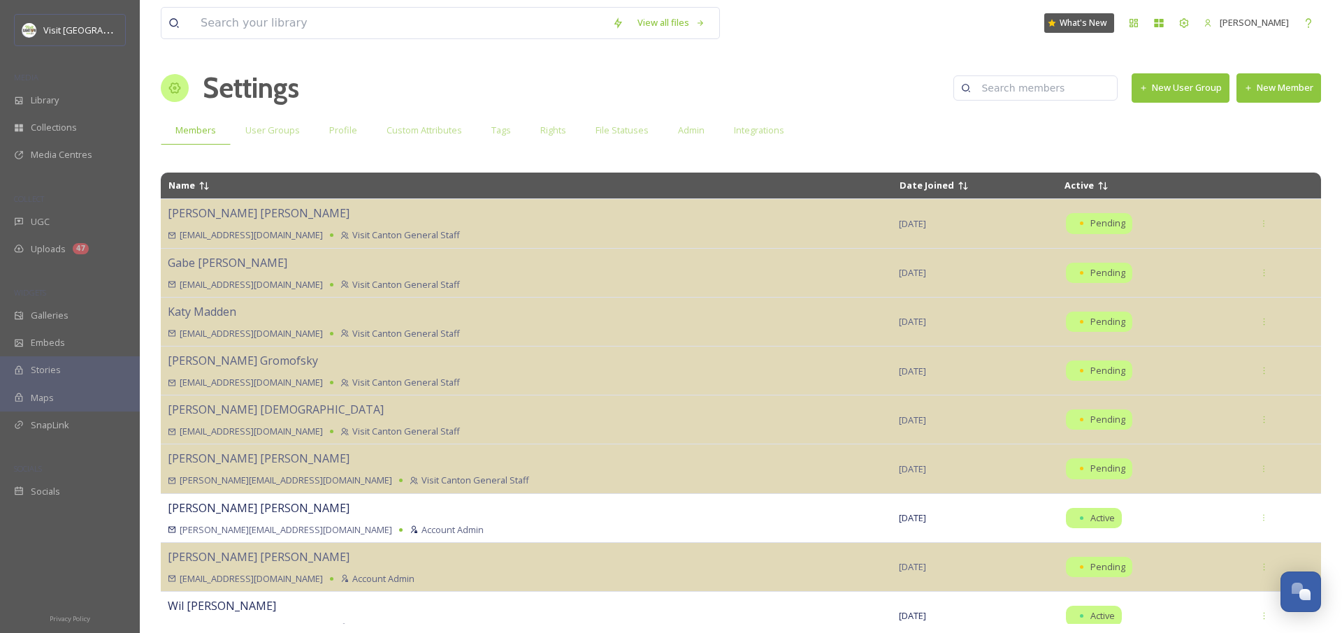
click at [1281, 76] on button "New Member" at bounding box center [1279, 87] width 85 height 29
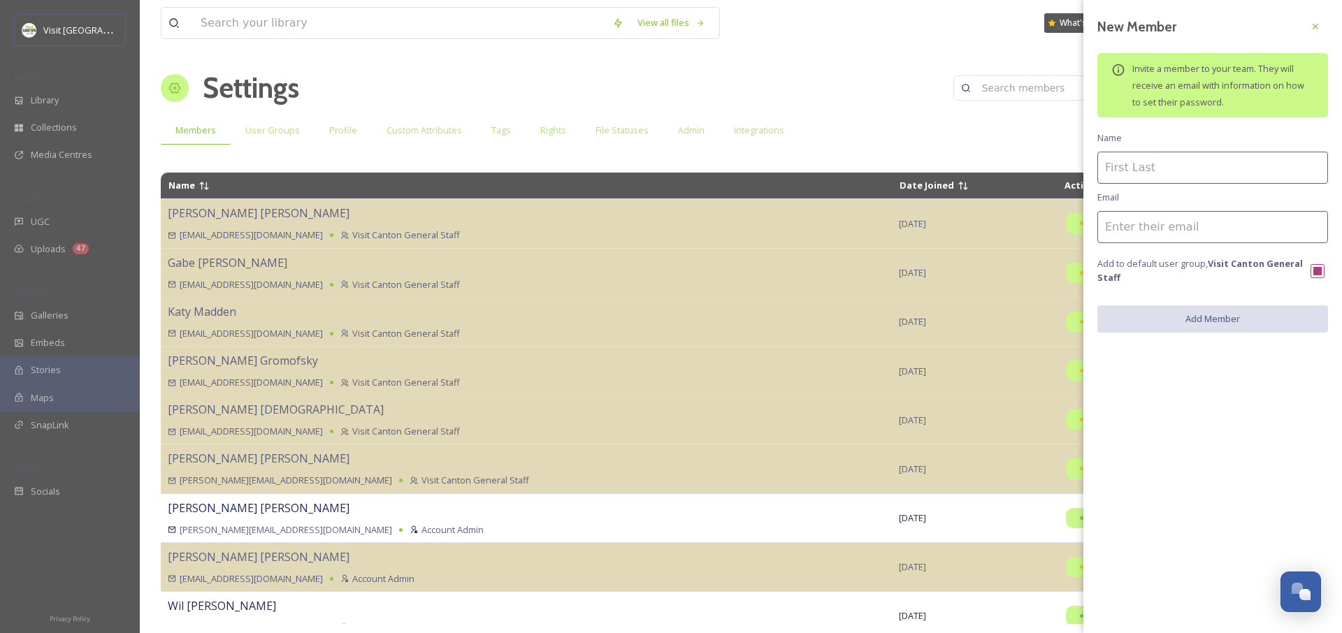
click at [1187, 169] on input at bounding box center [1213, 168] width 231 height 32
type input "A"
type input "[GEOGRAPHIC_DATA]"
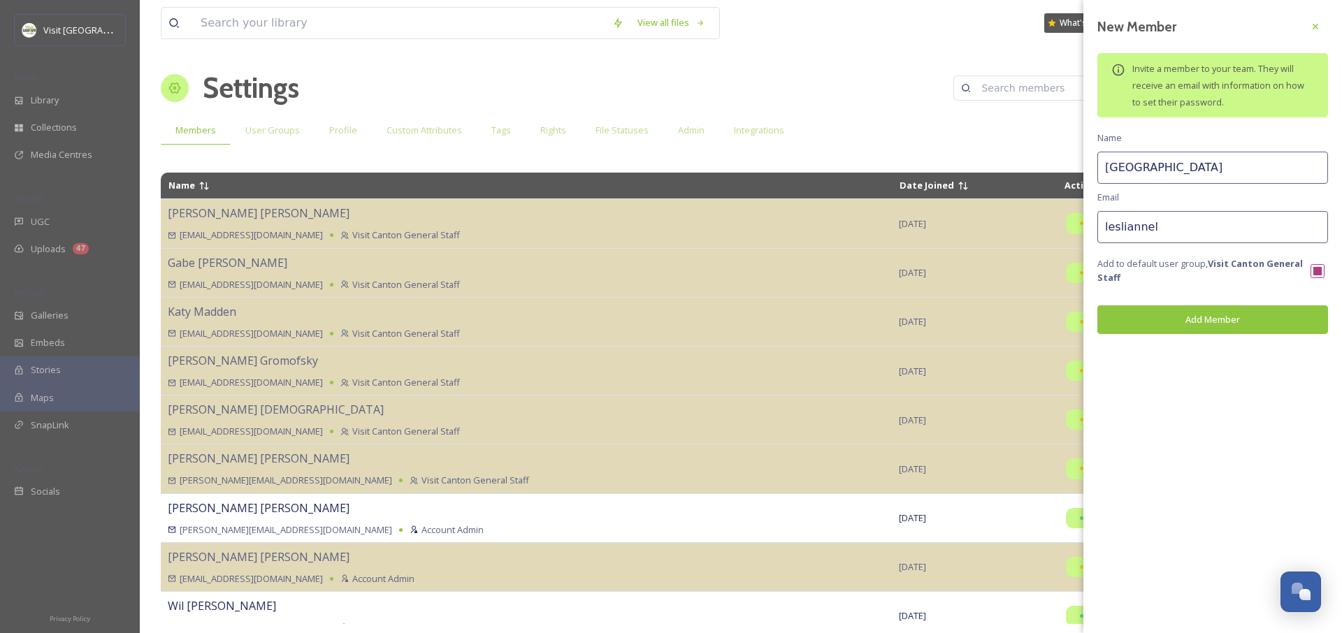
paste input "@[DOMAIN_NAME]"
type input "[EMAIL_ADDRESS][DOMAIN_NAME]"
click at [1153, 166] on input "[GEOGRAPHIC_DATA]" at bounding box center [1213, 168] width 231 height 32
type input "[PERSON_NAME]"
click at [1175, 323] on button "Add Member" at bounding box center [1213, 319] width 231 height 29
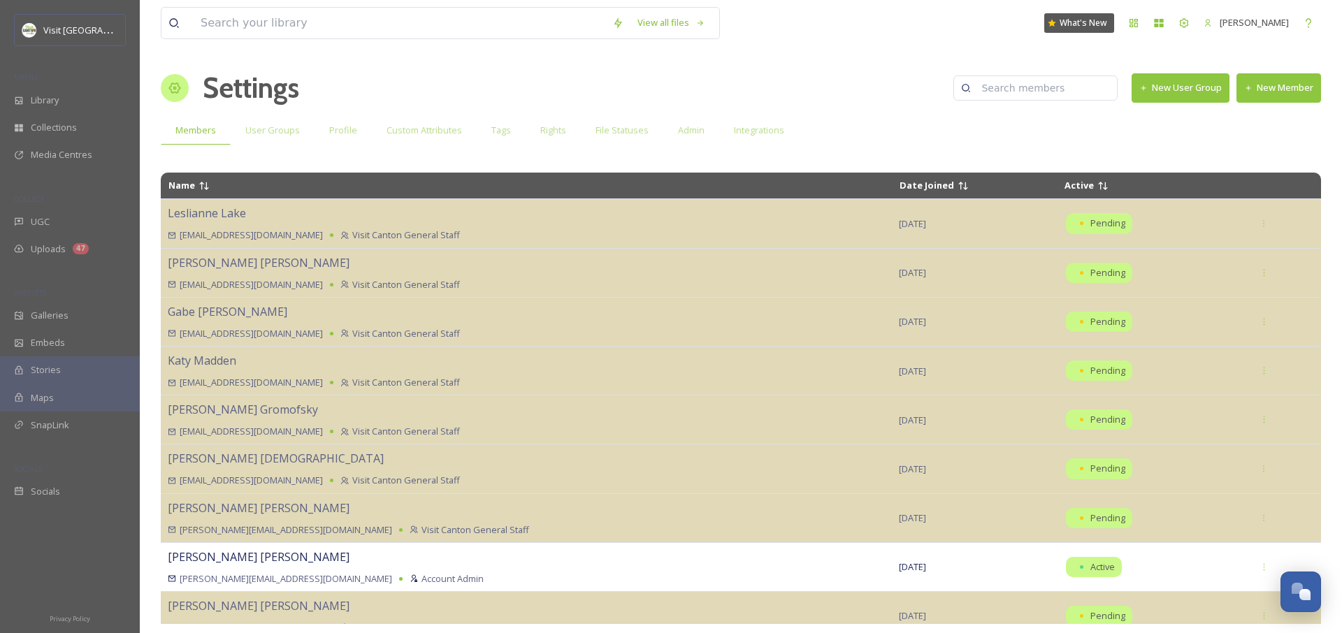
click at [1272, 92] on button "New Member" at bounding box center [1279, 87] width 85 height 29
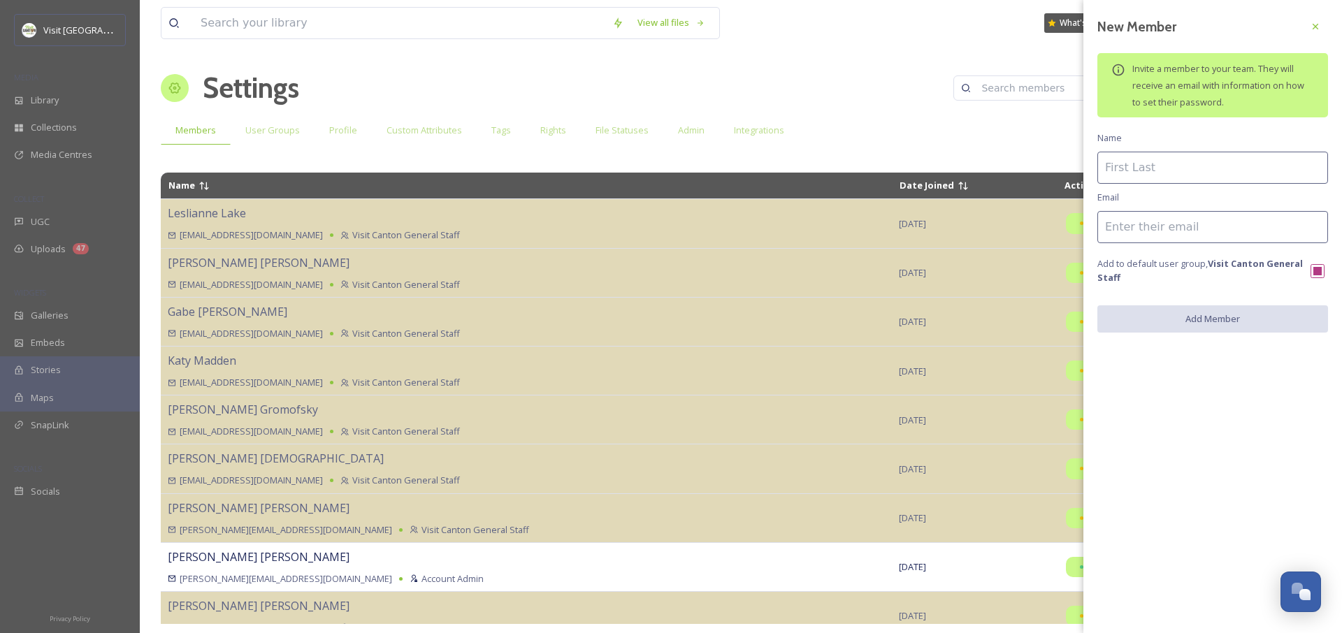
click at [1176, 179] on input at bounding box center [1213, 168] width 231 height 32
type input "[PERSON_NAME]"
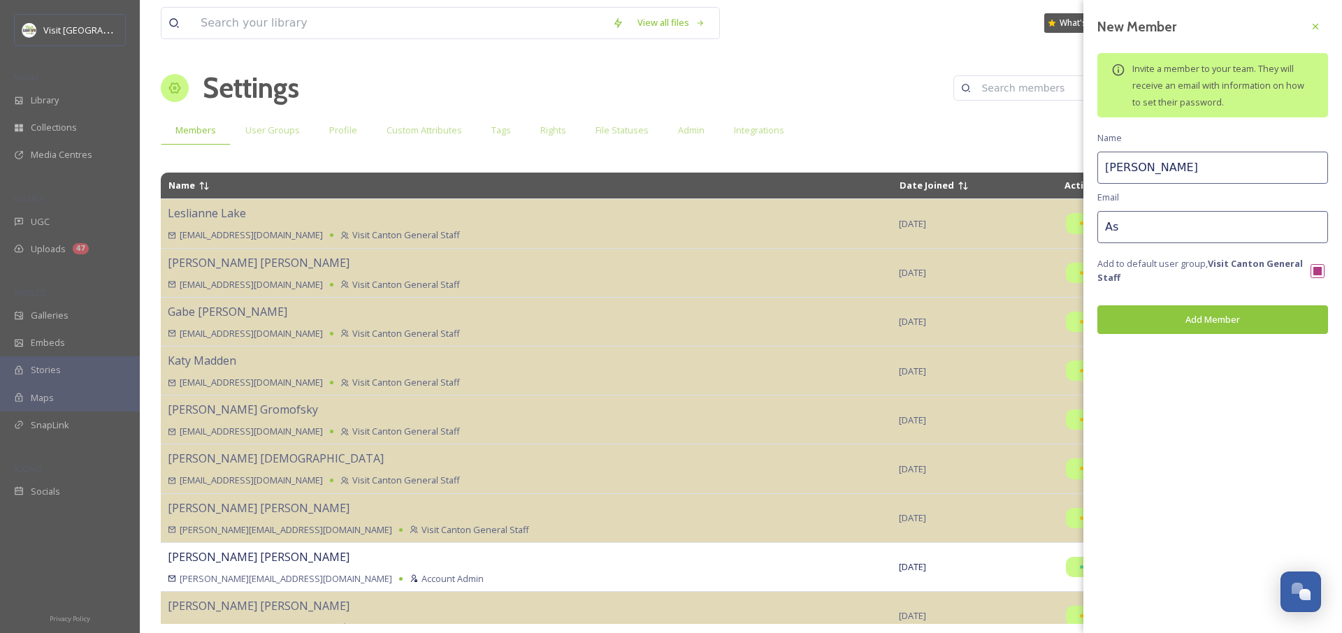
type input "A"
paste input "@[DOMAIN_NAME]"
type input "[EMAIL_ADDRESS][DOMAIN_NAME]"
click at [1165, 322] on button "Add Member" at bounding box center [1213, 319] width 231 height 29
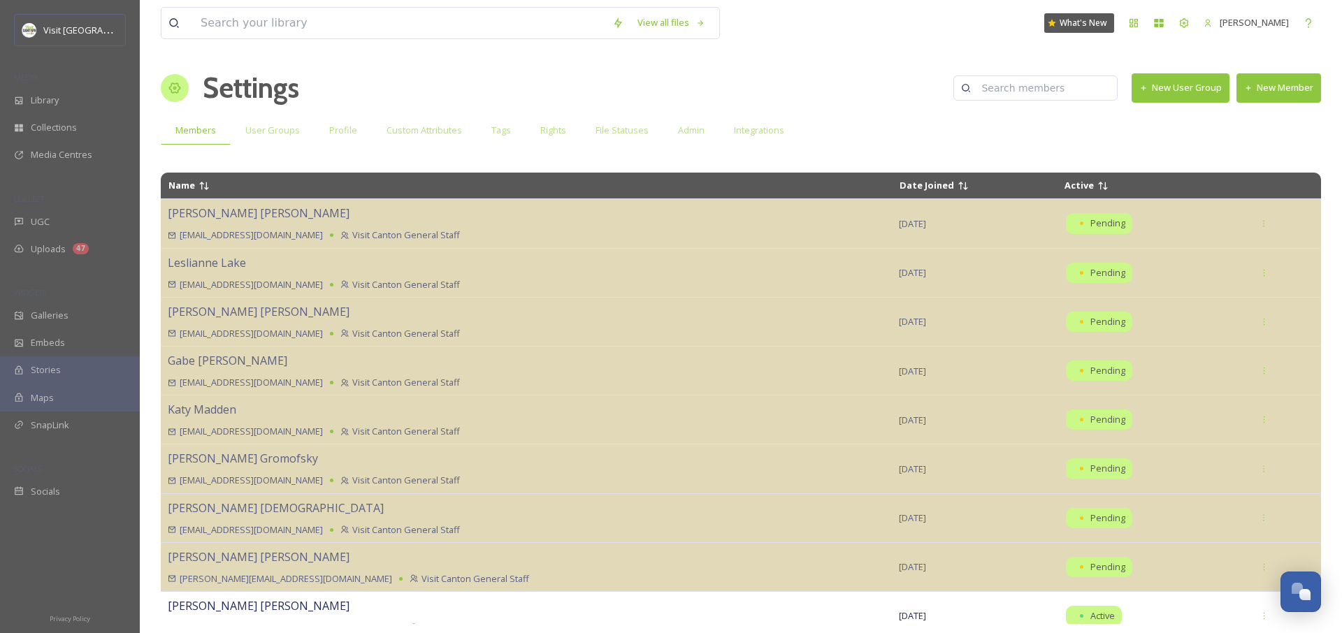
click at [1263, 84] on button "New Member" at bounding box center [1279, 87] width 85 height 29
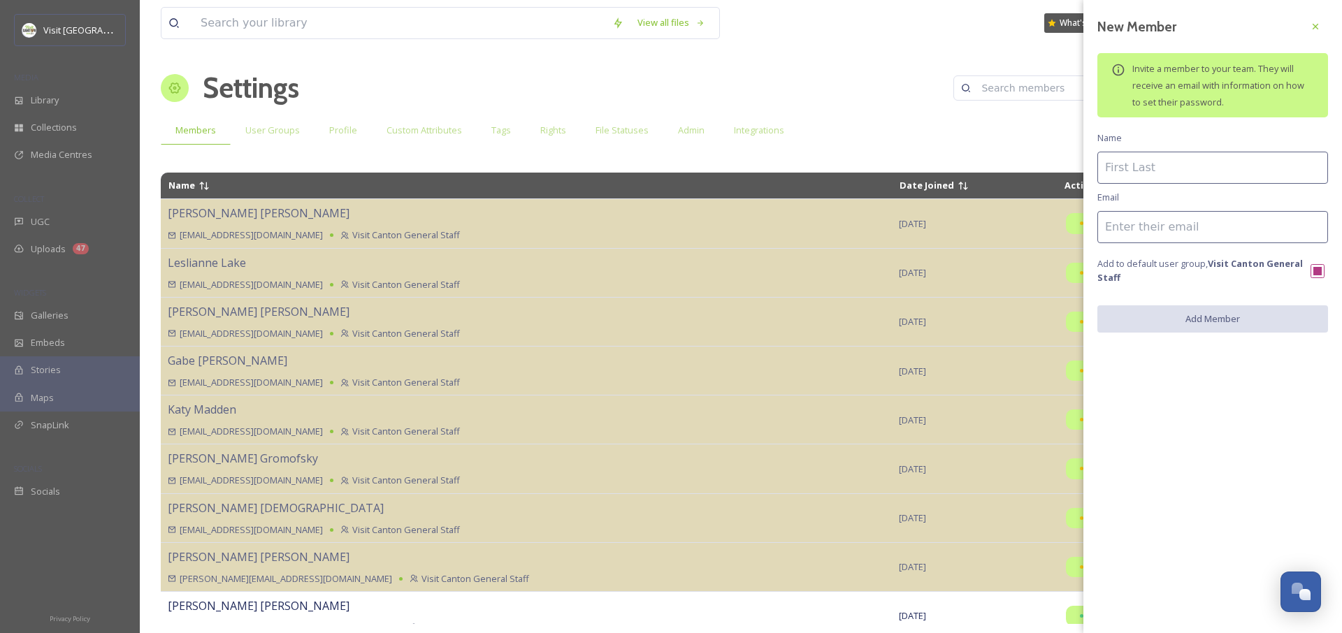
click at [1161, 164] on input at bounding box center [1213, 168] width 231 height 32
type input "[PERSON_NAME]"
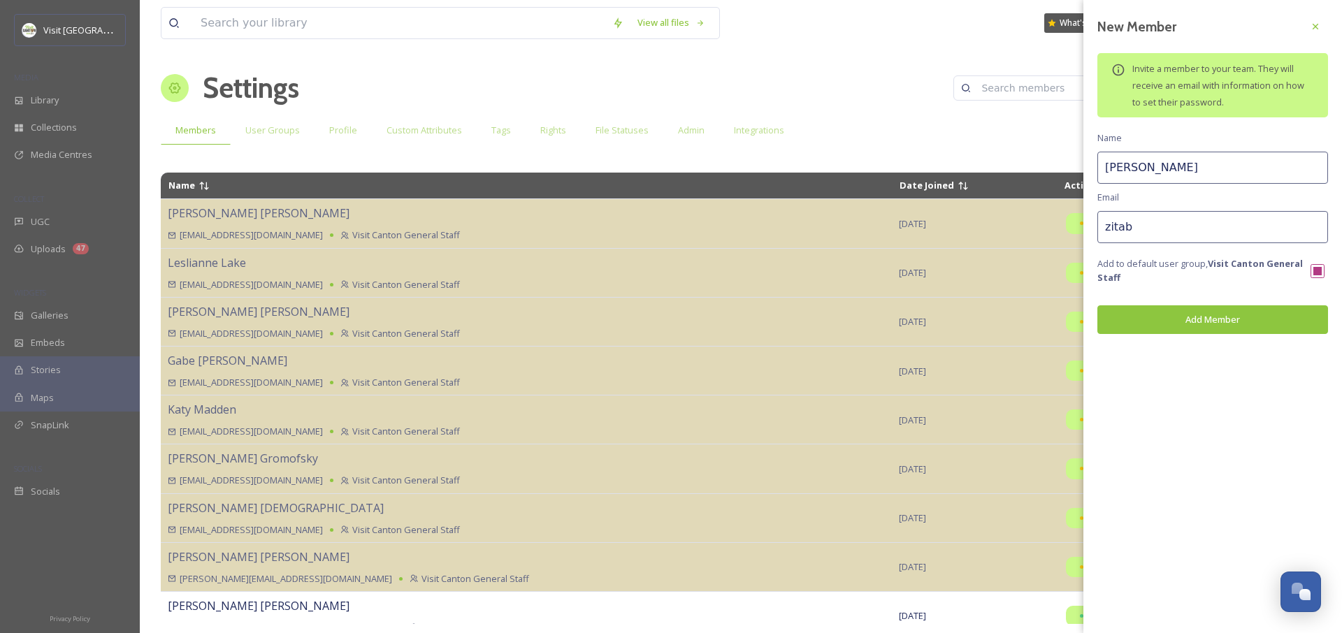
paste input "@[DOMAIN_NAME]"
type input "[EMAIL_ADDRESS][DOMAIN_NAME]"
click at [1207, 327] on button "Add Member" at bounding box center [1213, 319] width 231 height 29
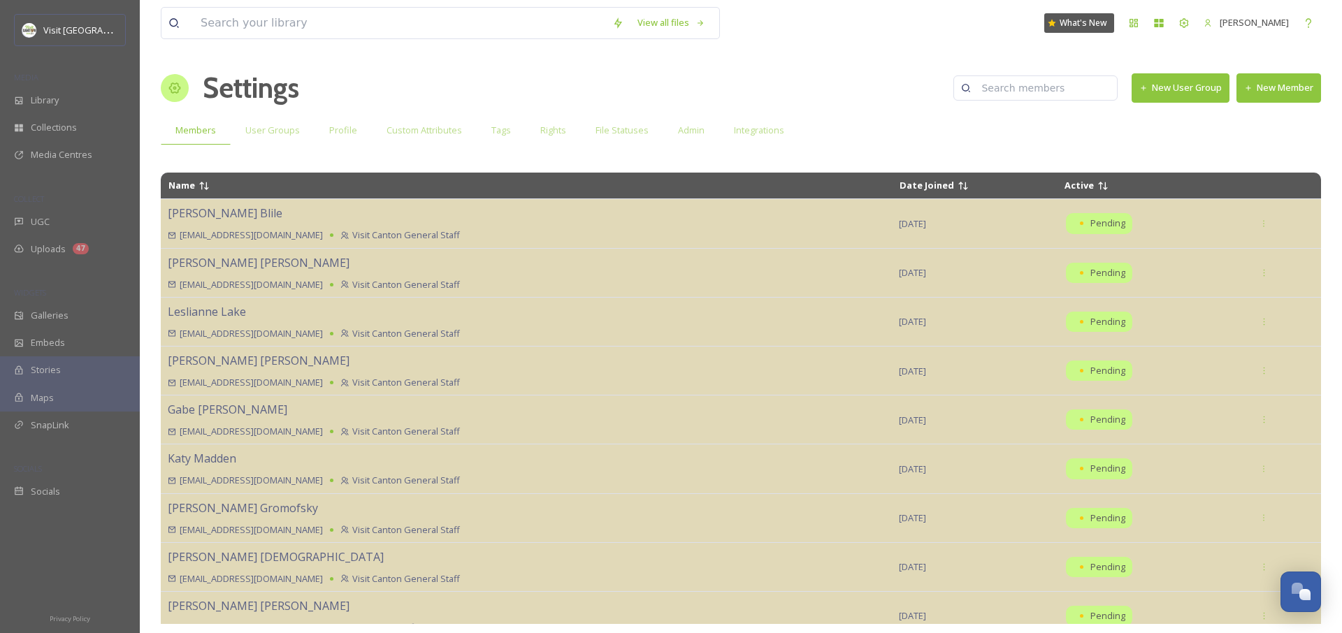
click at [1298, 88] on button "New Member" at bounding box center [1279, 87] width 85 height 29
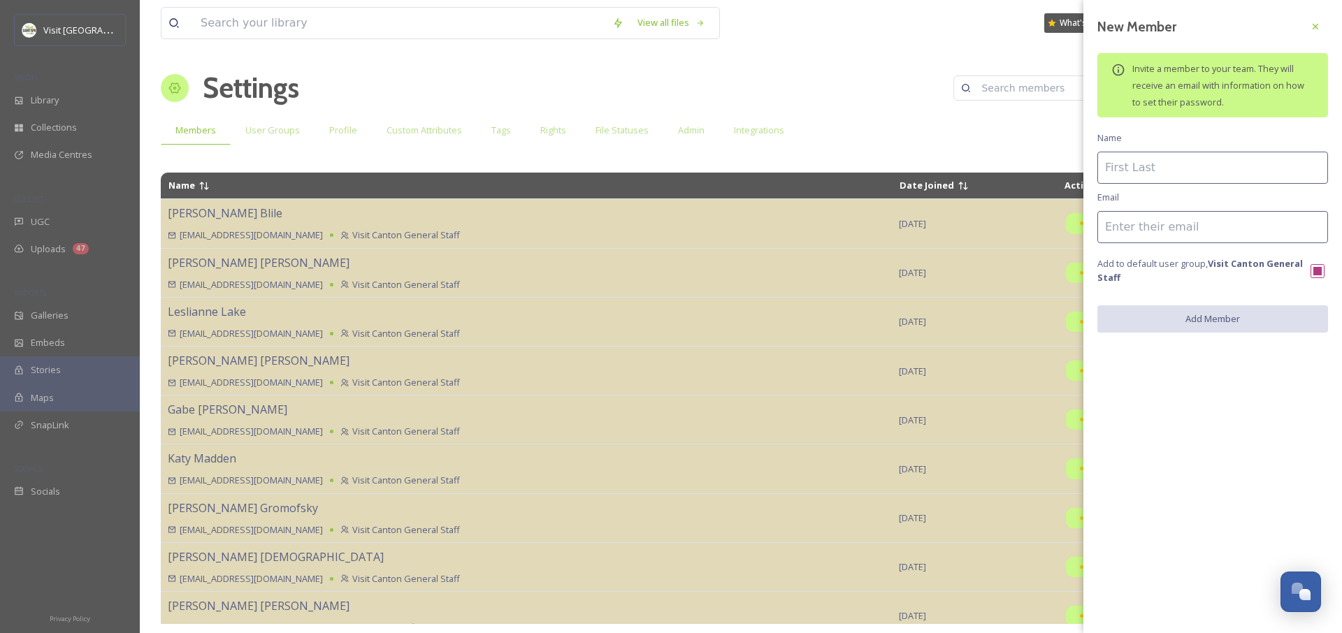
click at [1145, 168] on input at bounding box center [1213, 168] width 231 height 32
paste input "@[DOMAIN_NAME]"
click at [1244, 175] on input "[EMAIL_ADDRESS][DOMAIN_NAME]" at bounding box center [1213, 168] width 231 height 32
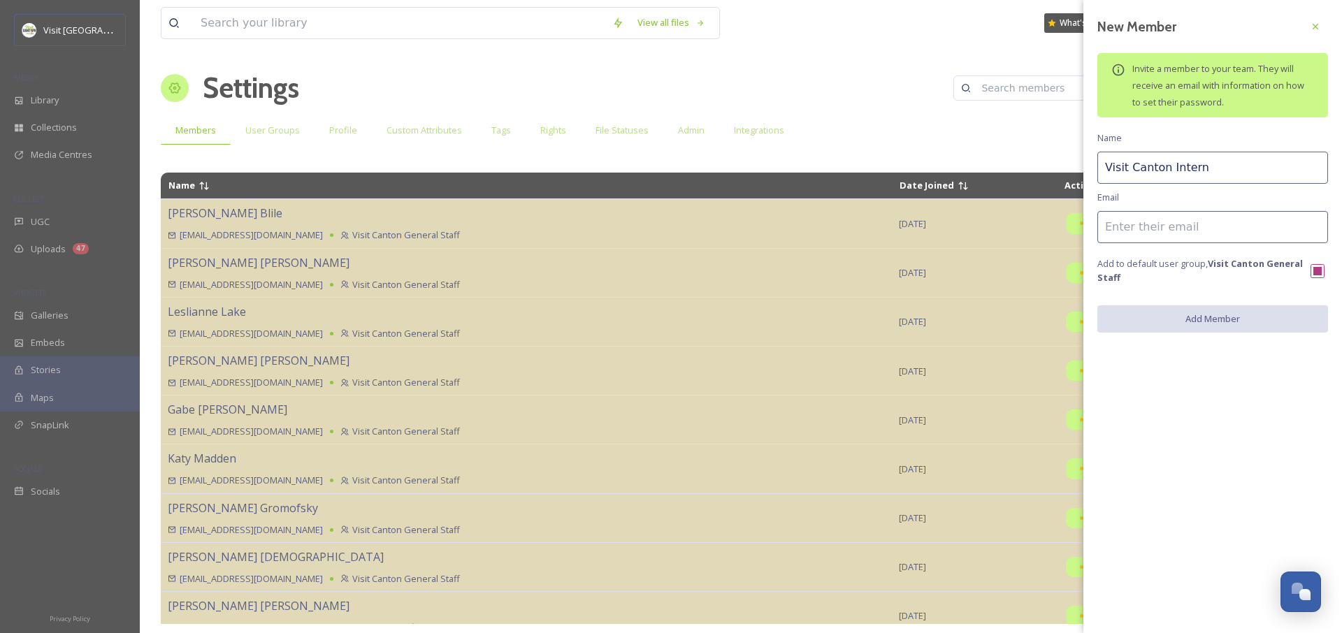
type input "Visit Canton Intern"
paste input "@[DOMAIN_NAME]"
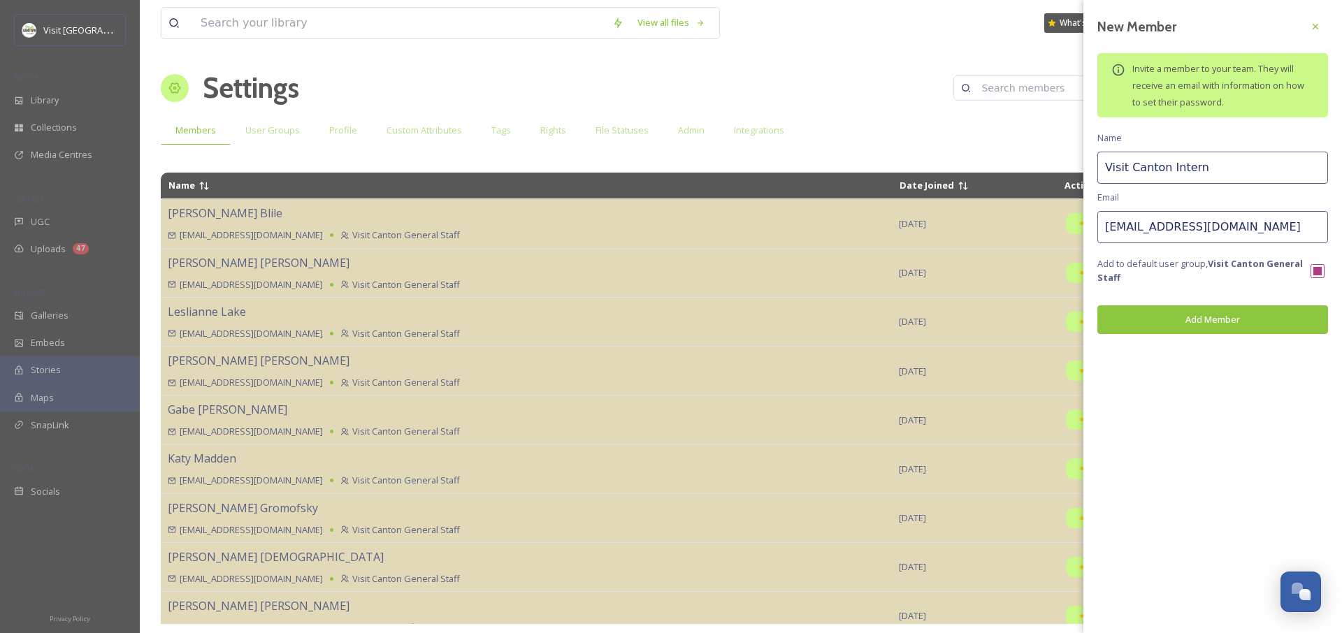
type input "[EMAIL_ADDRESS][DOMAIN_NAME]"
click at [1214, 321] on button "Add Member" at bounding box center [1213, 319] width 231 height 29
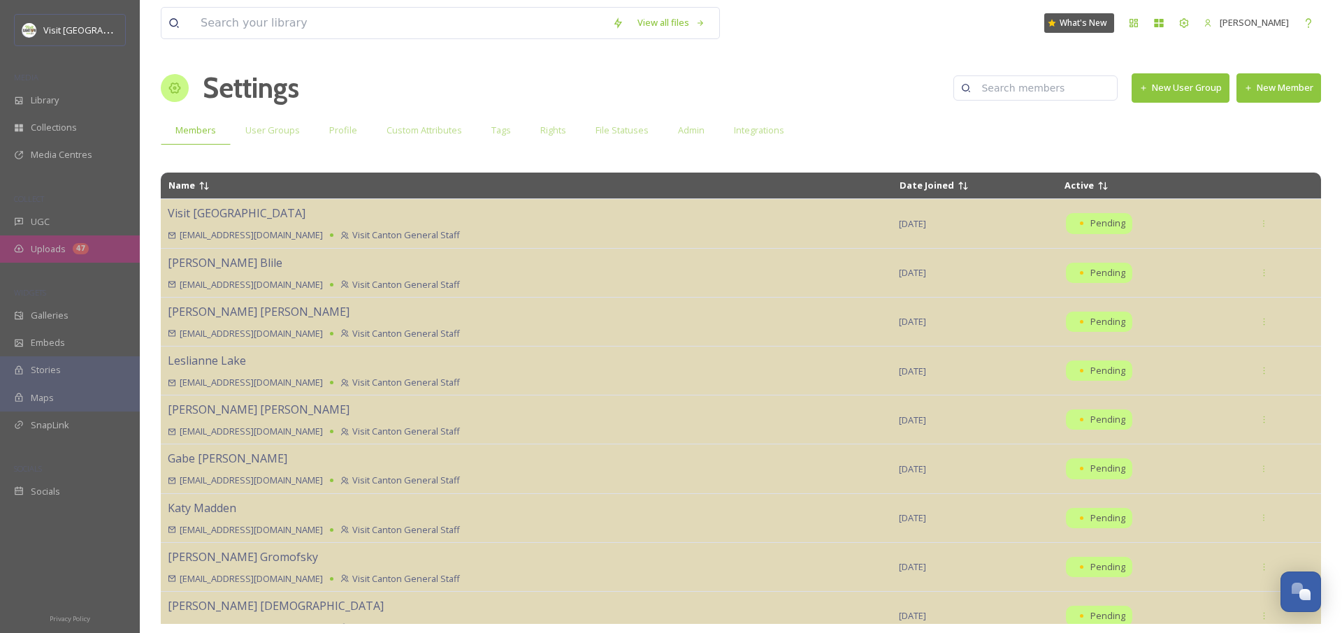
click at [53, 252] on span "Uploads" at bounding box center [48, 249] width 35 height 13
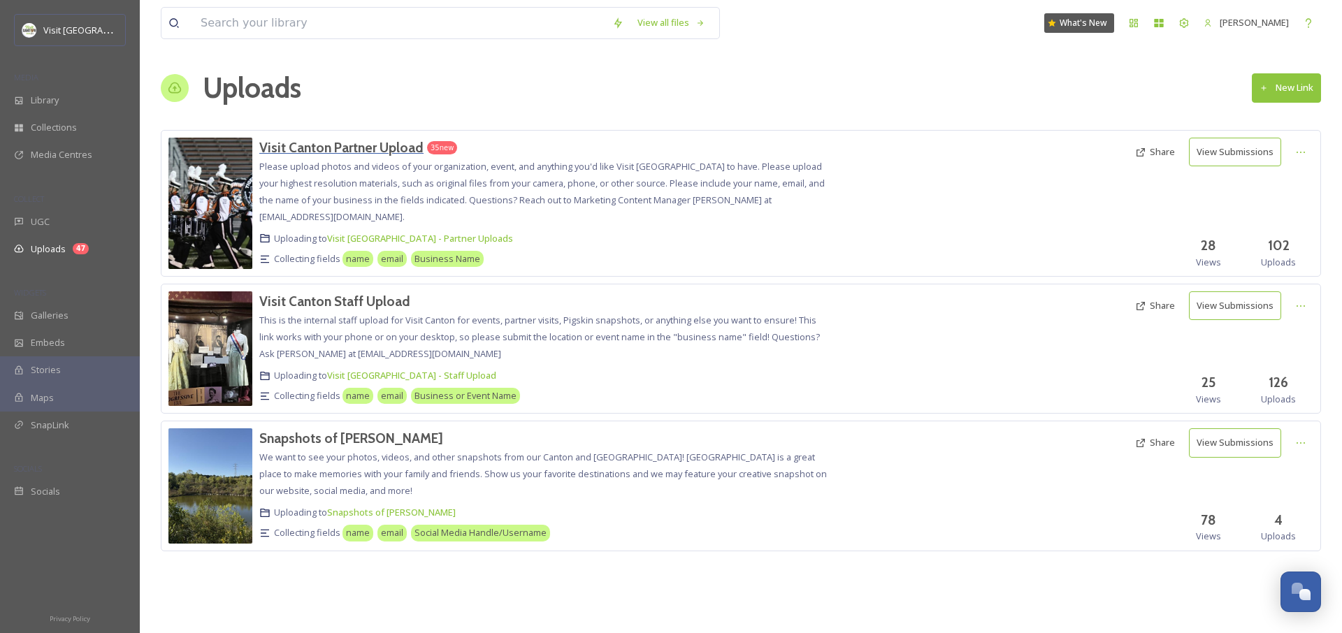
click at [380, 147] on h3 "Visit Canton Partner Upload" at bounding box center [341, 147] width 164 height 17
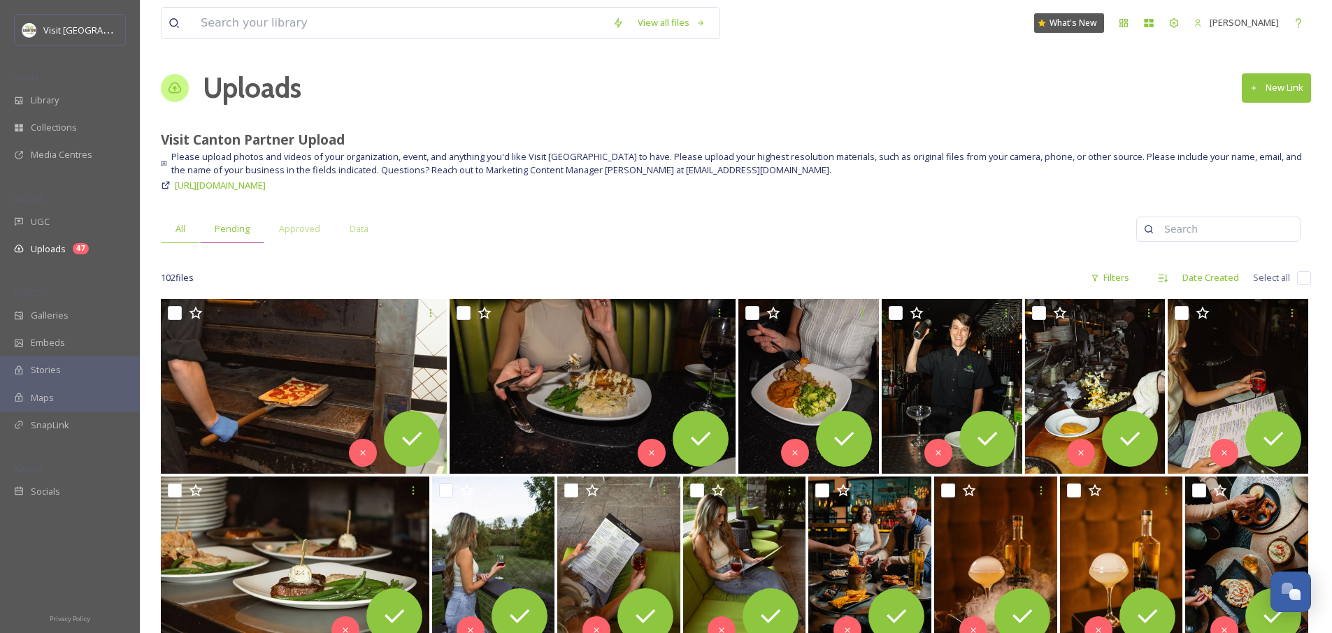
click at [231, 231] on span "Pending" at bounding box center [232, 228] width 35 height 13
click at [299, 231] on span "Approved" at bounding box center [299, 228] width 41 height 13
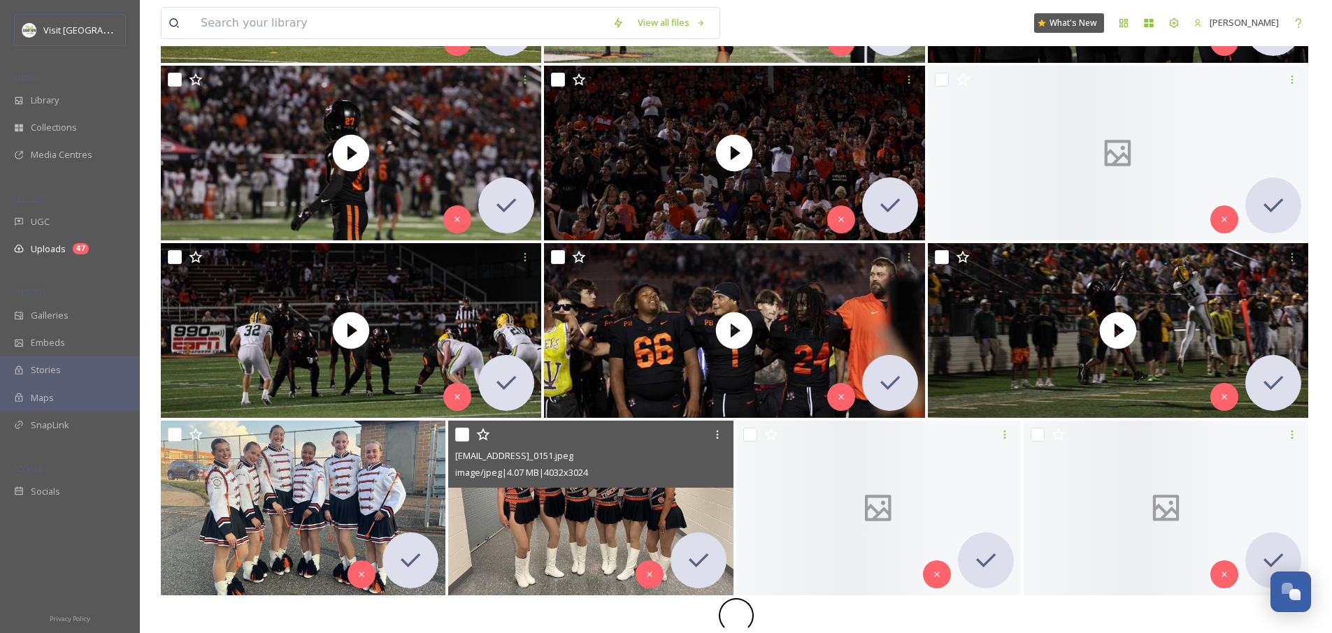
scroll to position [1119, 0]
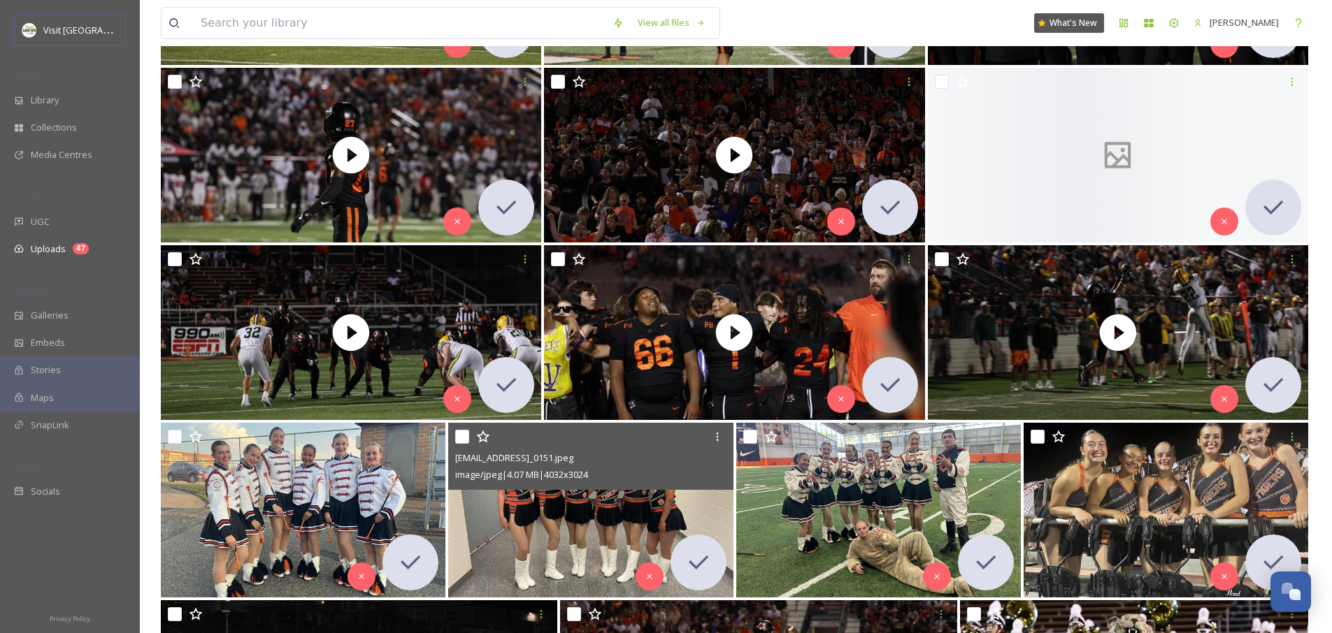
click at [563, 504] on img at bounding box center [590, 510] width 285 height 175
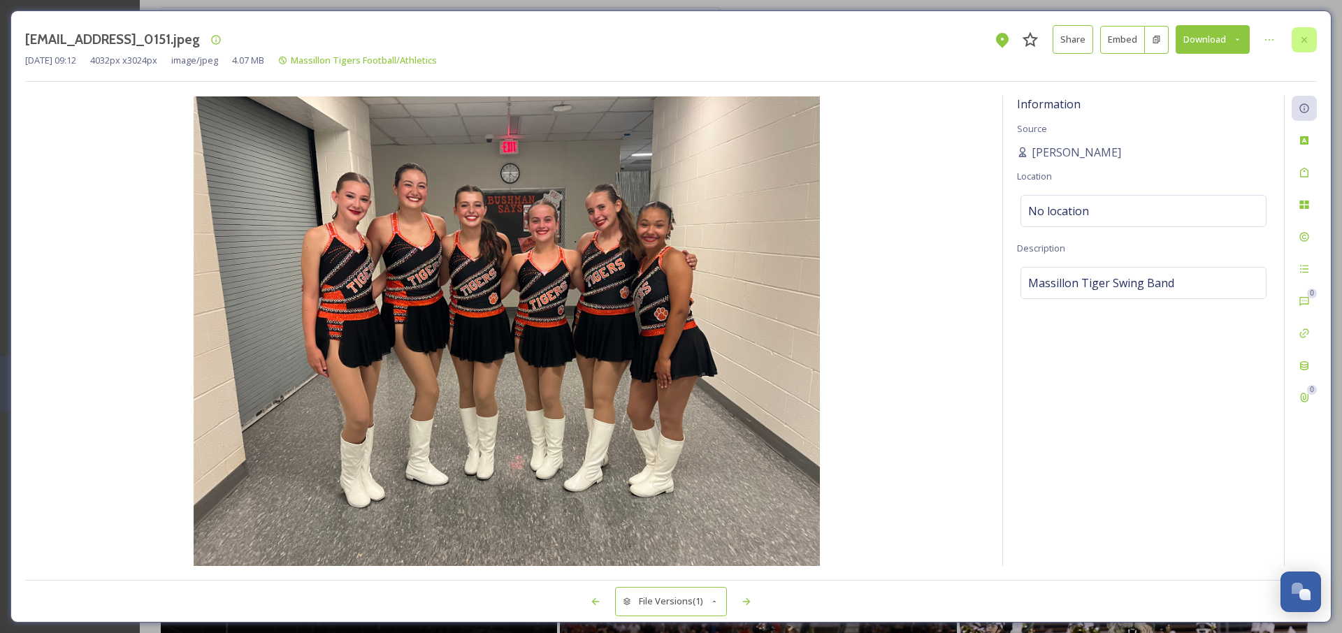
click at [1307, 30] on div at bounding box center [1304, 39] width 25 height 25
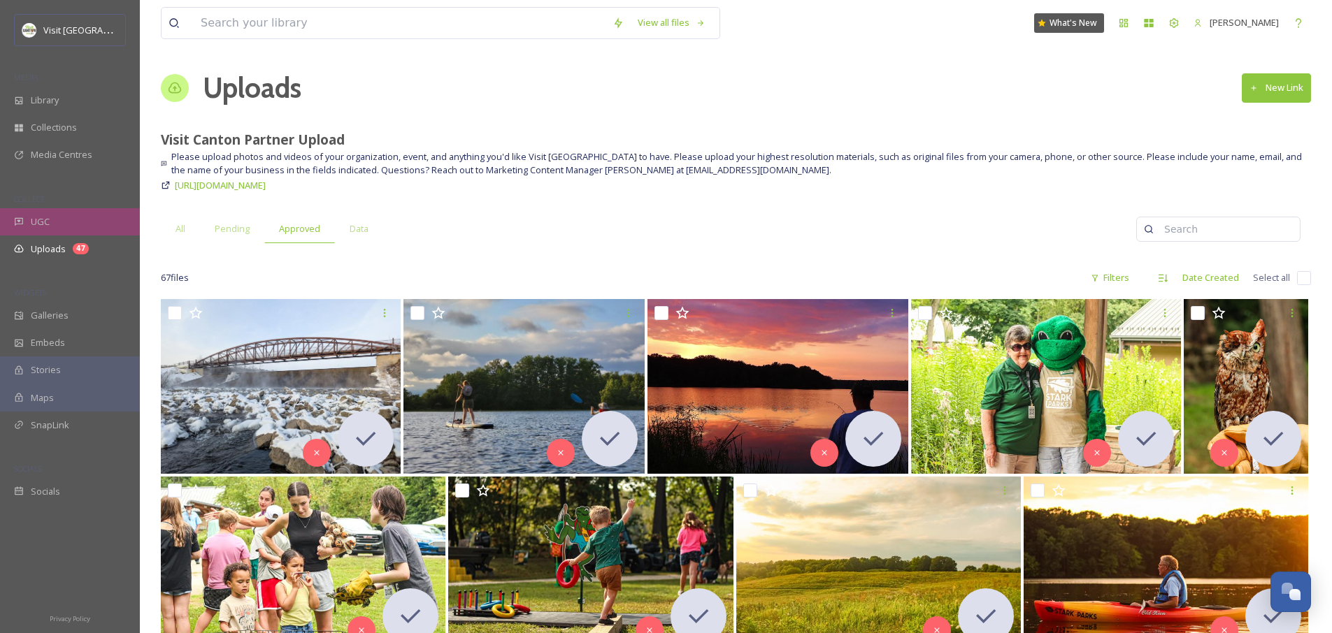
click at [52, 226] on div "UGC" at bounding box center [70, 221] width 140 height 27
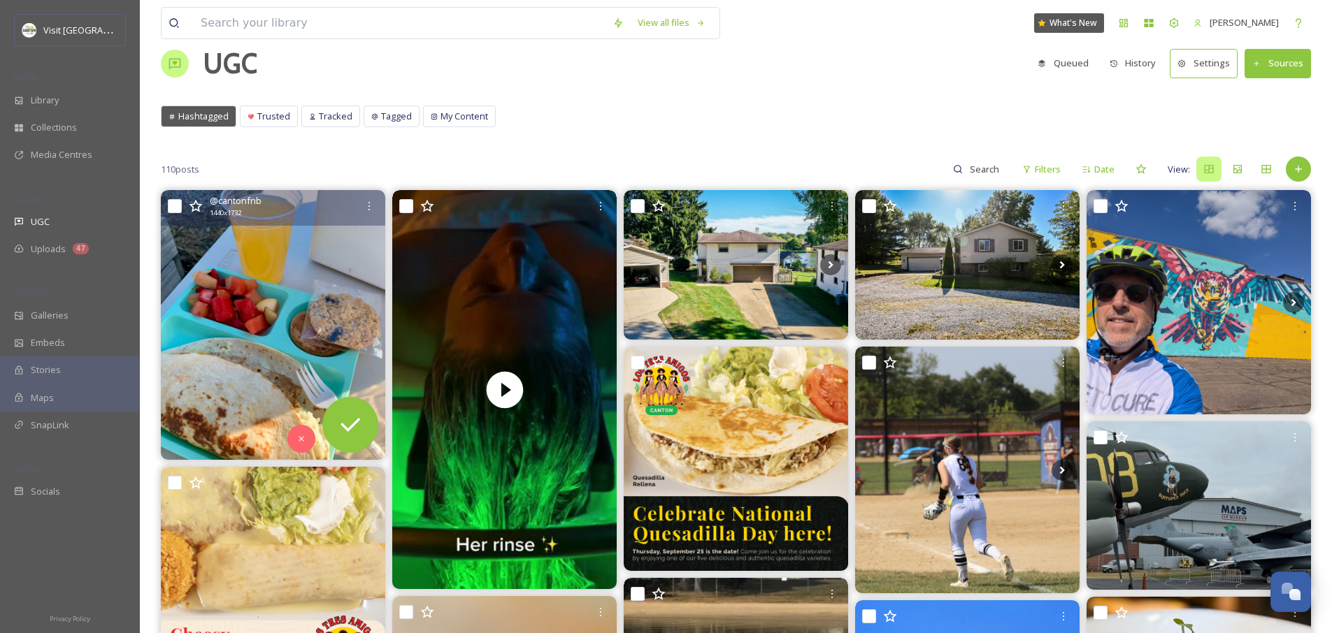
scroll to position [25, 0]
click at [266, 319] on img at bounding box center [273, 324] width 224 height 270
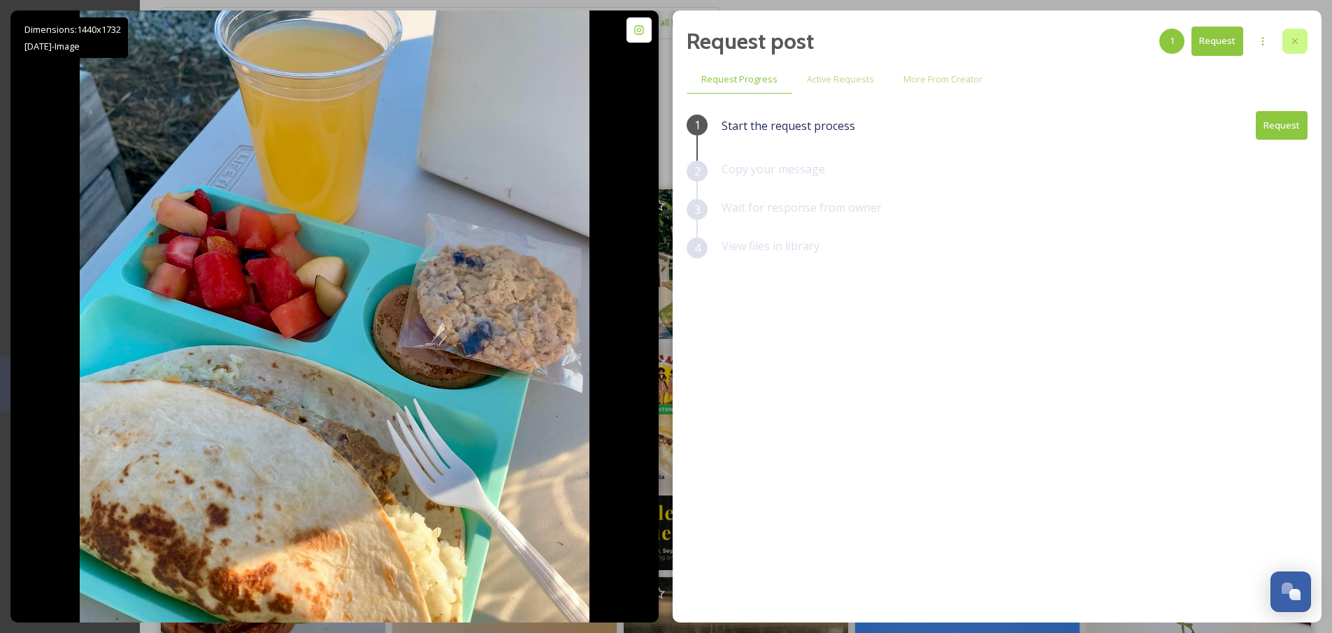
click at [1296, 45] on icon at bounding box center [1294, 41] width 11 height 11
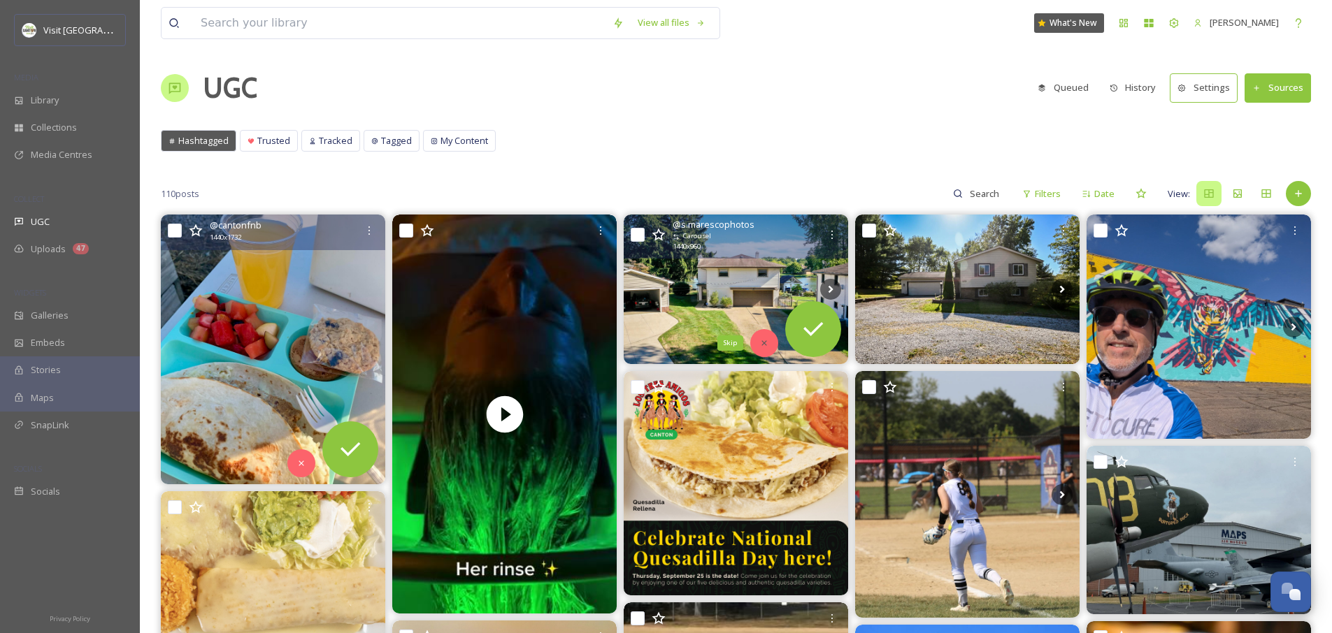
click at [761, 344] on icon at bounding box center [764, 343] width 10 height 10
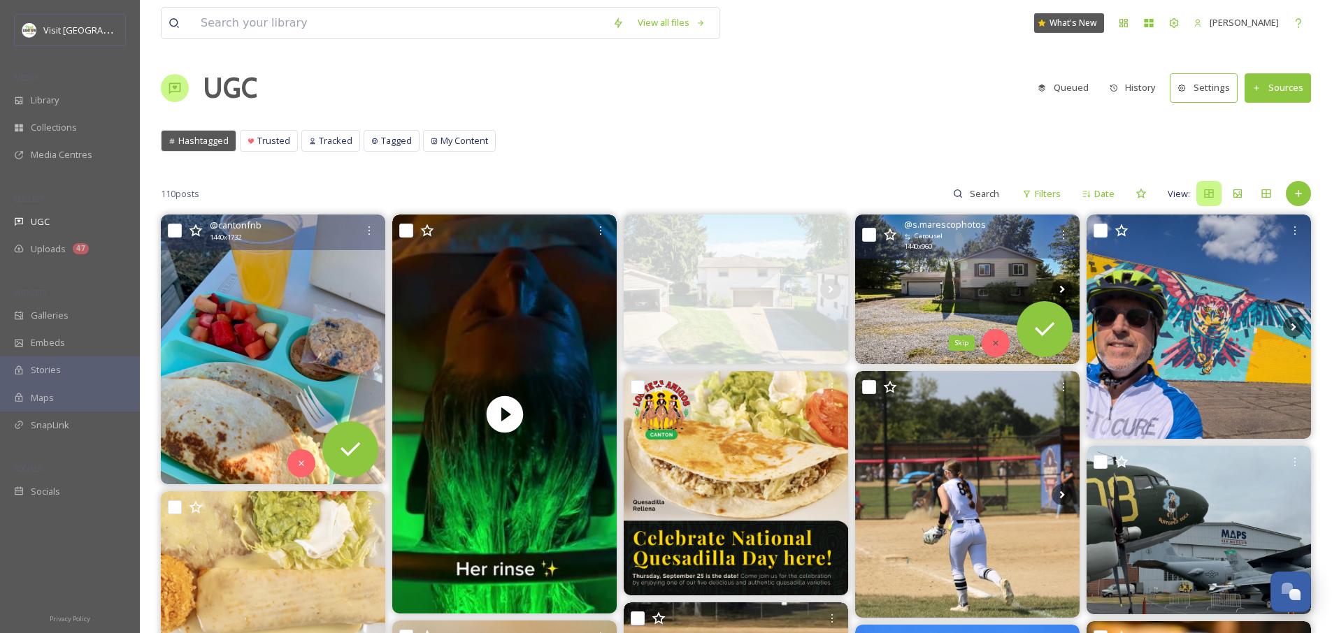
click at [995, 343] on icon at bounding box center [995, 342] width 5 height 5
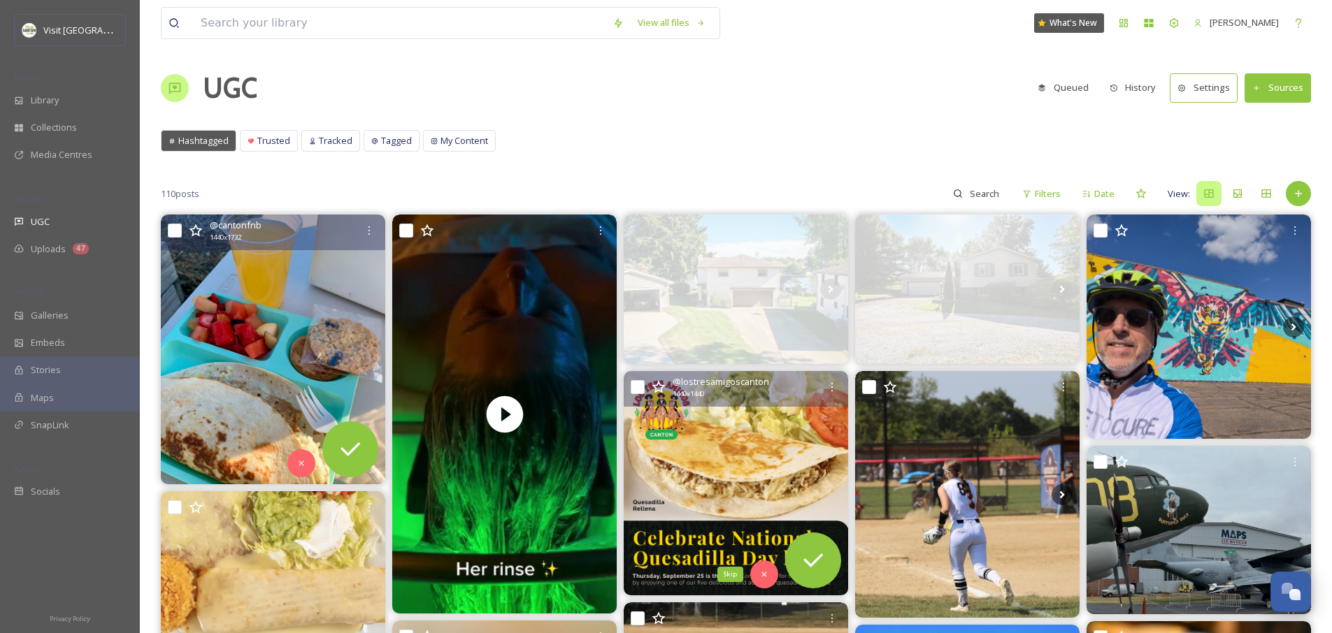
click at [765, 575] on icon at bounding box center [764, 575] width 10 height 10
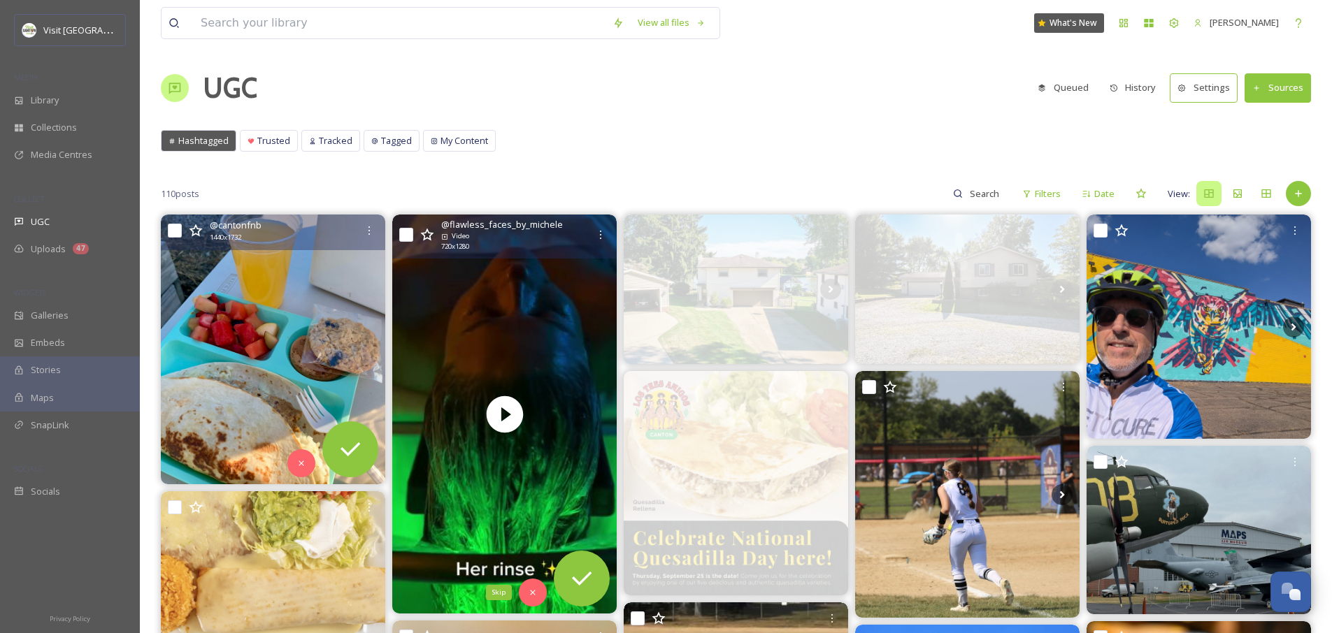
click at [535, 593] on icon at bounding box center [533, 593] width 10 height 10
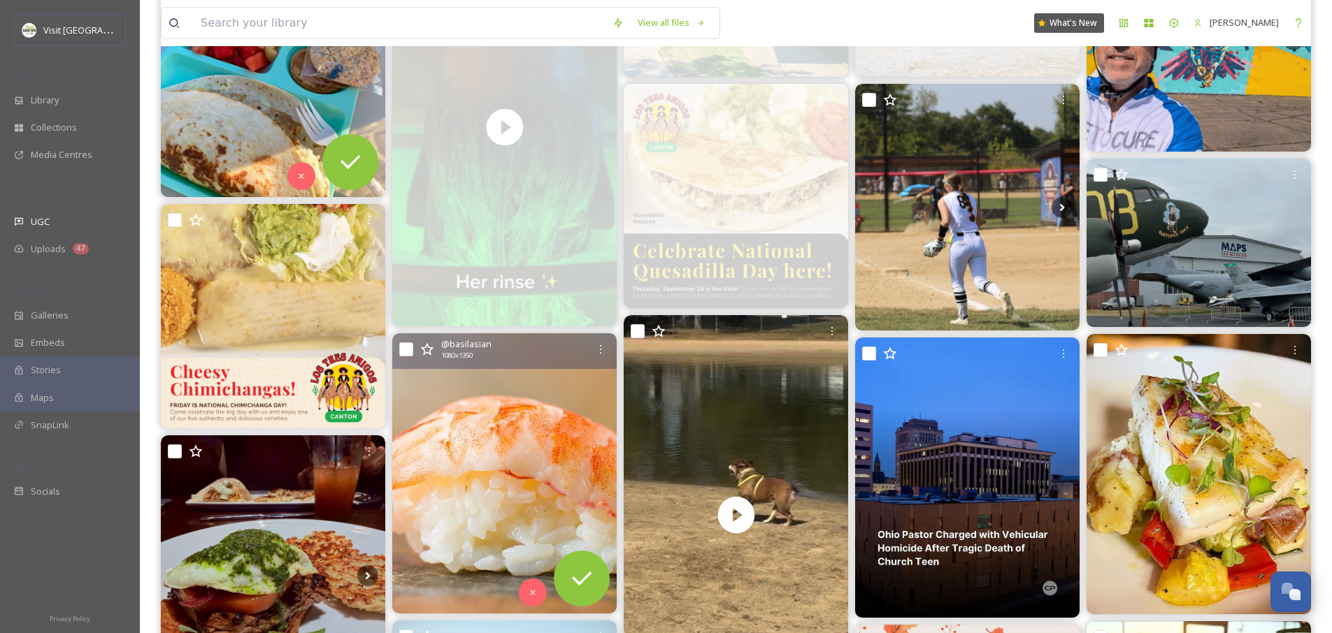
scroll to position [562, 0]
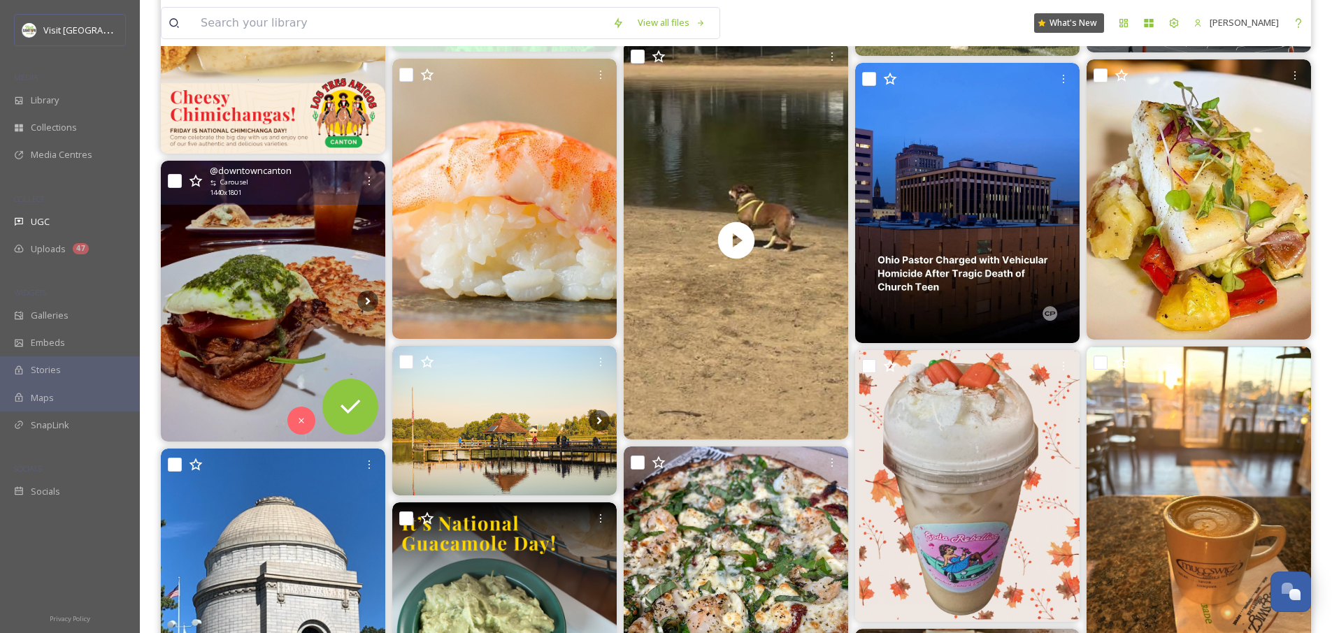
click at [263, 318] on img at bounding box center [273, 301] width 224 height 280
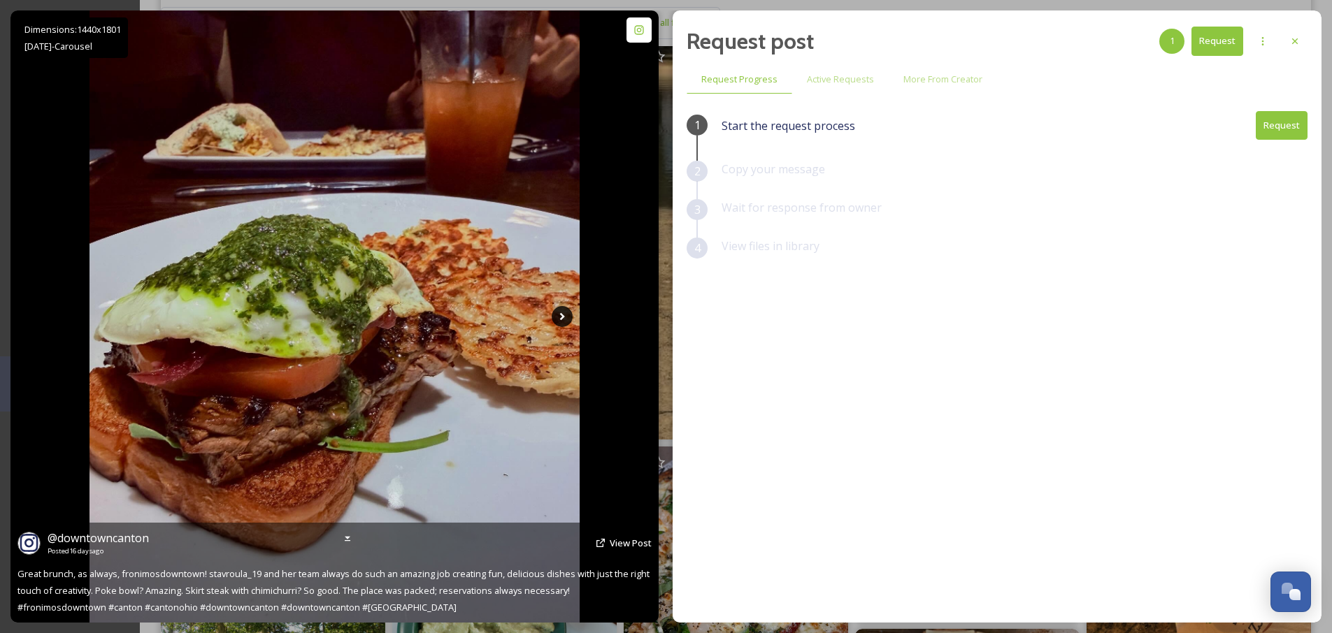
click at [552, 318] on icon at bounding box center [562, 316] width 21 height 21
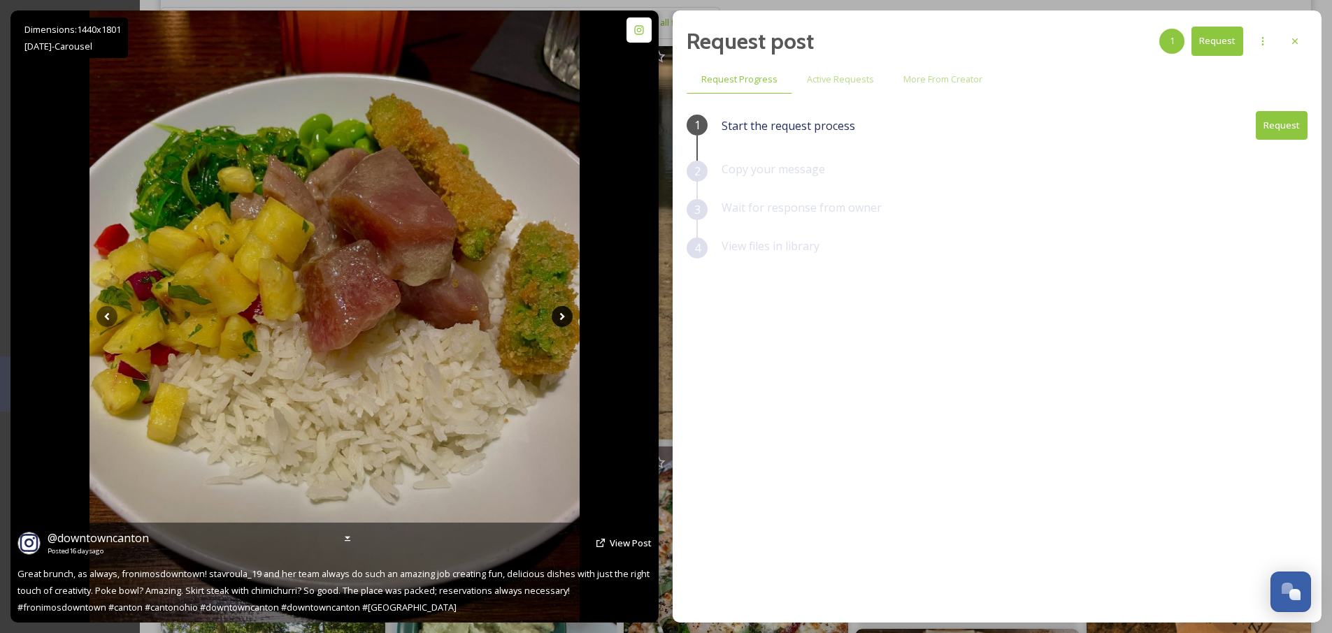
click at [564, 317] on icon at bounding box center [562, 316] width 21 height 21
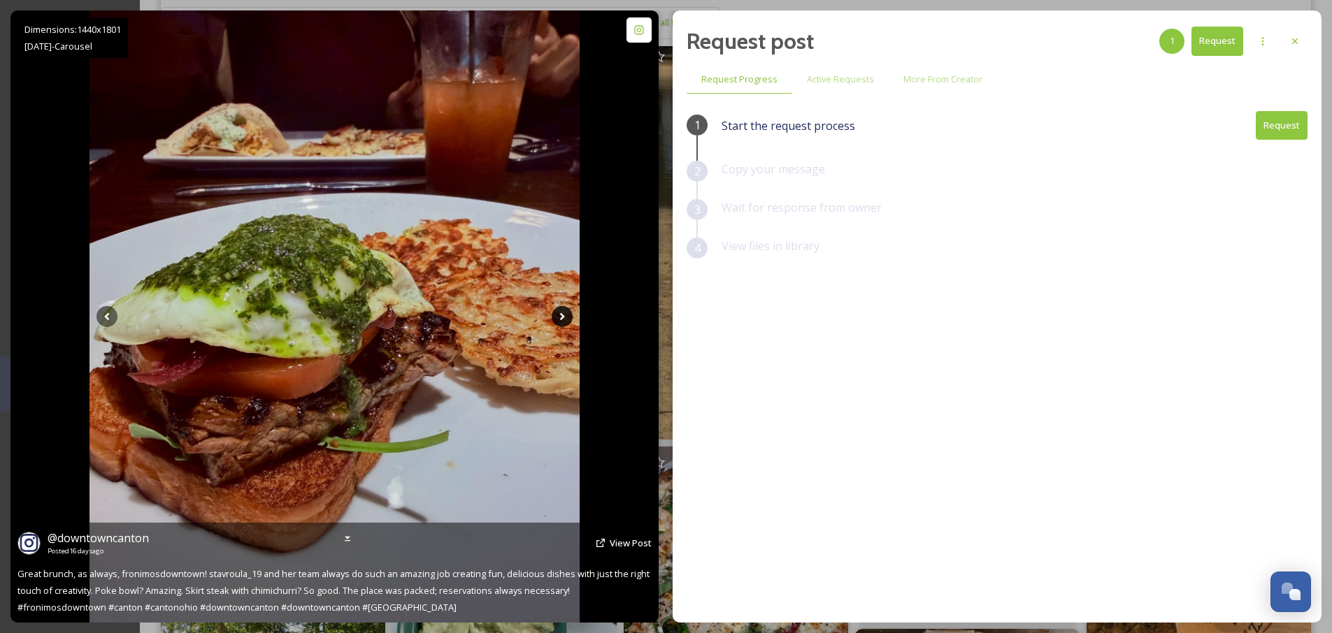
click at [564, 317] on icon at bounding box center [562, 316] width 21 height 21
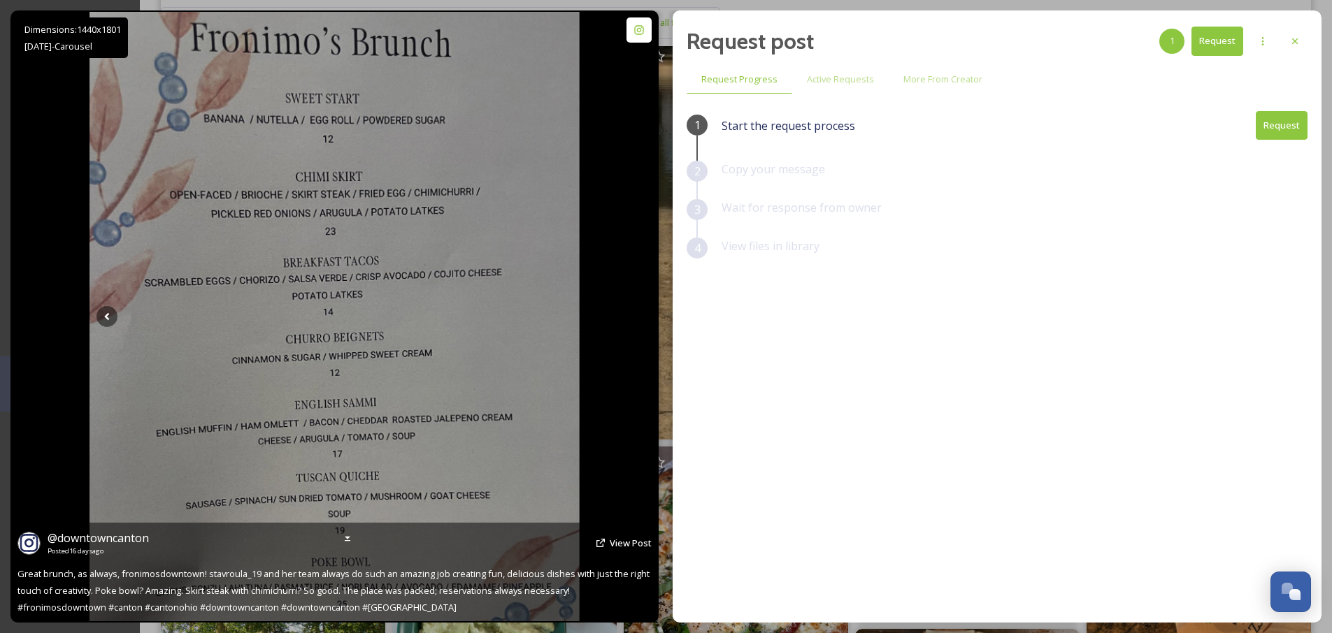
click at [564, 317] on icon at bounding box center [562, 316] width 21 height 21
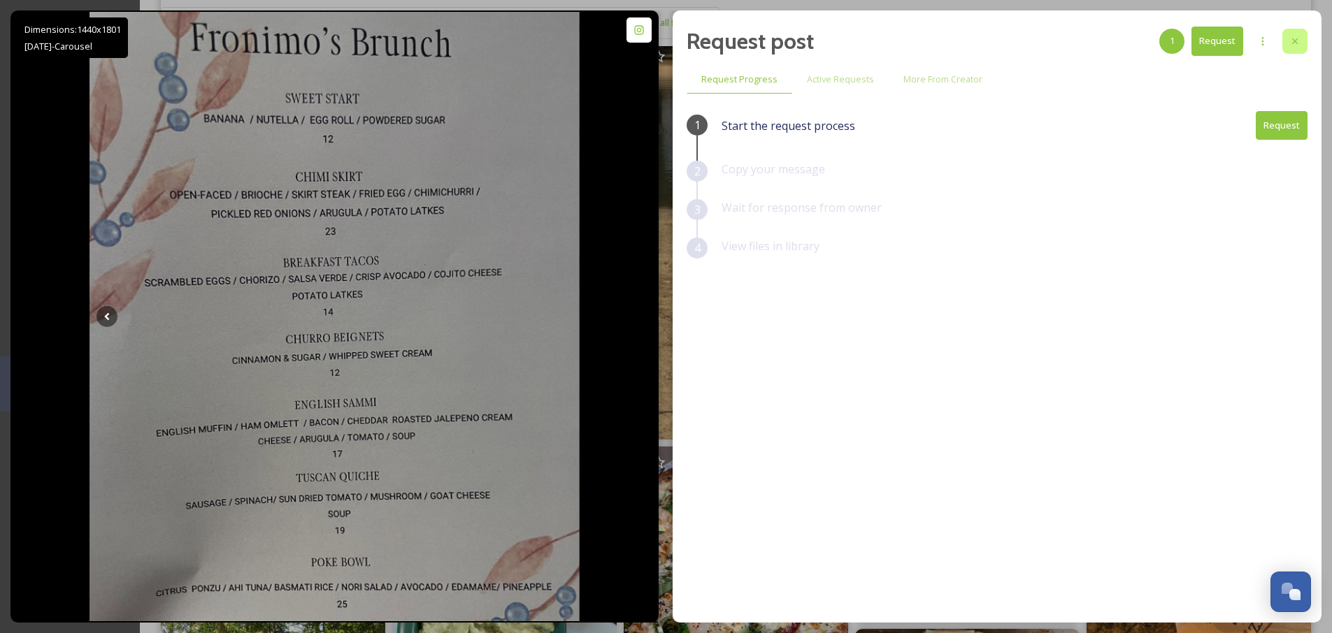
click at [1299, 38] on icon at bounding box center [1294, 41] width 11 height 11
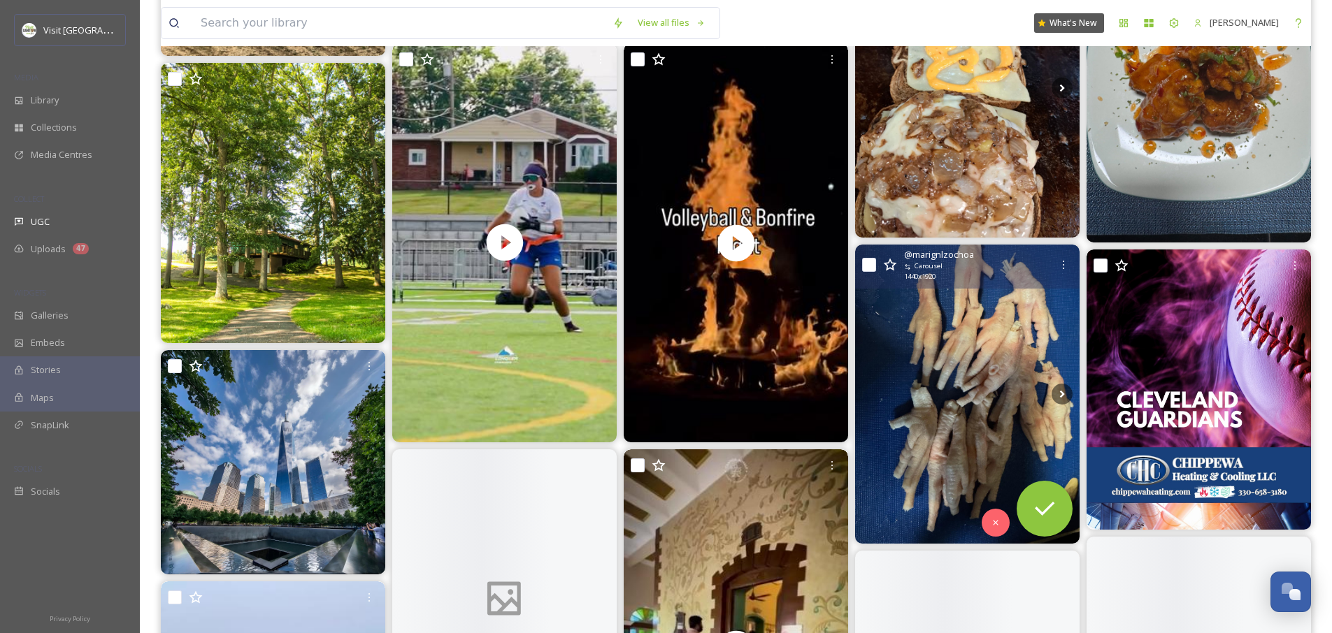
scroll to position [961, 0]
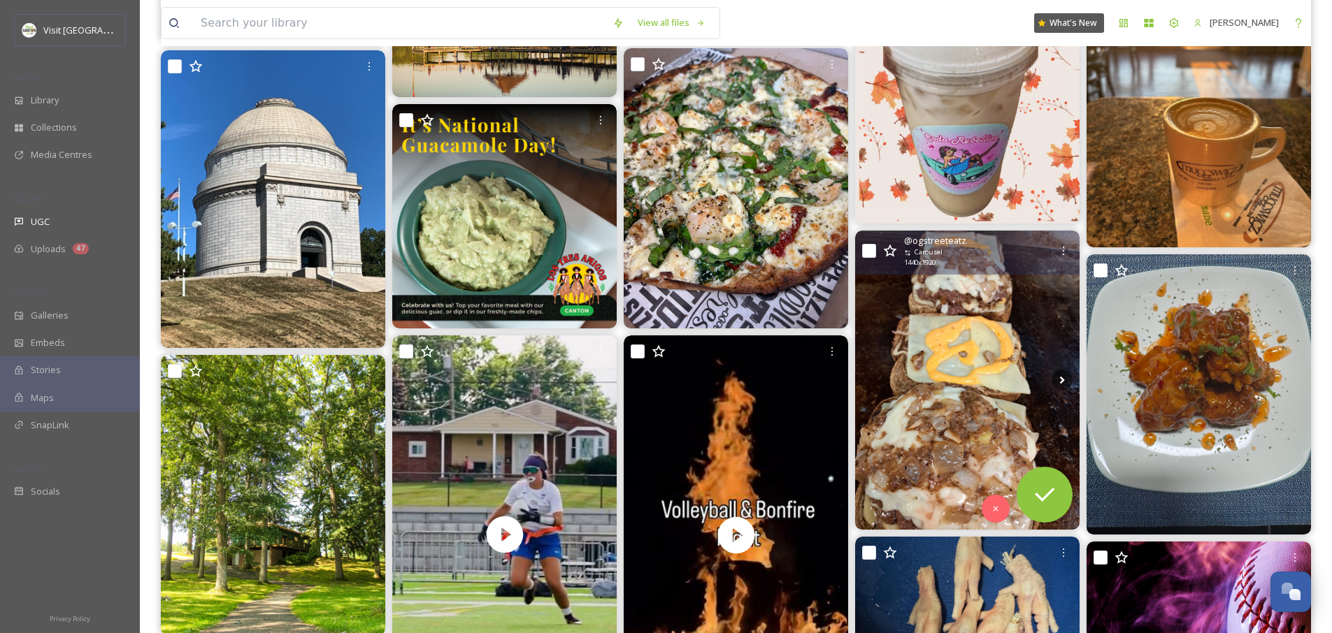
click at [920, 427] on img at bounding box center [967, 380] width 224 height 299
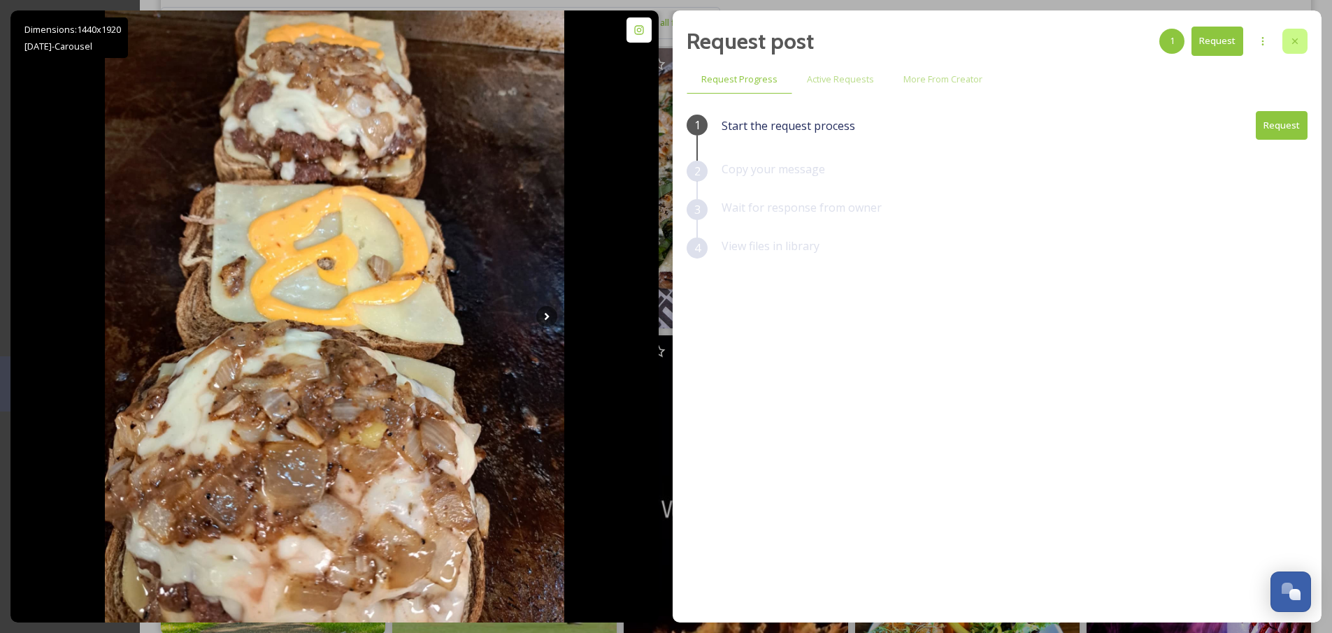
click at [1302, 38] on div at bounding box center [1294, 41] width 25 height 25
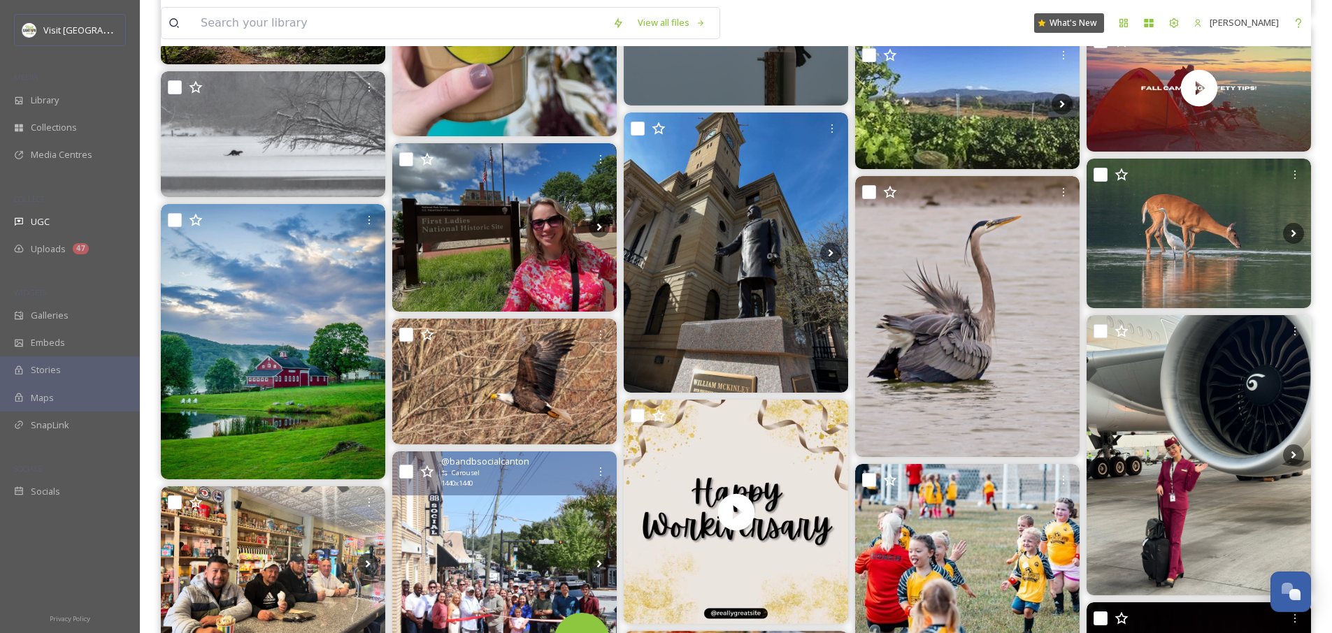
scroll to position [2288, 0]
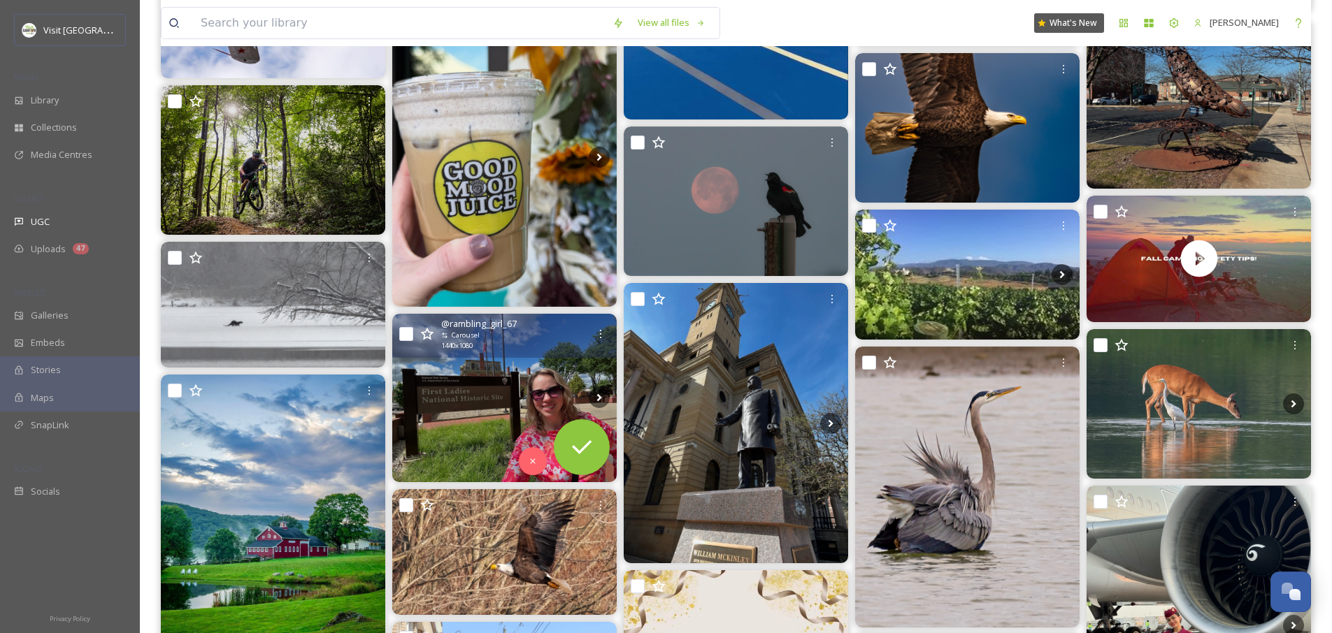
click at [465, 422] on img at bounding box center [504, 398] width 224 height 168
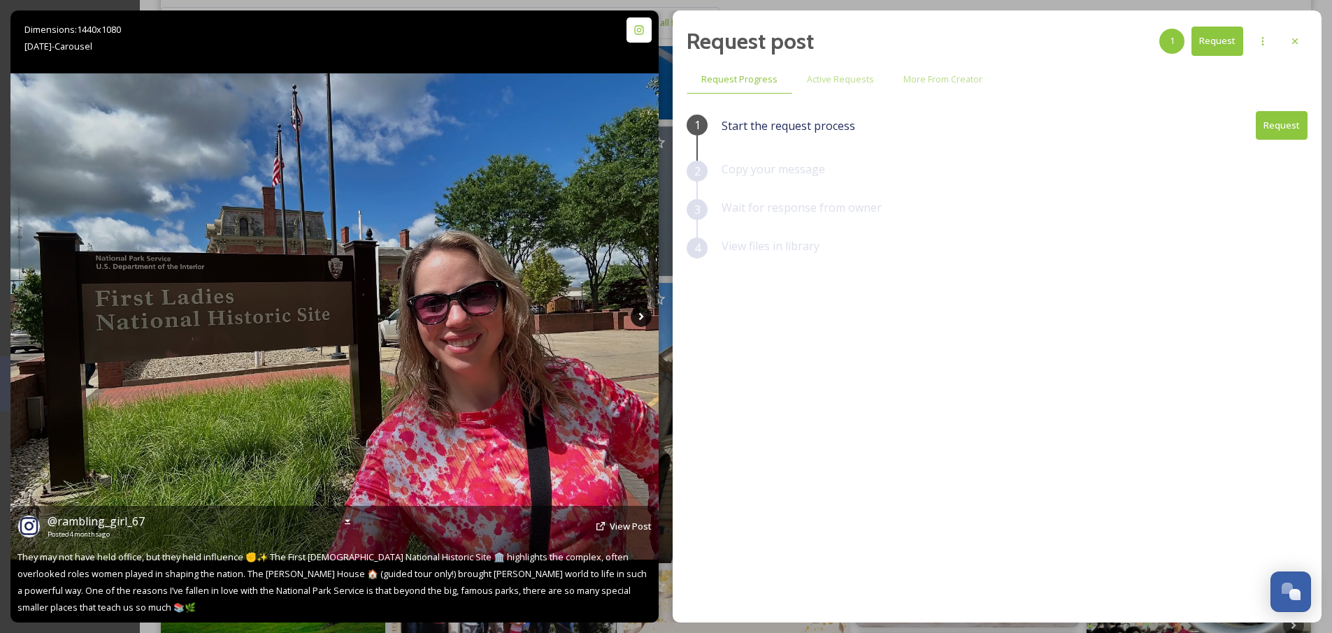
click at [647, 307] on icon at bounding box center [641, 316] width 21 height 21
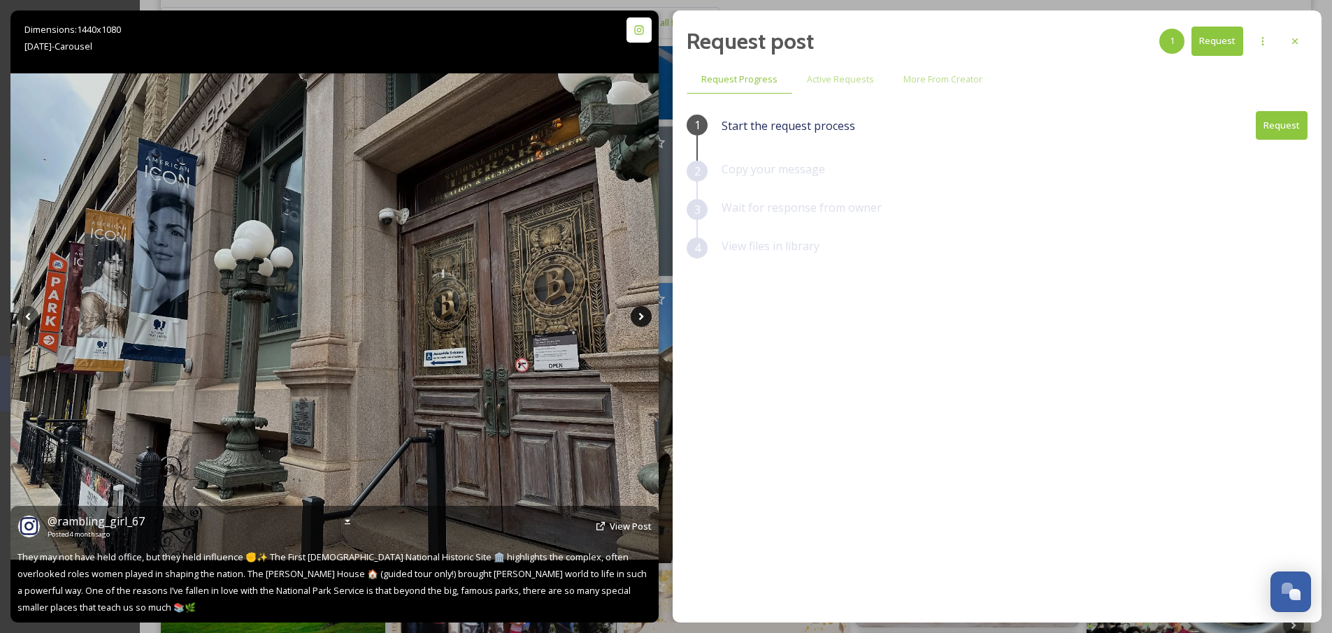
click at [645, 315] on icon at bounding box center [641, 316] width 21 height 21
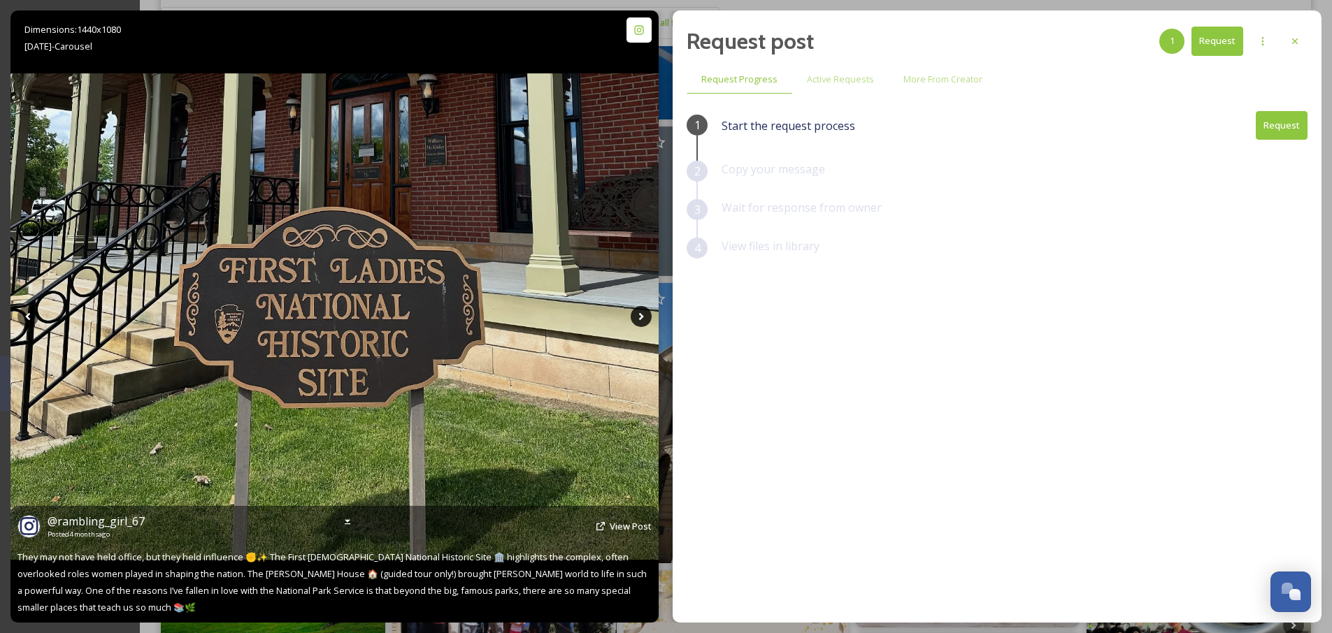
click at [645, 320] on icon at bounding box center [641, 316] width 21 height 21
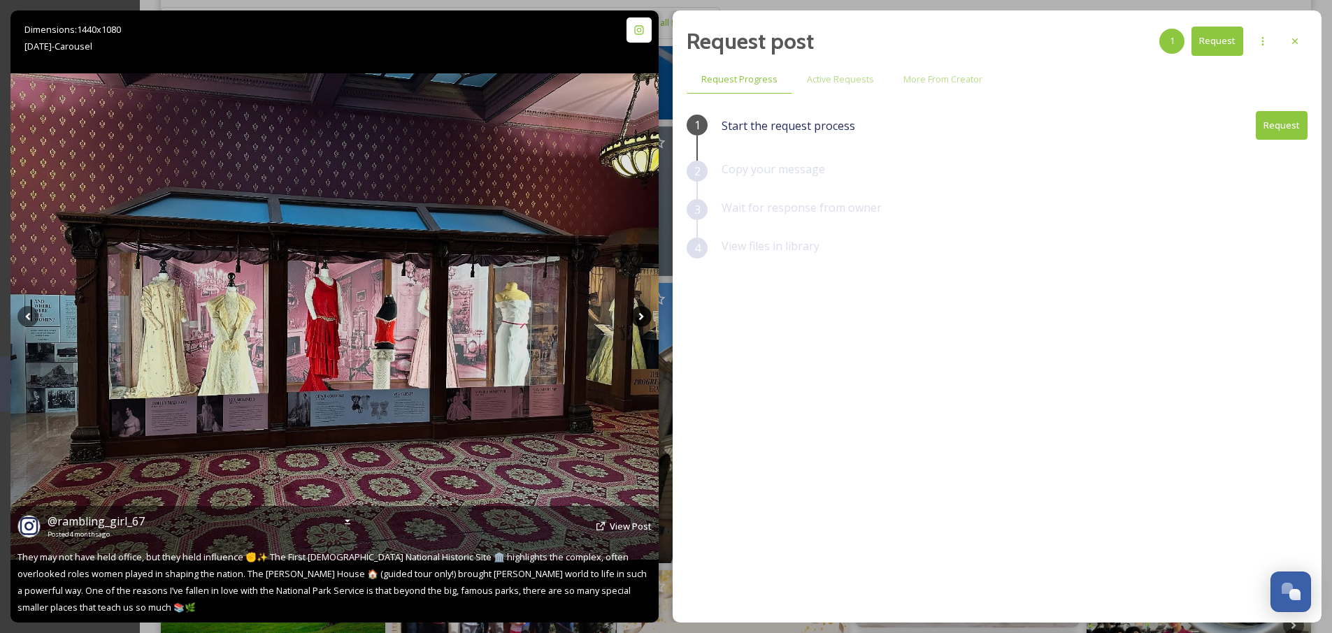
click at [645, 320] on icon at bounding box center [641, 316] width 21 height 21
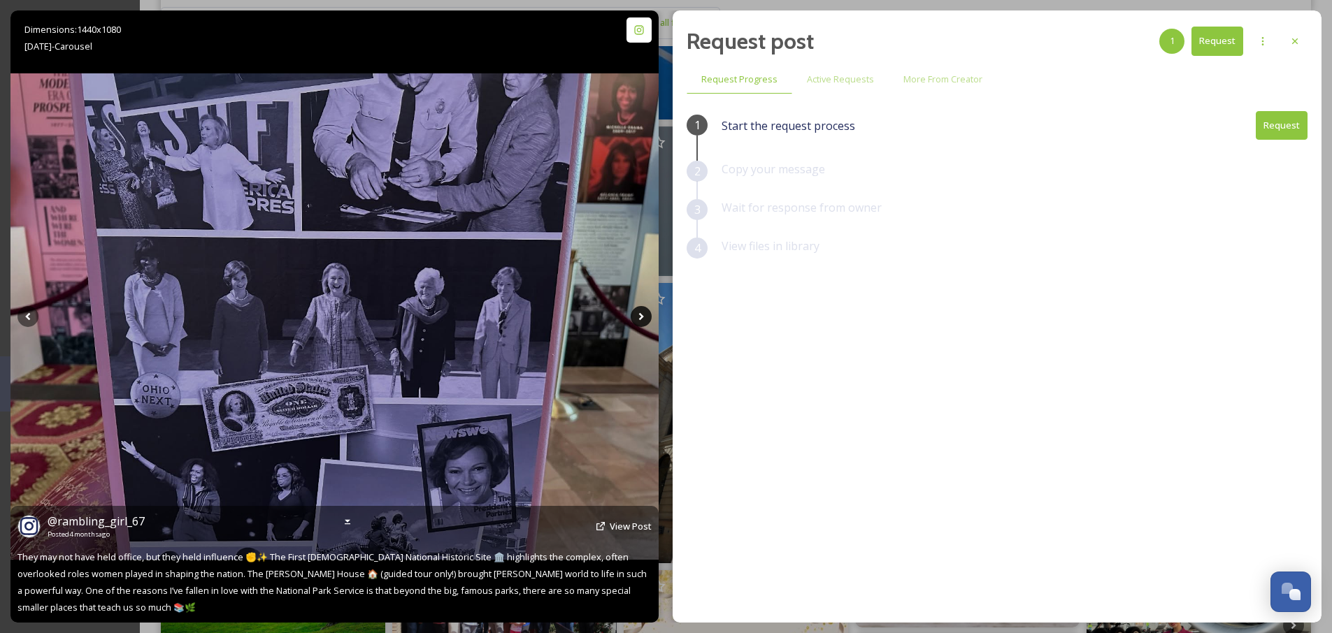
click at [645, 320] on icon at bounding box center [641, 316] width 21 height 21
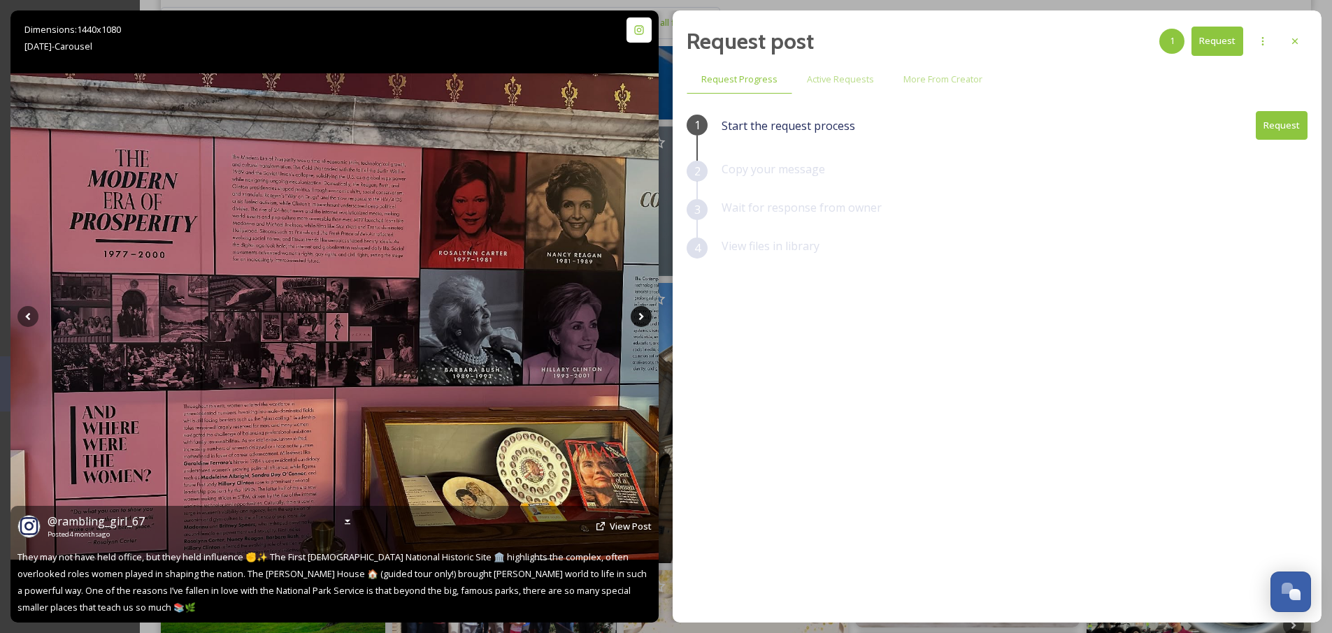
click at [645, 320] on icon at bounding box center [641, 316] width 21 height 21
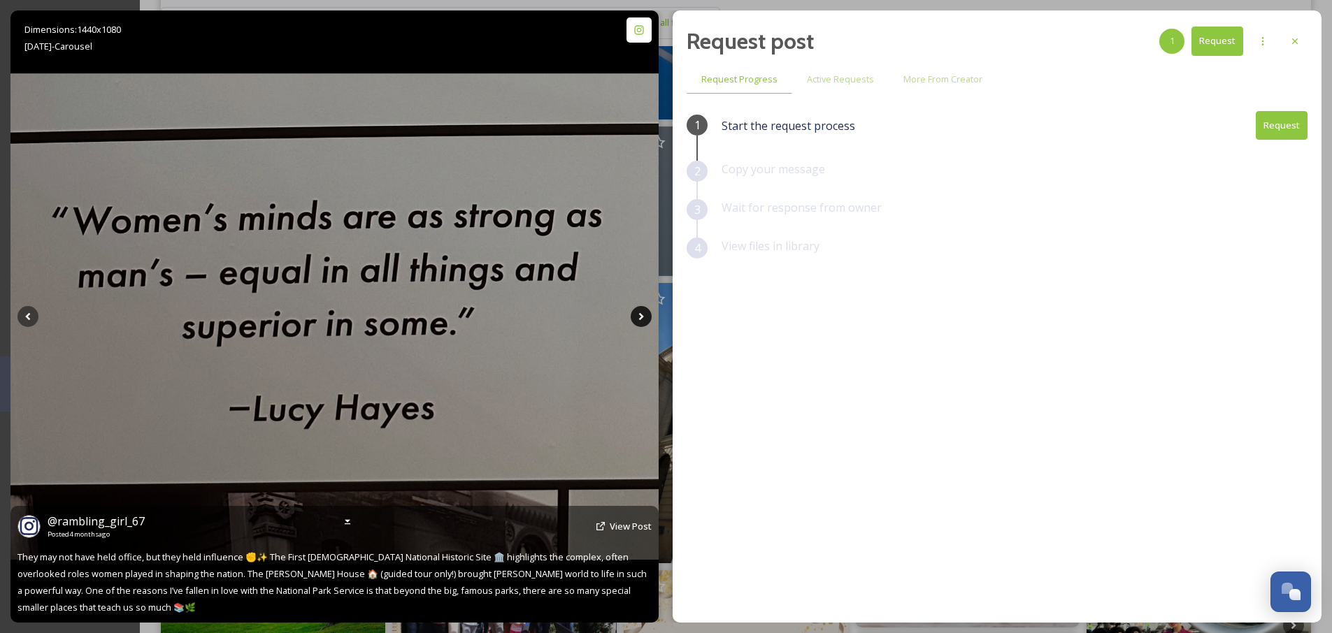
click at [645, 320] on icon at bounding box center [641, 316] width 21 height 21
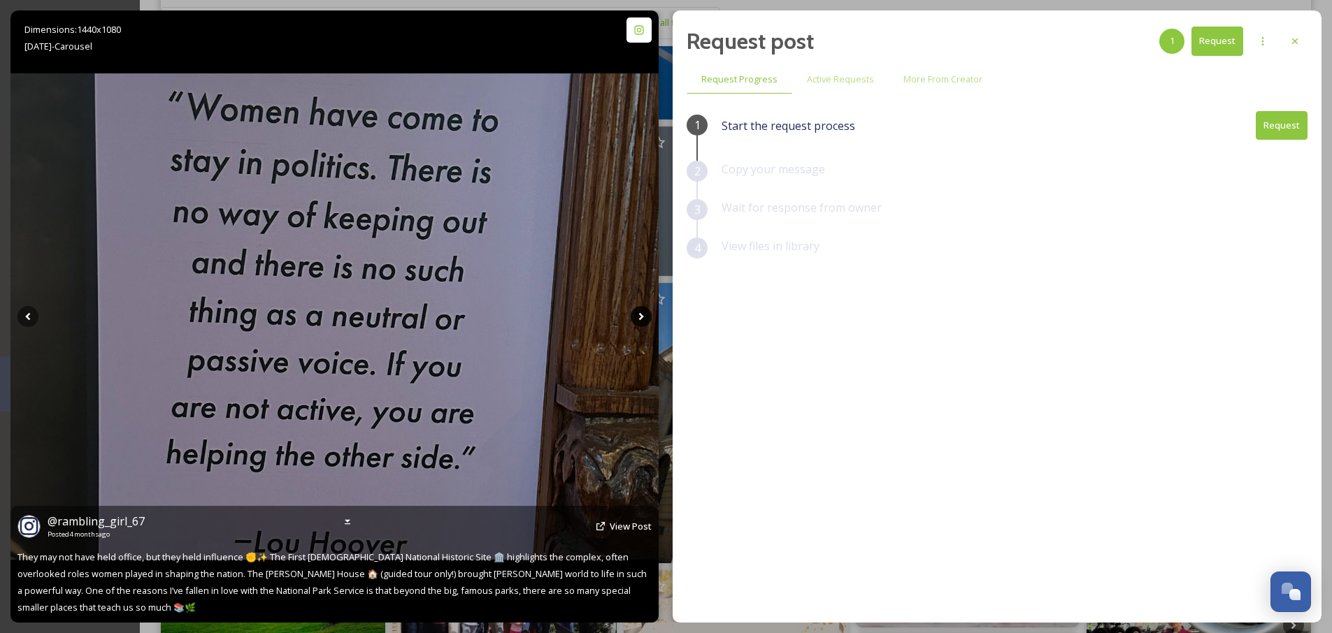
click at [645, 320] on icon at bounding box center [641, 316] width 21 height 21
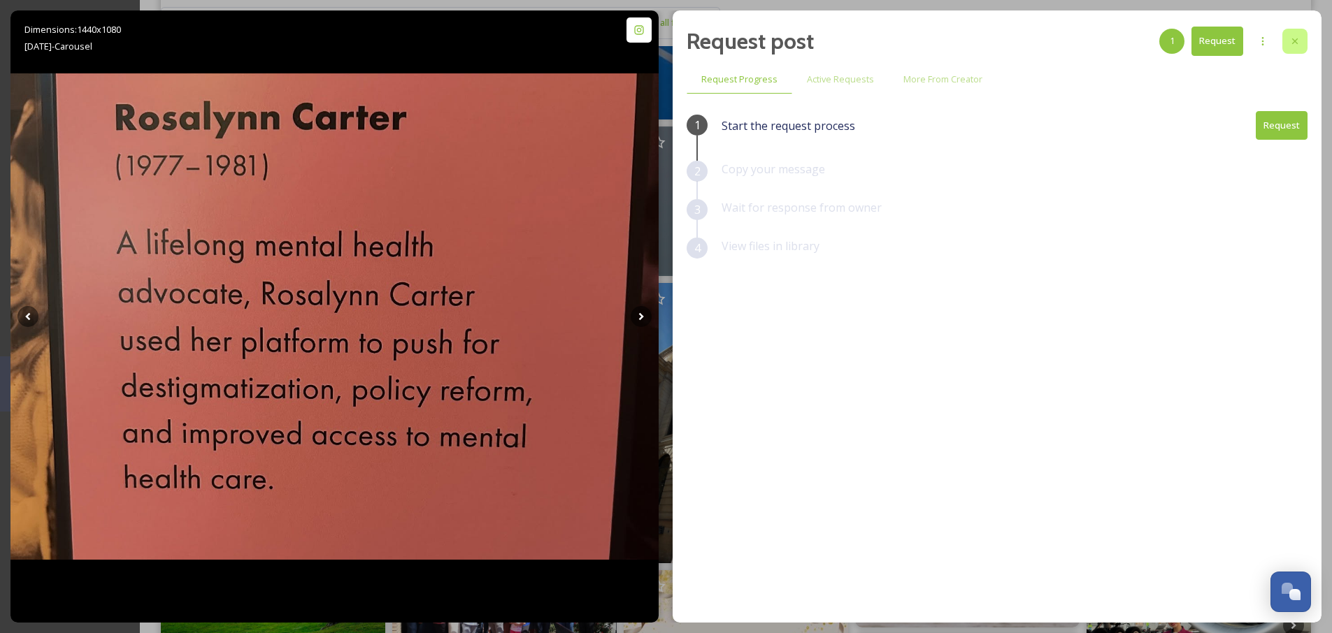
click at [1295, 39] on icon at bounding box center [1294, 41] width 11 height 11
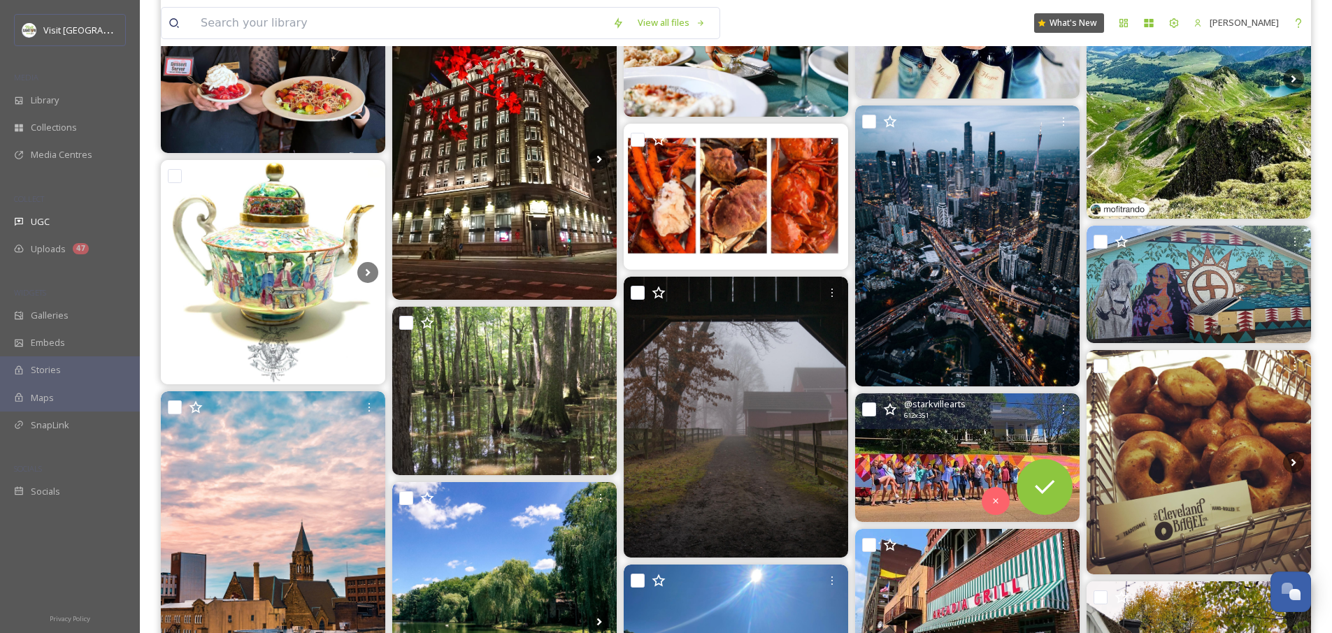
scroll to position [4277, 0]
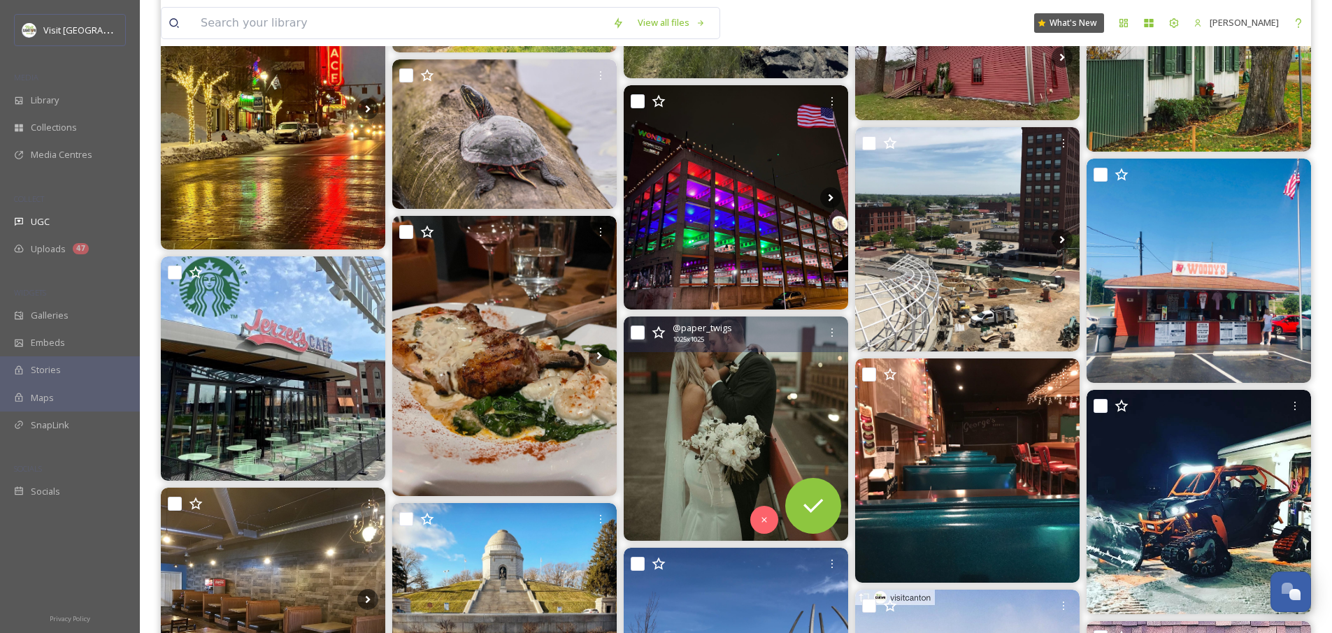
click at [695, 477] on img at bounding box center [736, 429] width 224 height 224
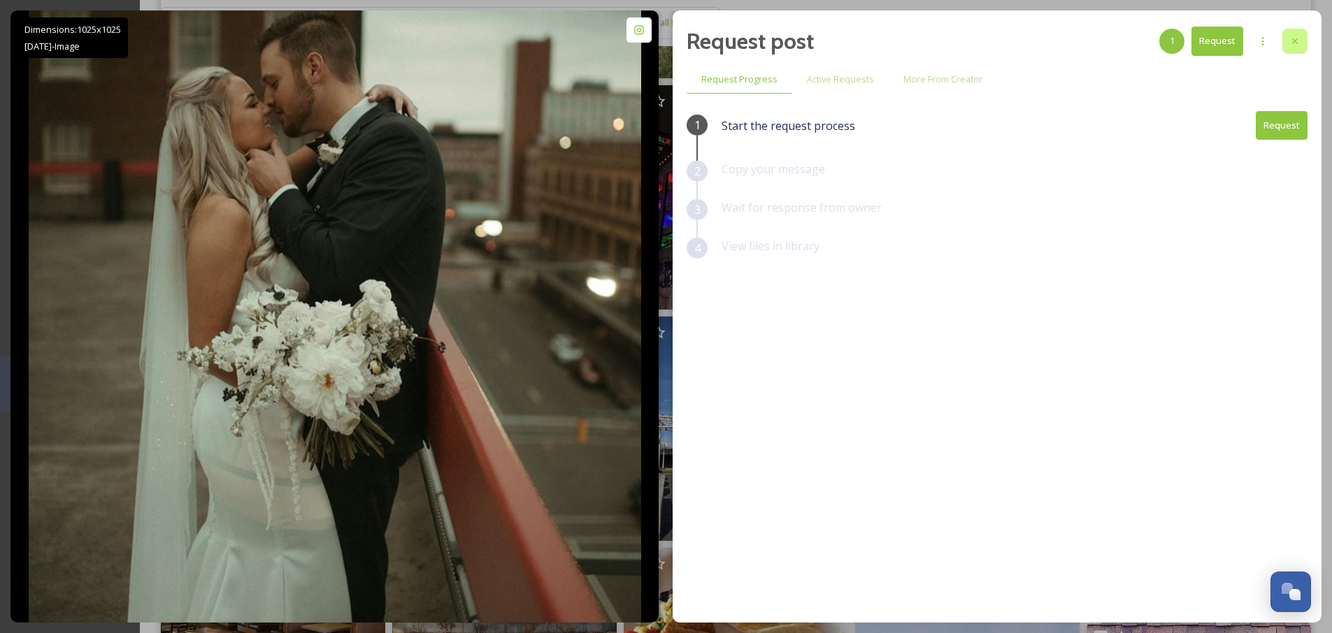
click at [1293, 39] on icon at bounding box center [1295, 41] width 6 height 6
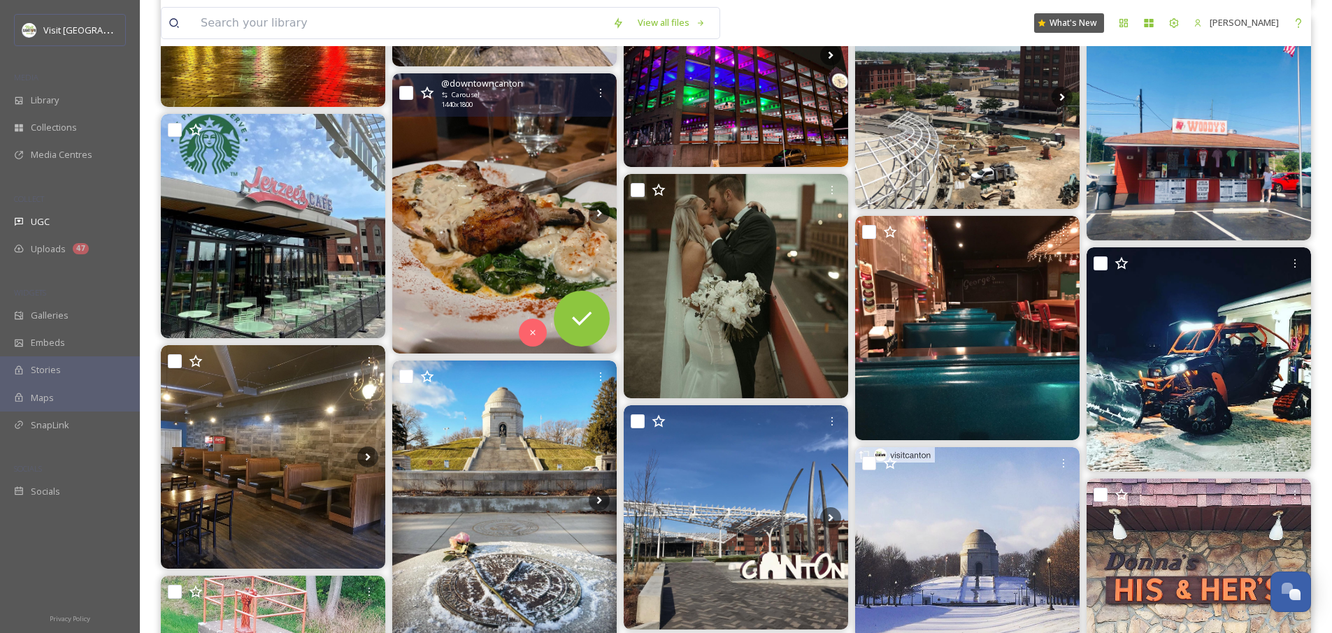
scroll to position [4728, 0]
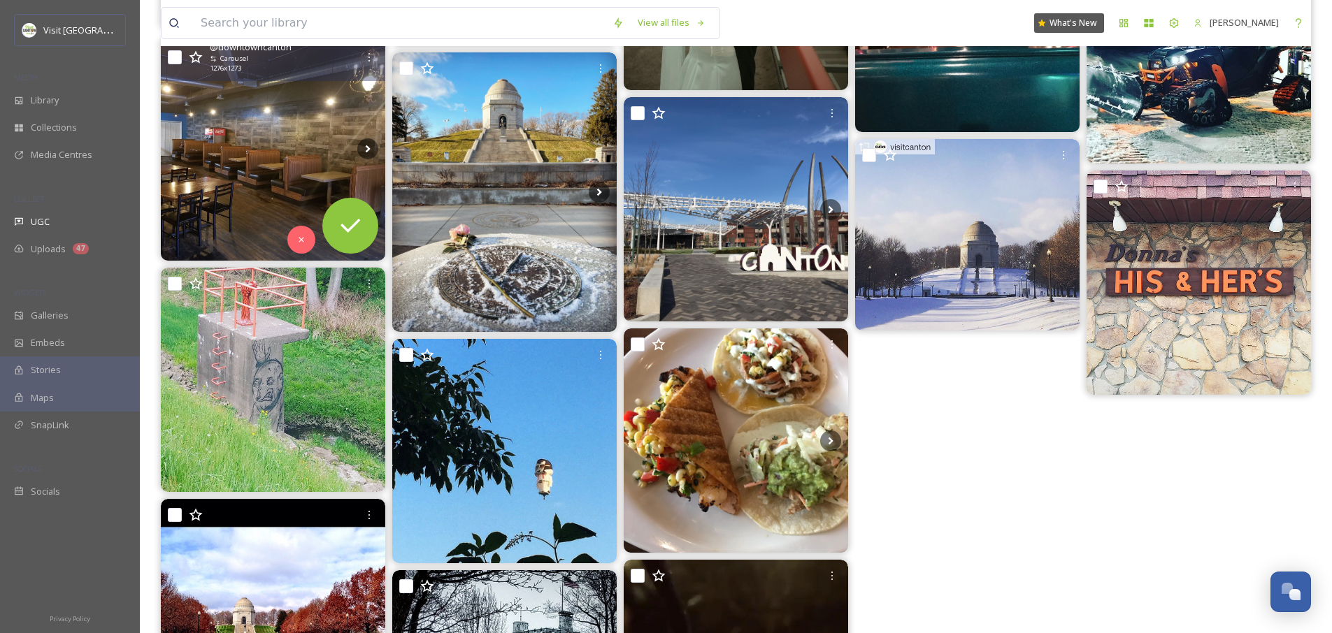
click at [287, 134] on img at bounding box center [273, 149] width 224 height 224
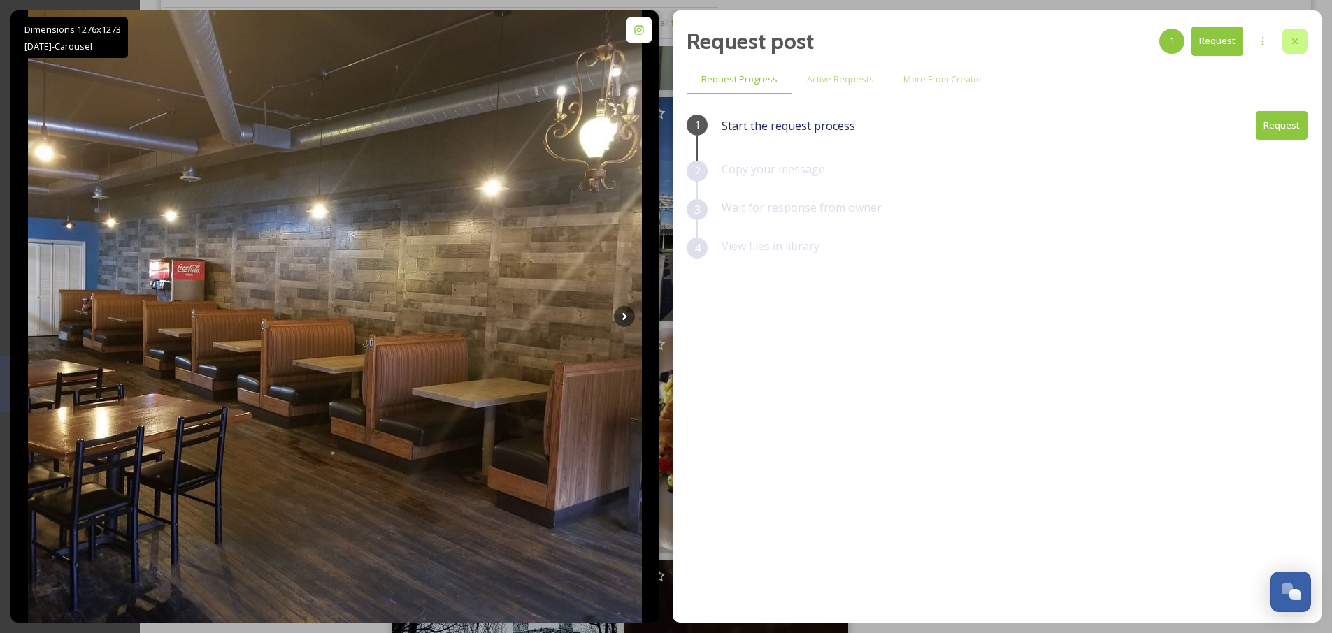
click at [1295, 38] on icon at bounding box center [1294, 41] width 11 height 11
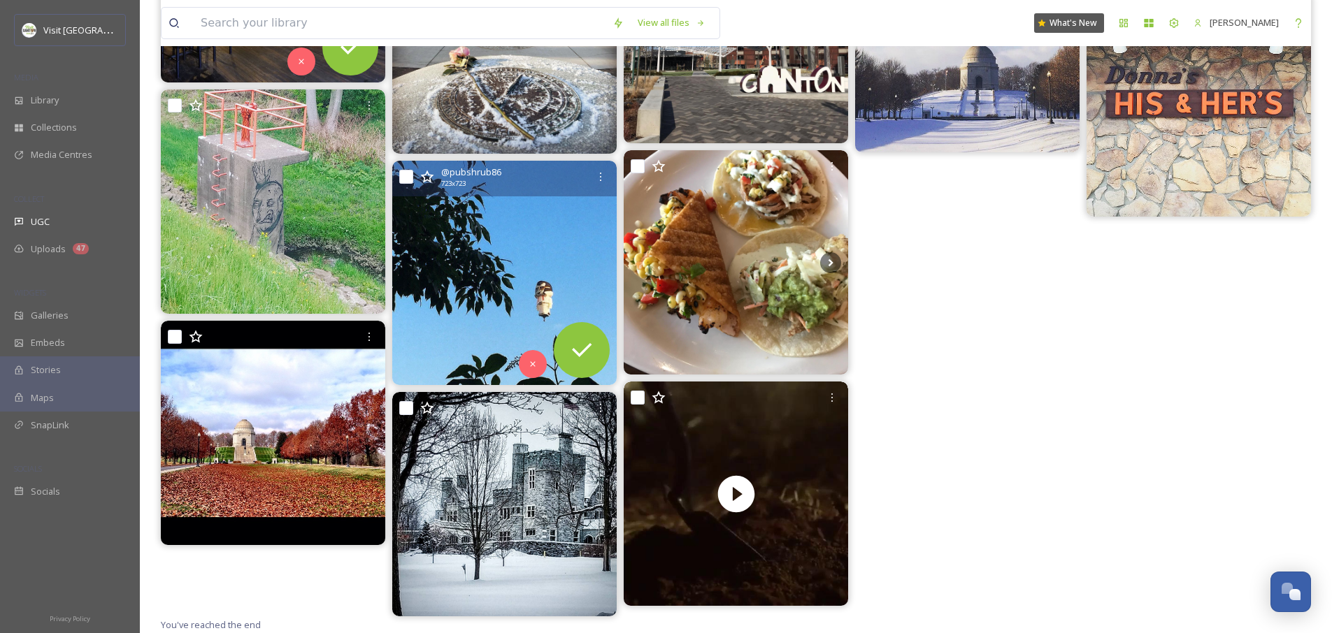
click at [496, 244] on img at bounding box center [504, 273] width 224 height 224
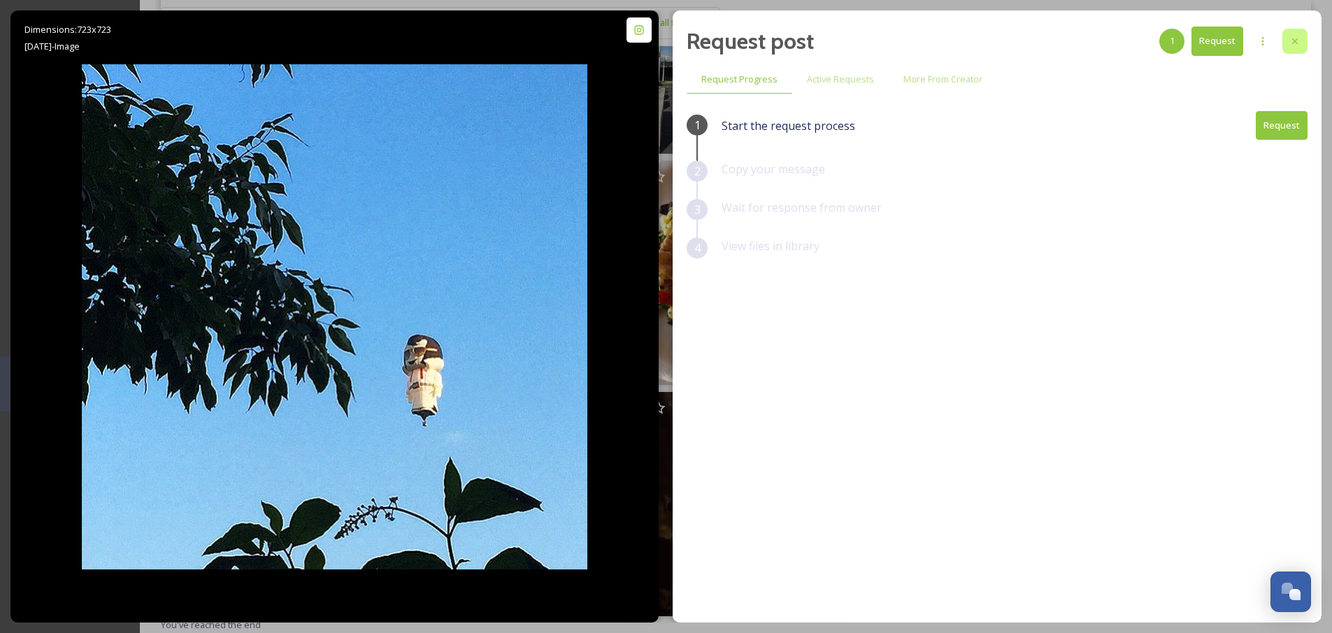
click at [1295, 36] on icon at bounding box center [1294, 41] width 11 height 11
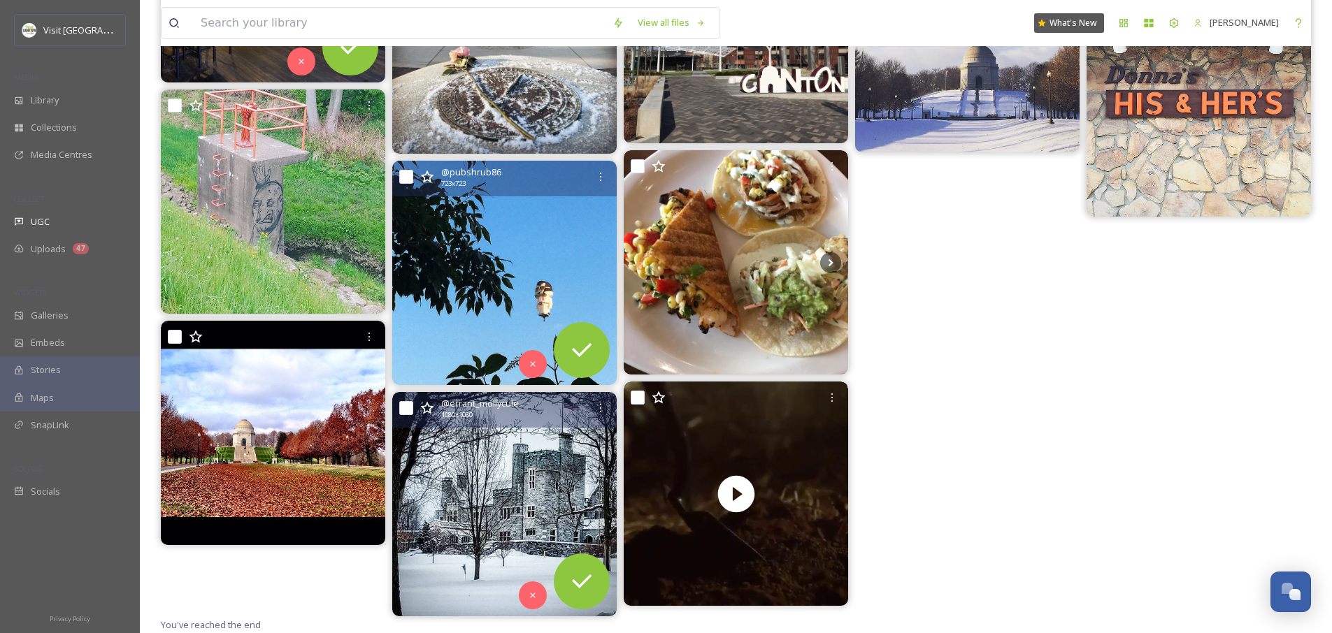
click at [517, 514] on img at bounding box center [504, 504] width 224 height 224
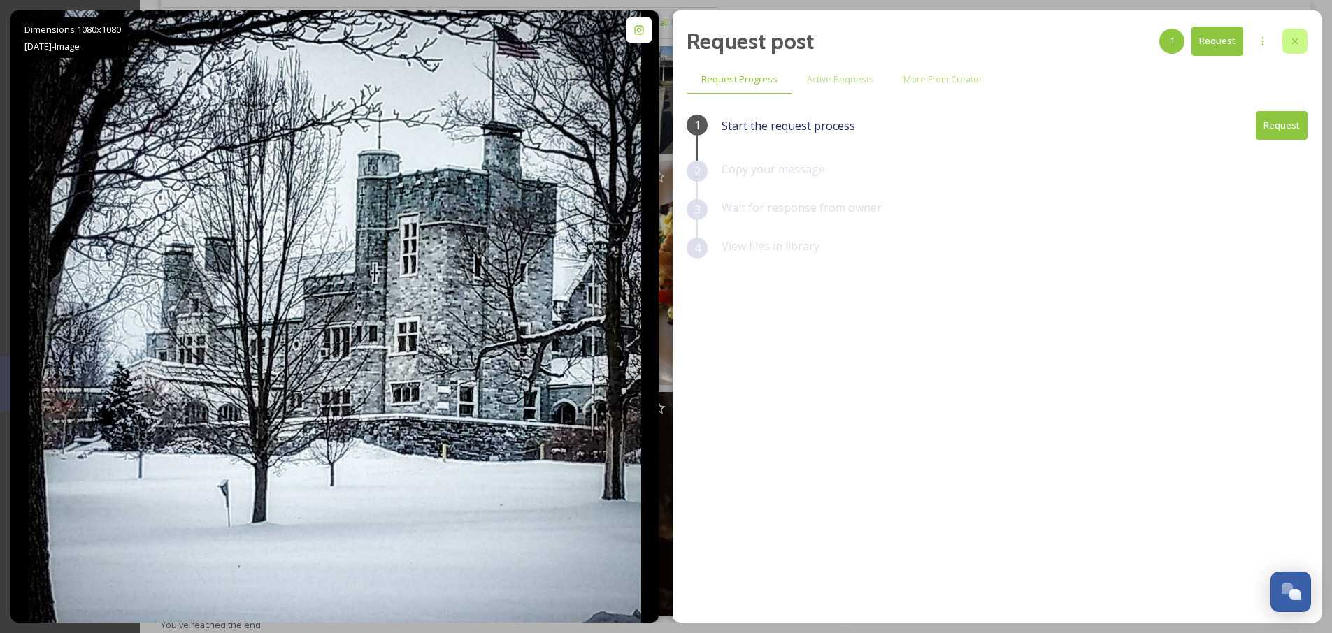
click at [1294, 41] on icon at bounding box center [1295, 41] width 6 height 6
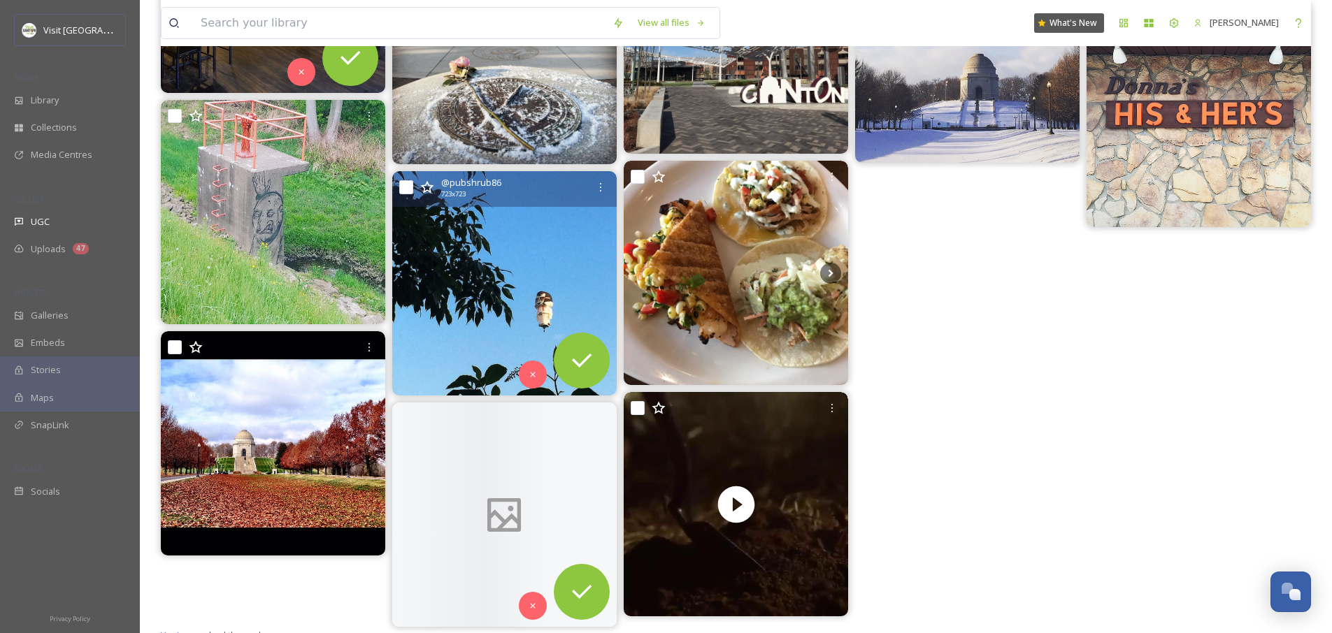
scroll to position [4906, 0]
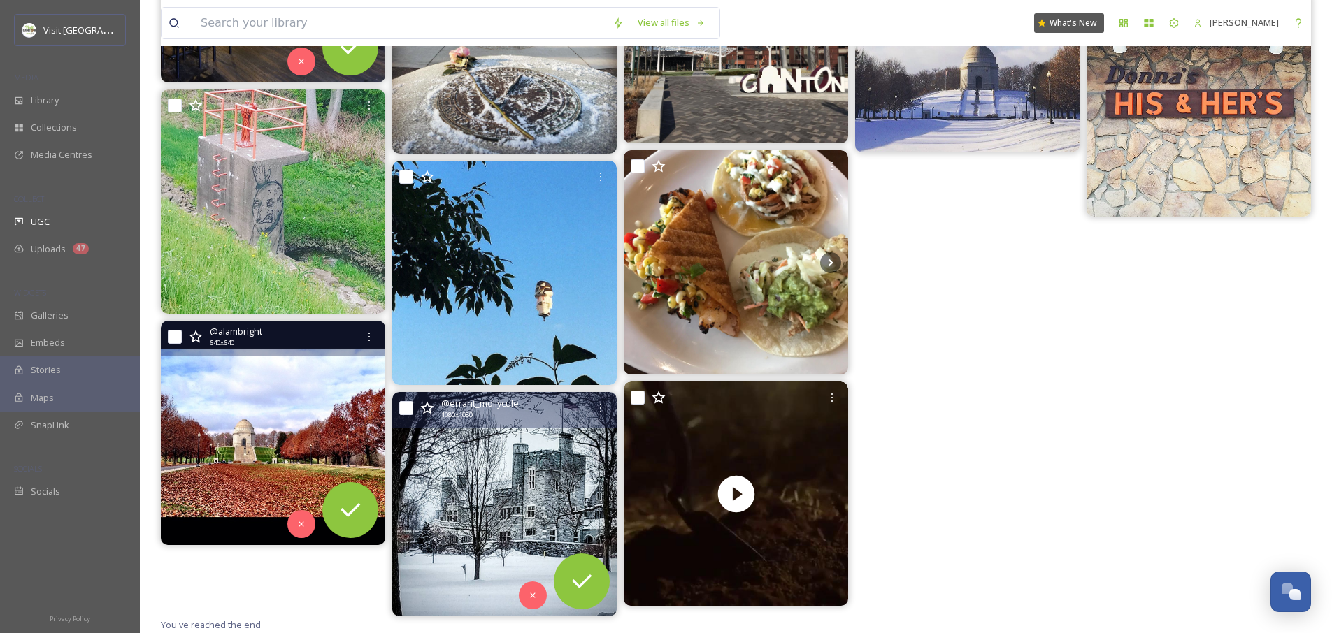
click at [294, 397] on img at bounding box center [273, 433] width 224 height 224
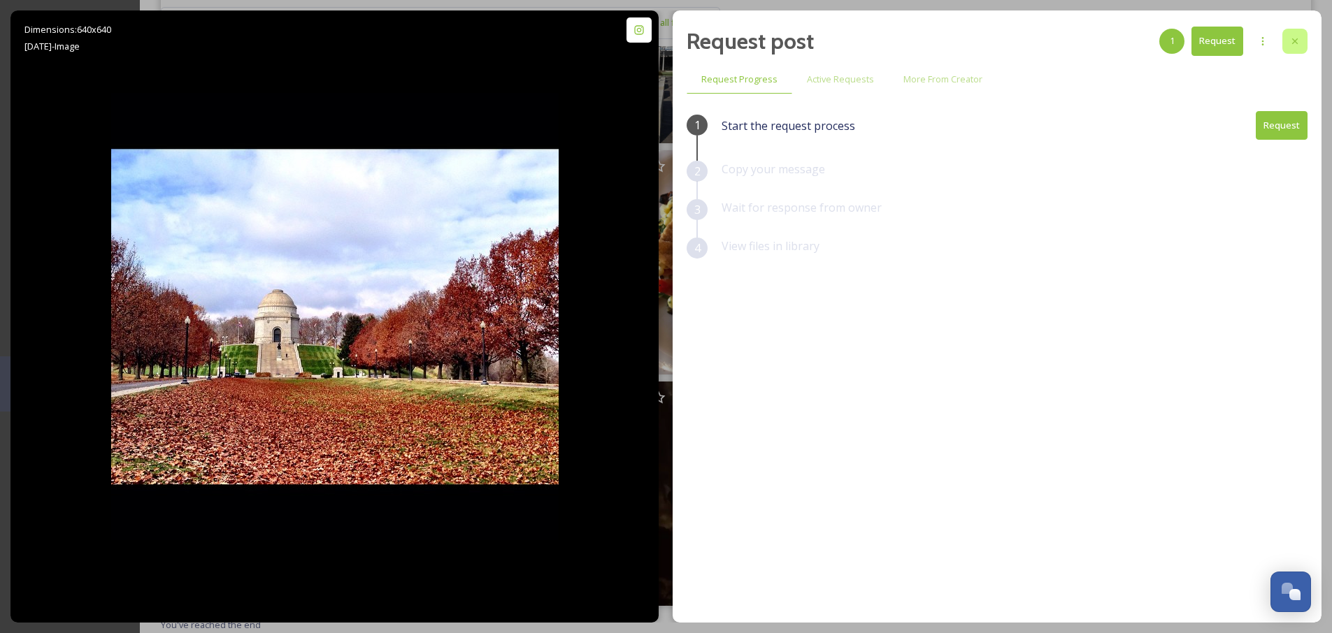
click at [1293, 41] on icon at bounding box center [1295, 41] width 6 height 6
